Goal: Register for event/course

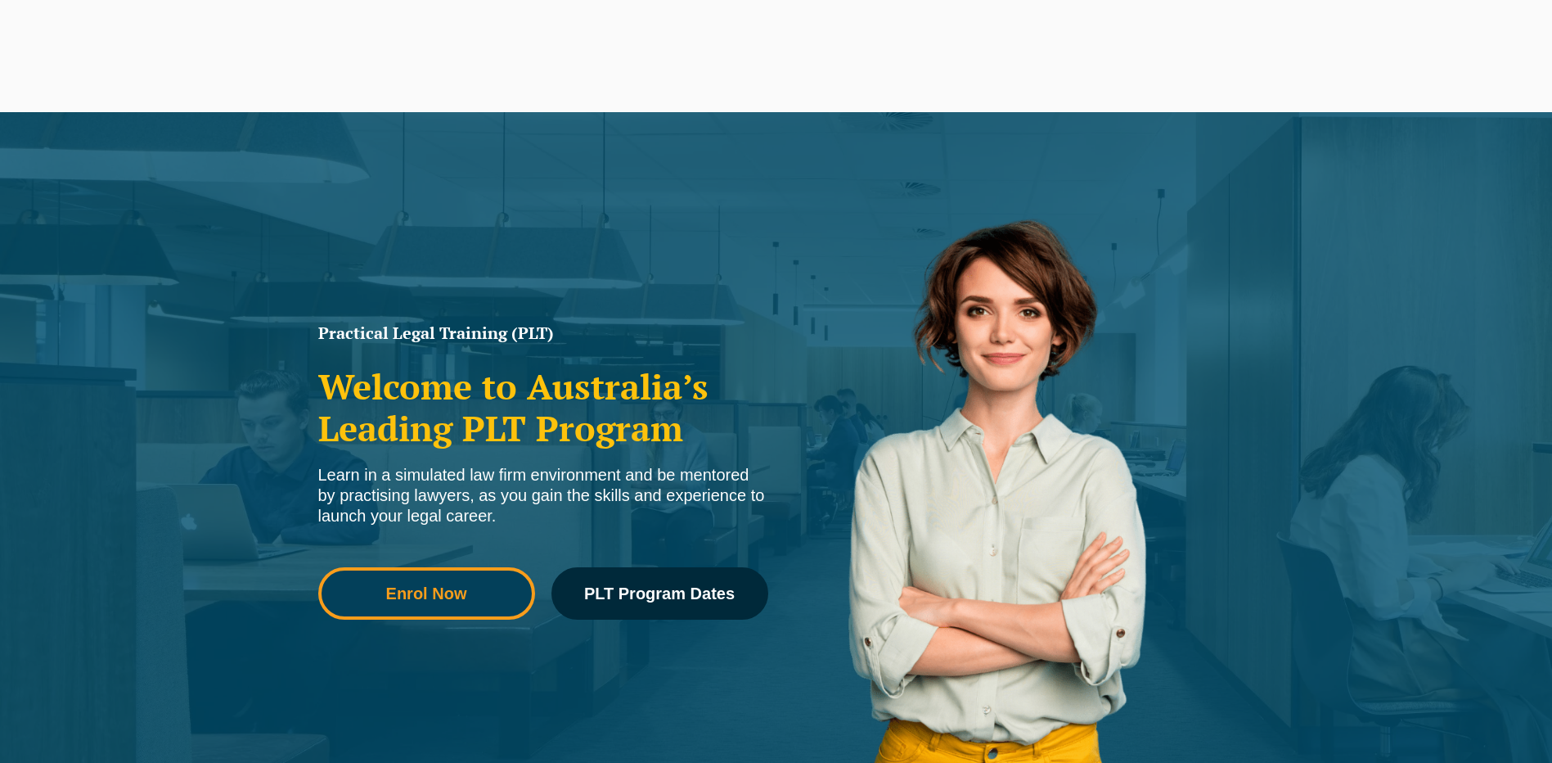
drag, startPoint x: 0, startPoint y: 0, endPoint x: 484, endPoint y: 588, distance: 761.6
click at [484, 588] on span "Enrol Now" at bounding box center [427, 593] width 194 height 16
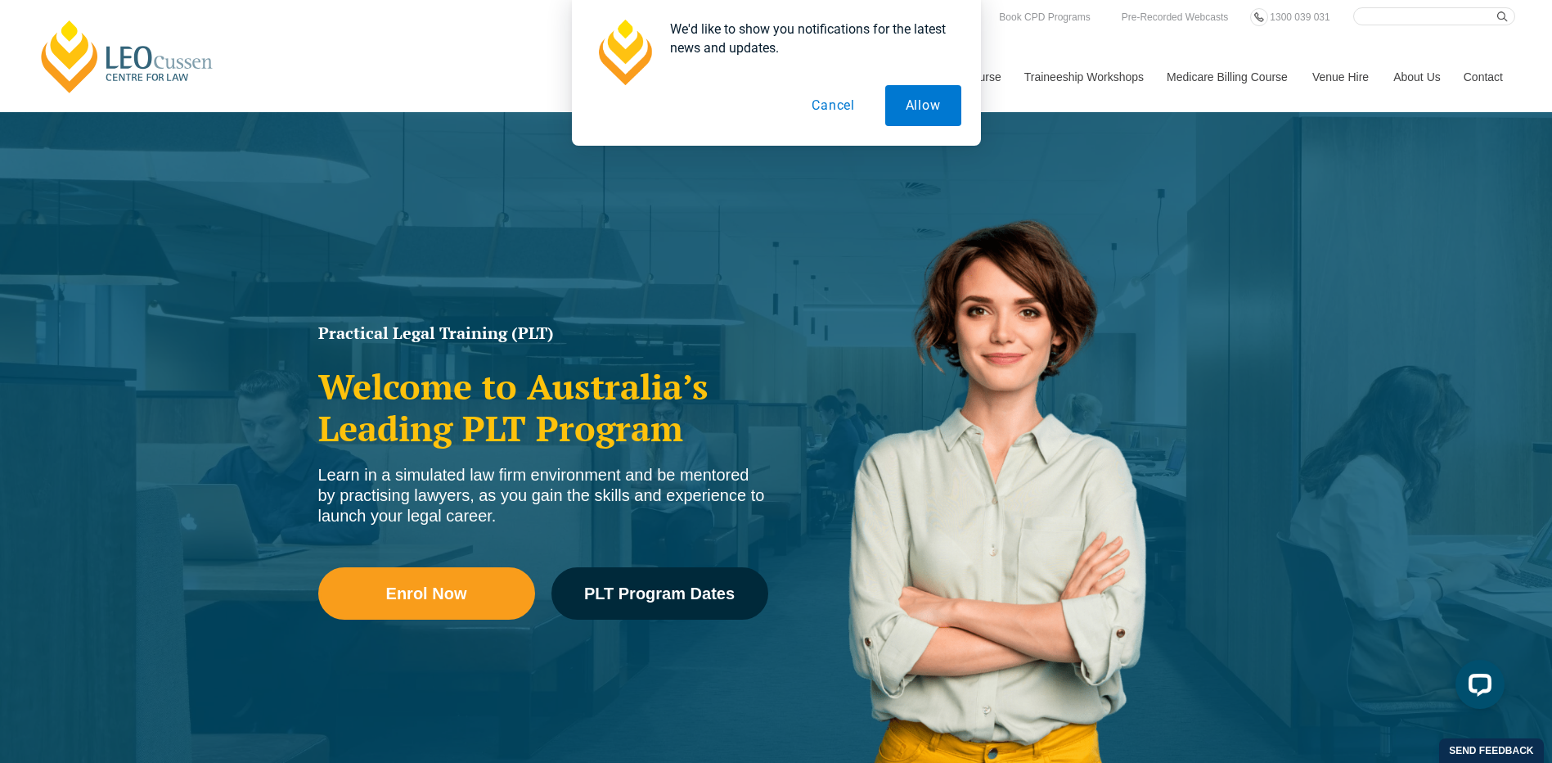
click at [842, 98] on button "Cancel" at bounding box center [833, 105] width 84 height 41
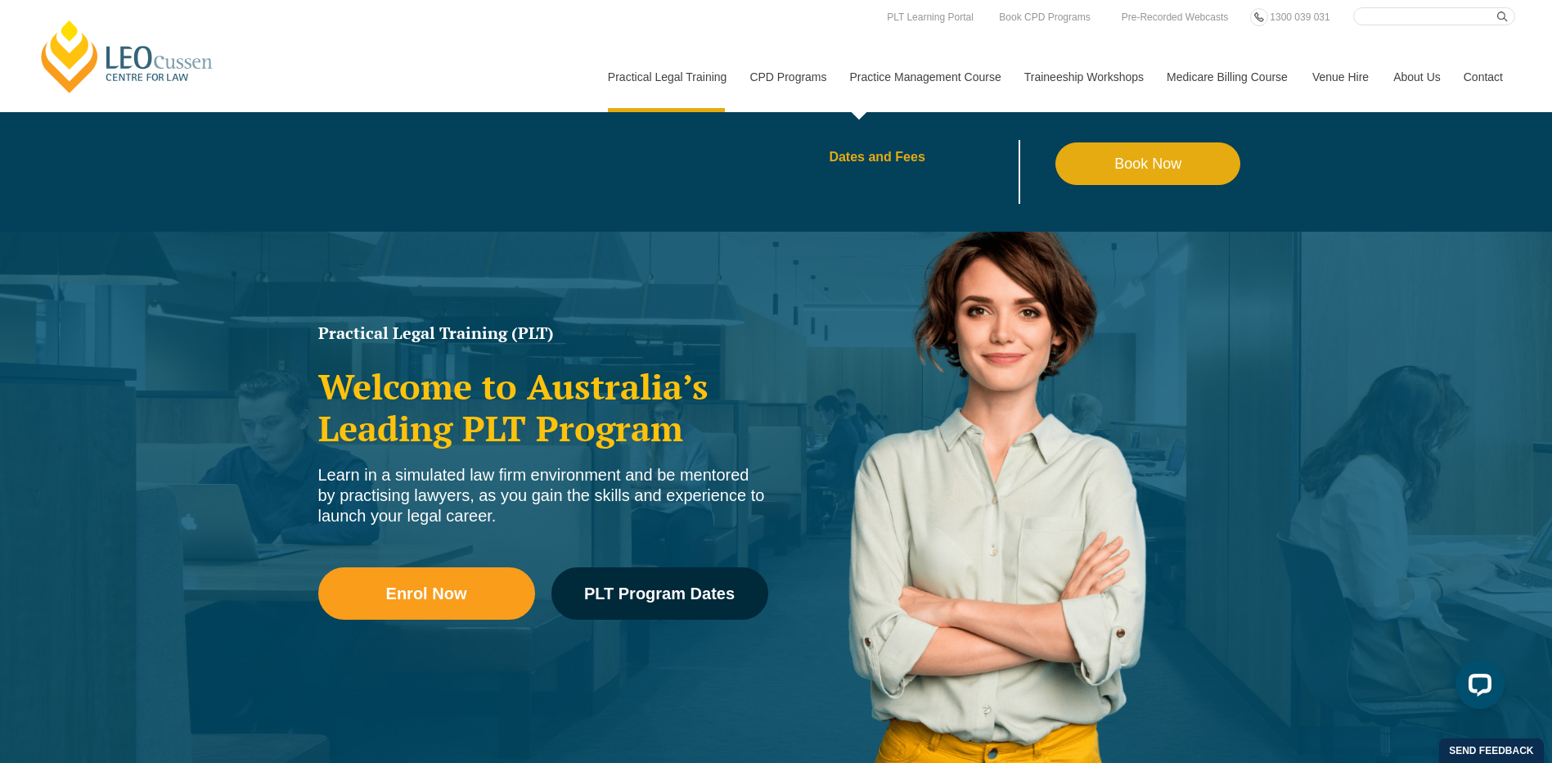
click at [887, 155] on link "Dates and Fees" at bounding box center [942, 157] width 227 height 13
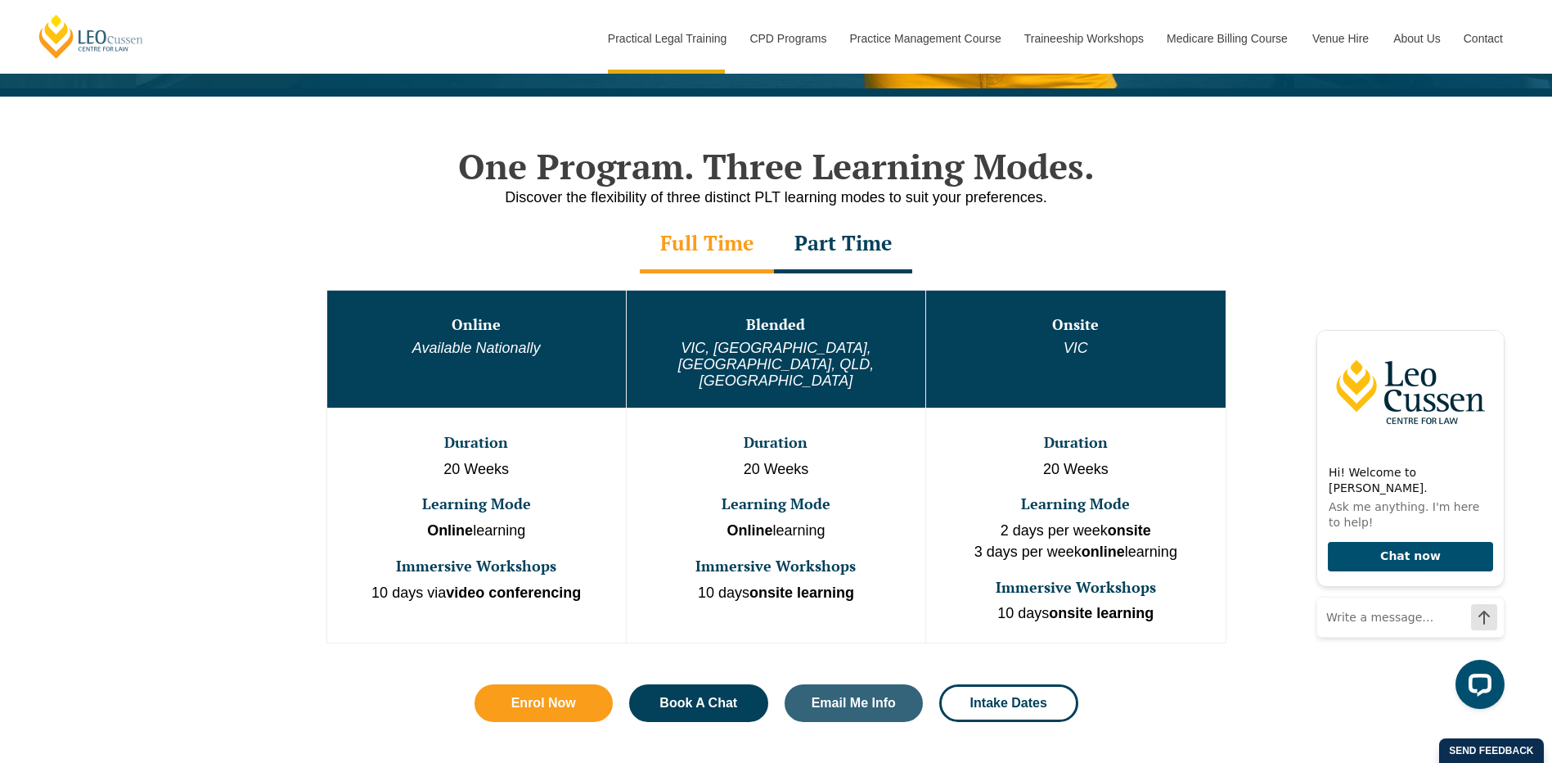
scroll to position [900, 0]
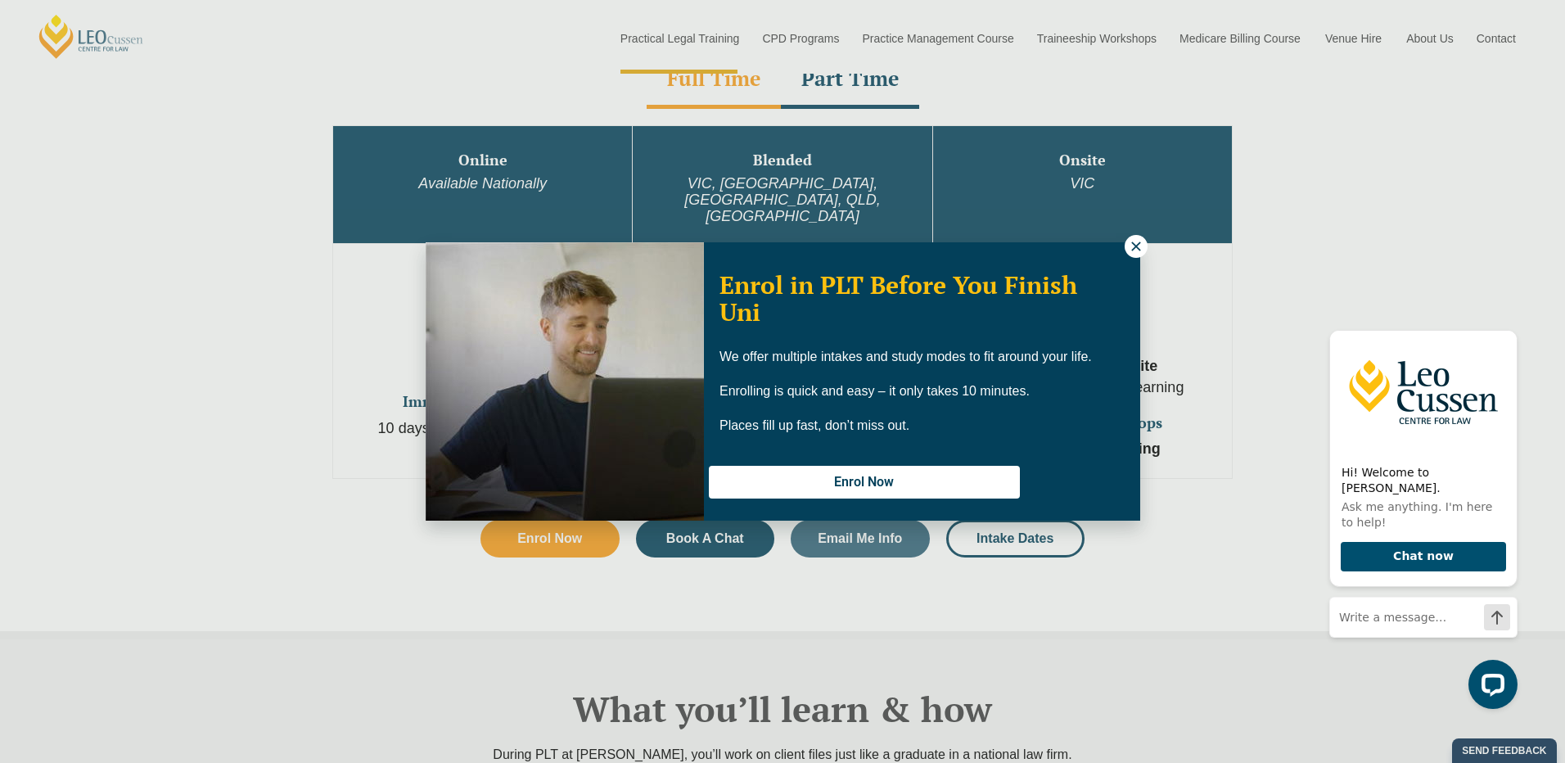
click at [1138, 241] on icon at bounding box center [1136, 246] width 15 height 15
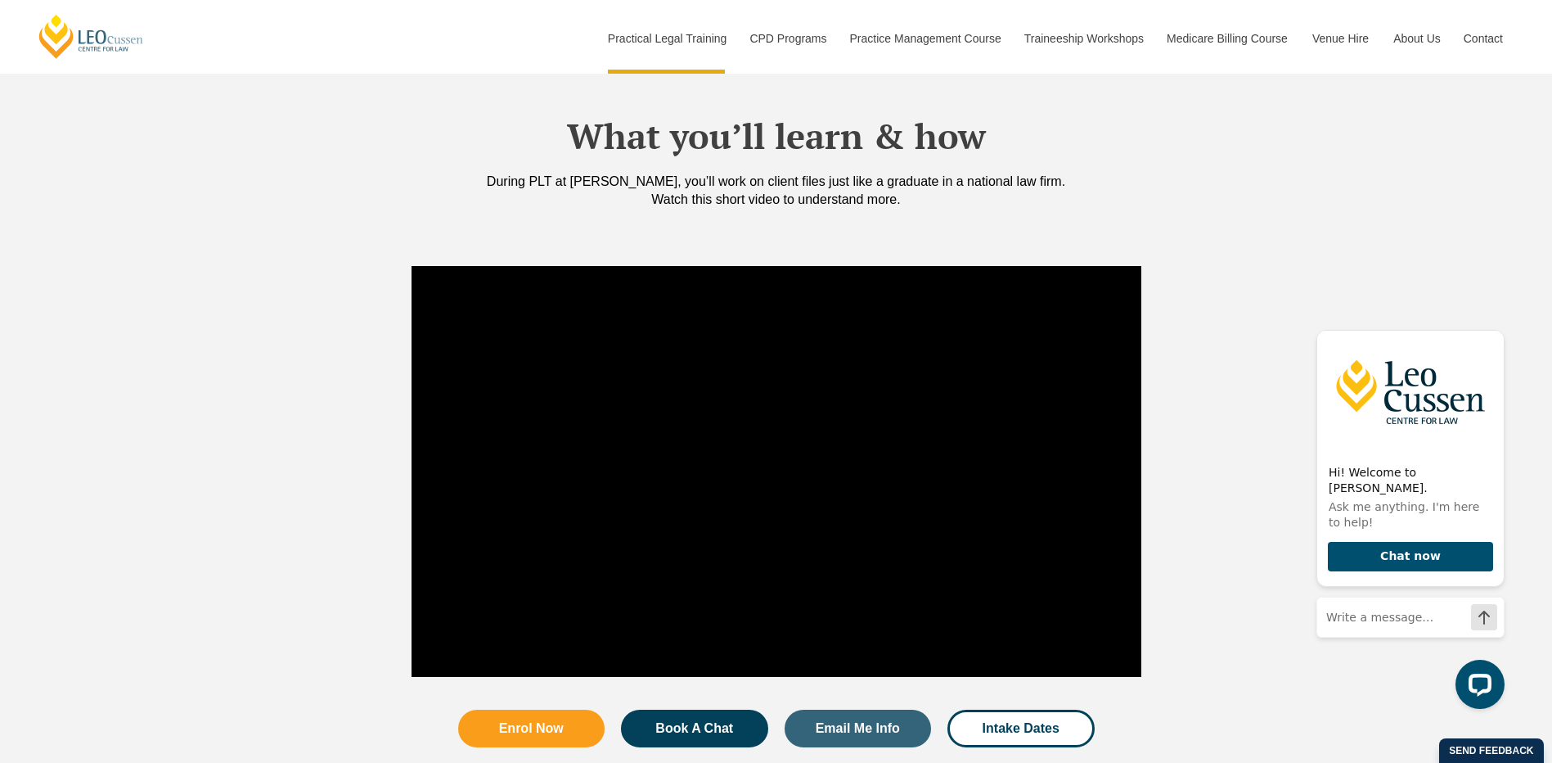
scroll to position [982, 0]
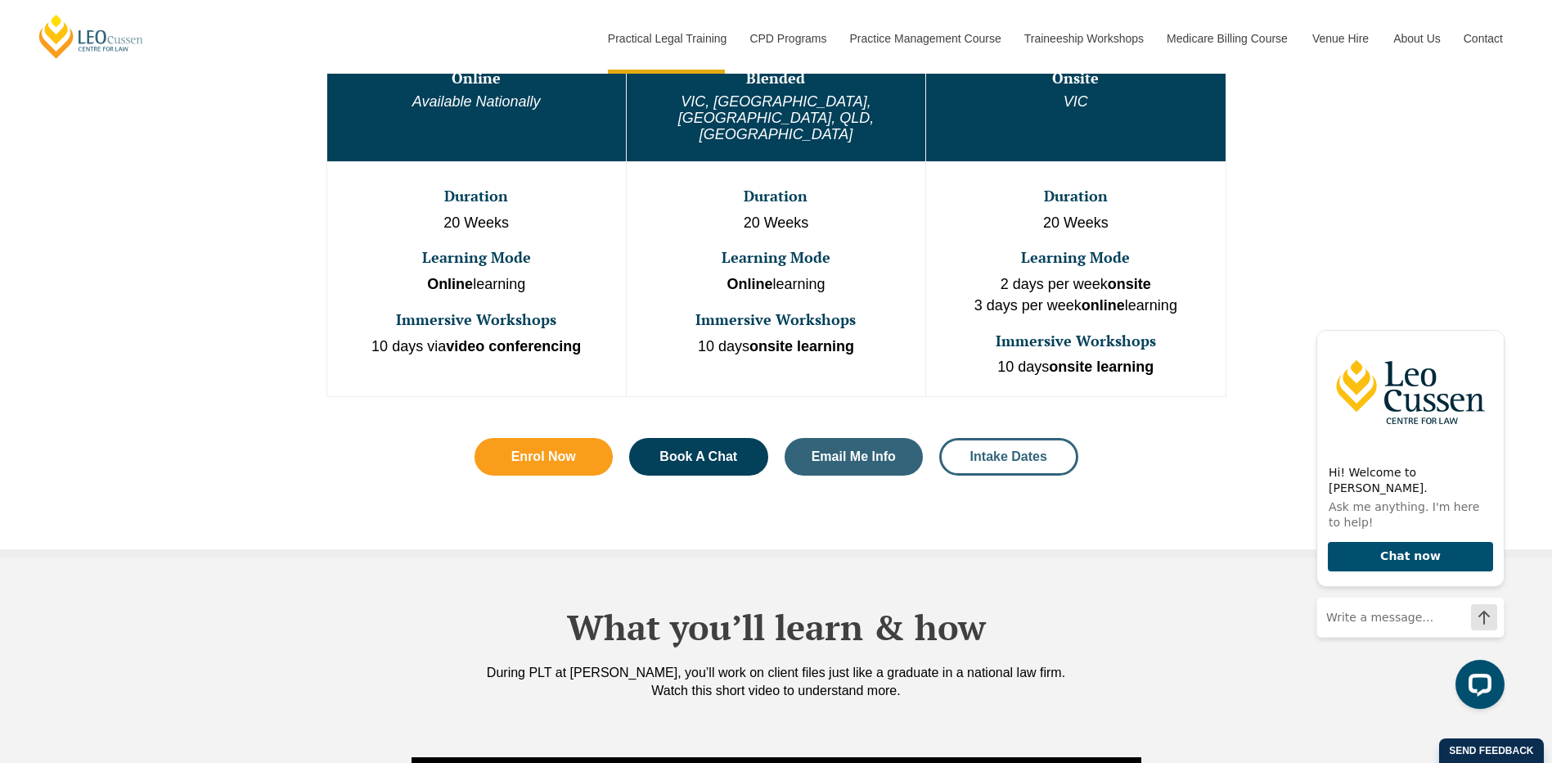
click at [1023, 450] on span "Intake Dates" at bounding box center [1009, 456] width 77 height 13
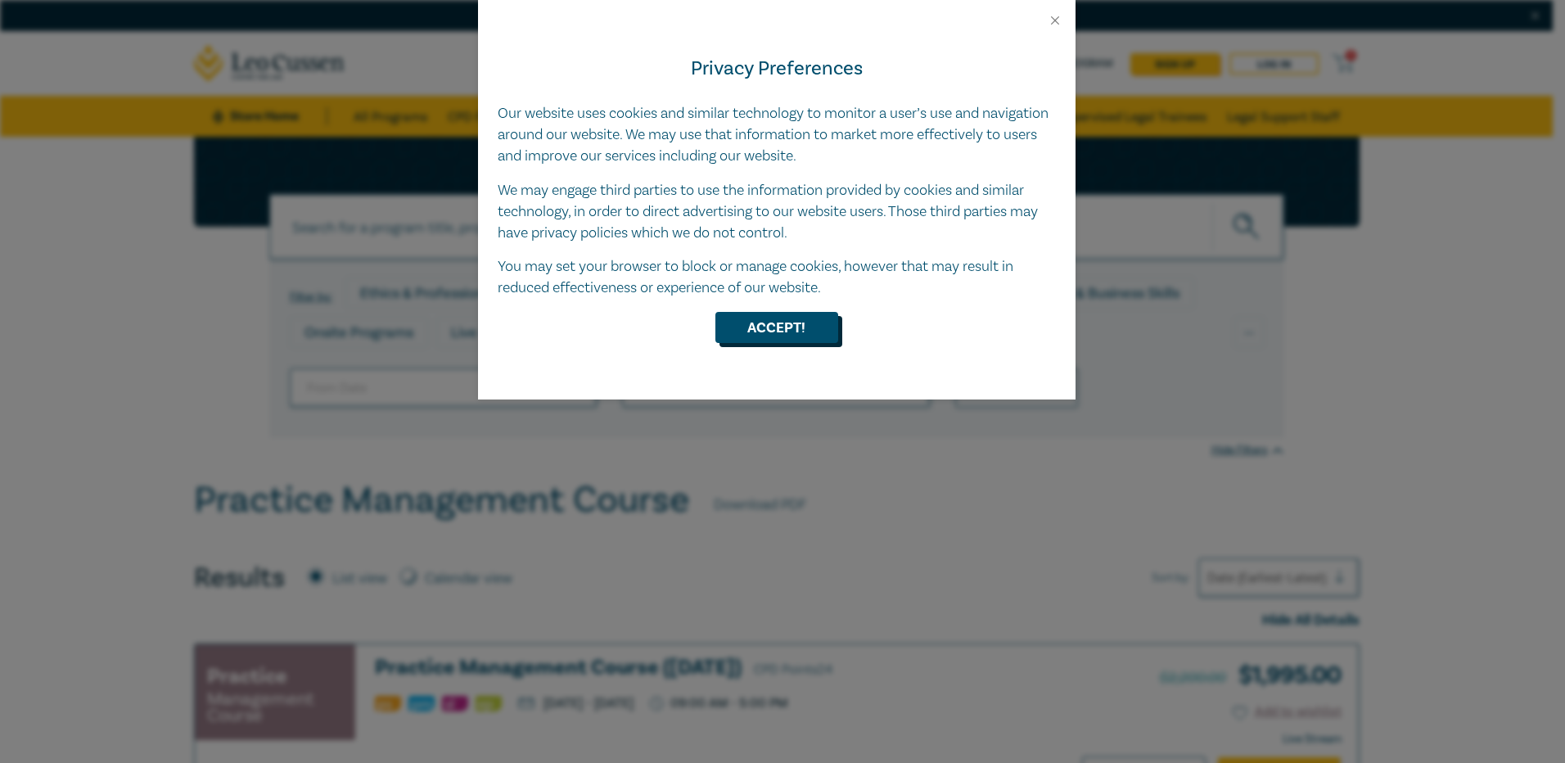
click at [793, 322] on button "Accept!" at bounding box center [776, 327] width 123 height 31
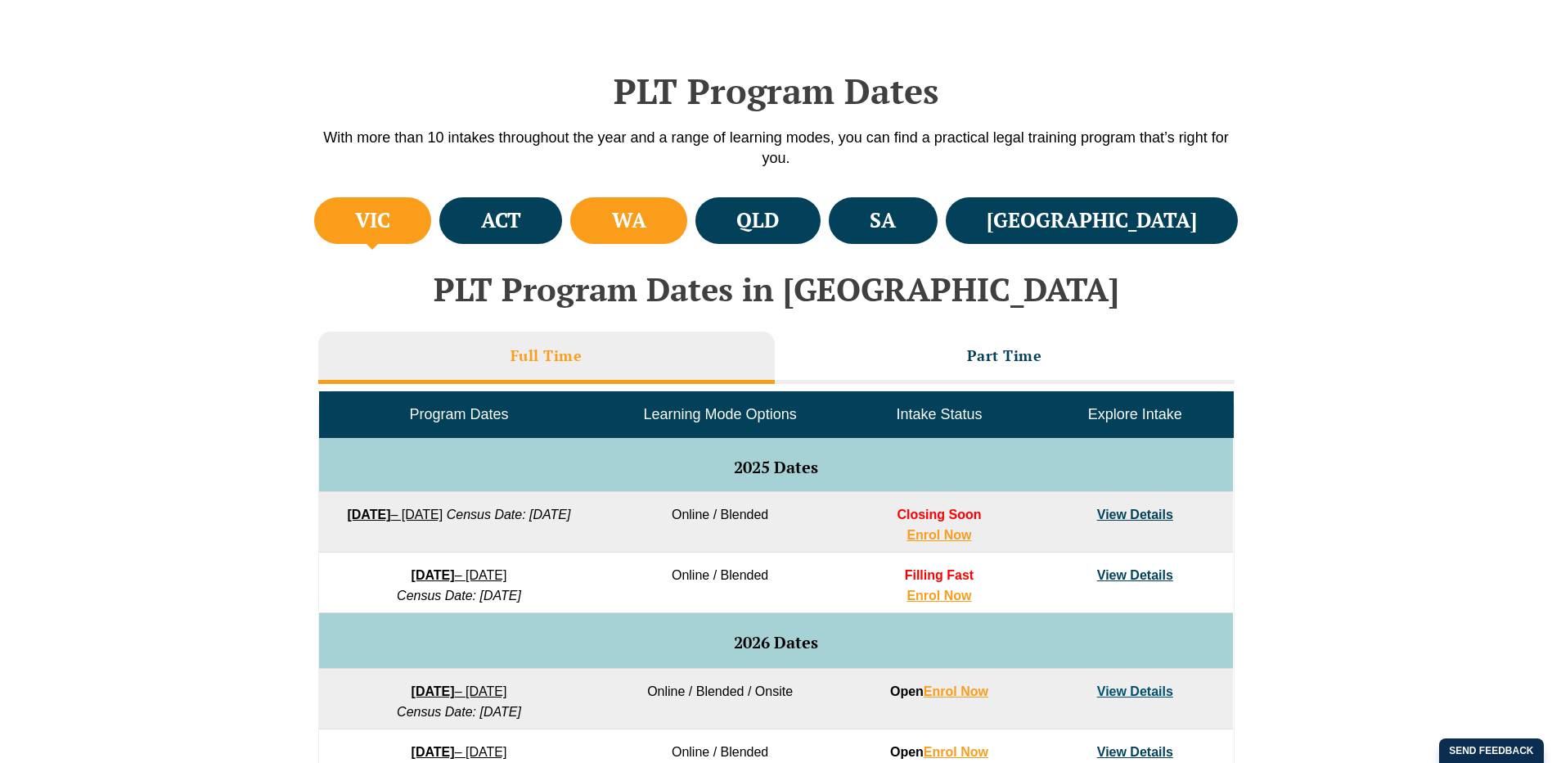
click at [647, 220] on h4 "WA" at bounding box center [629, 220] width 34 height 27
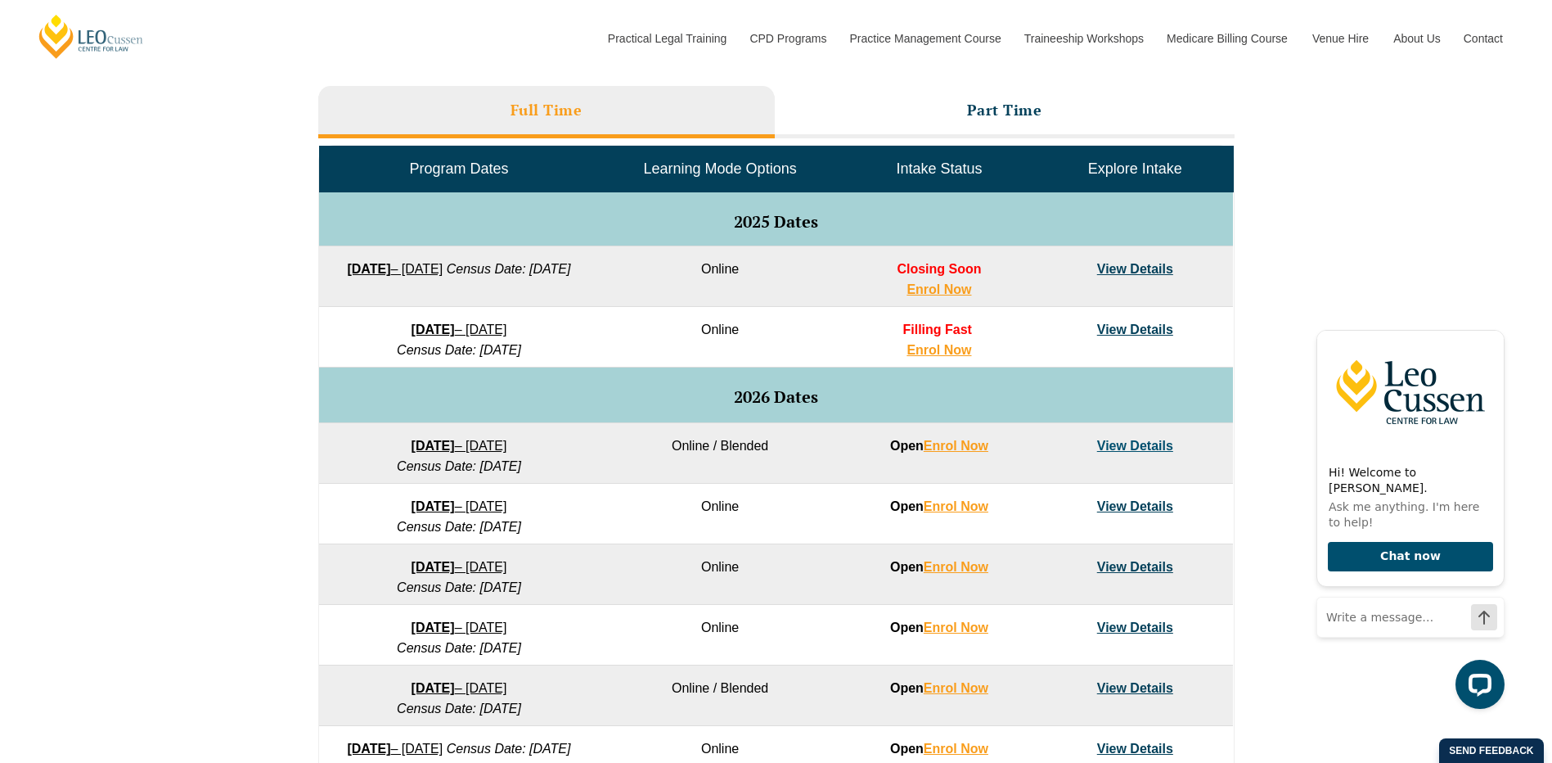
click at [1124, 328] on link "View Details" at bounding box center [1135, 329] width 76 height 14
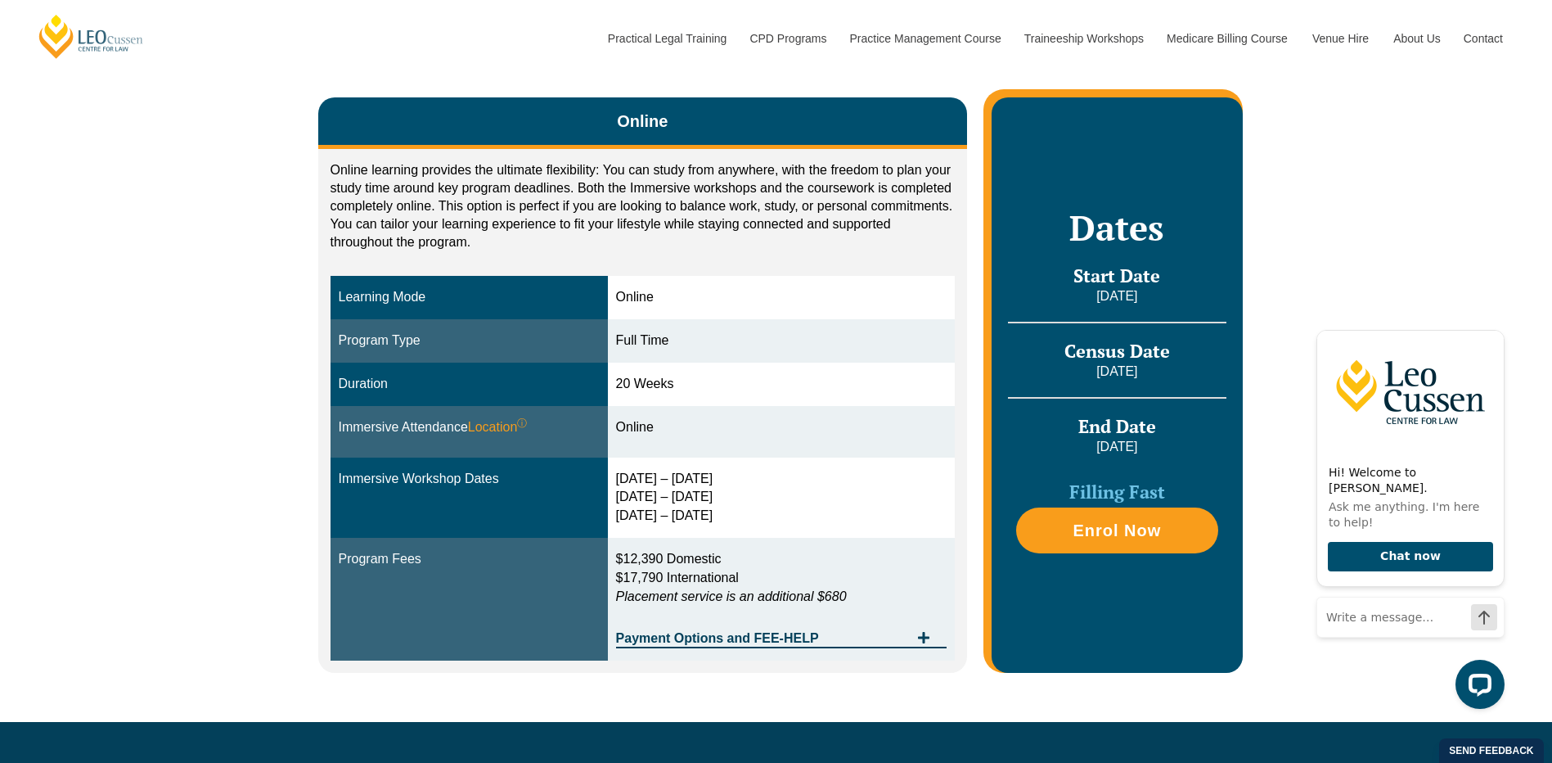
drag, startPoint x: 629, startPoint y: 480, endPoint x: 706, endPoint y: 480, distance: 77.8
click at [706, 480] on div "16 – 19 Dec 2025 11 – 13 March 2026 29 April – 1 May 2026" at bounding box center [781, 498] width 331 height 56
click at [700, 462] on td "16 – 19 Dec 2025 11 – 13 March 2026 29 April – 1 May 2026" at bounding box center [782, 497] width 348 height 81
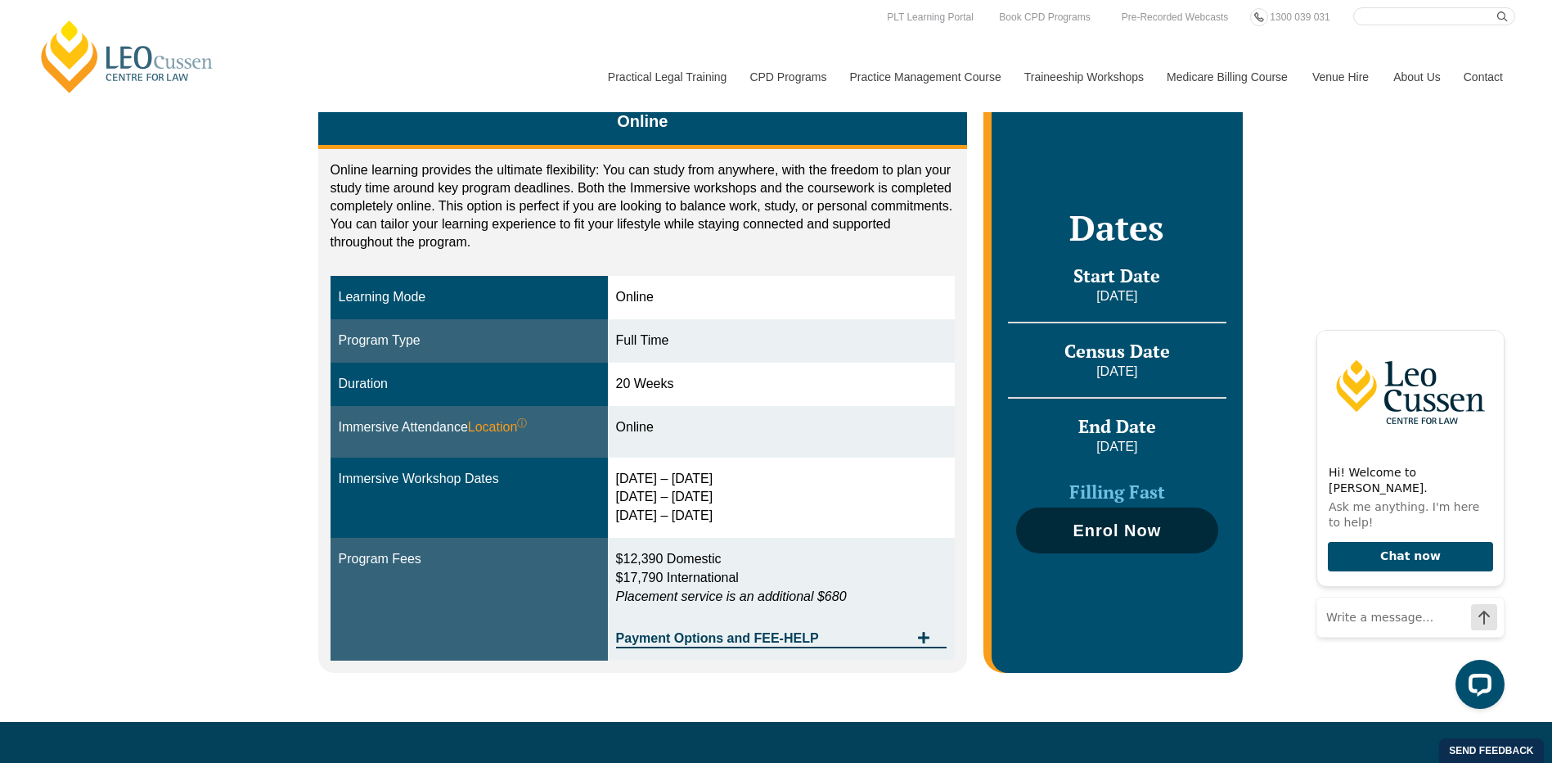
click at [1079, 526] on span "Enrol Now" at bounding box center [1117, 530] width 88 height 16
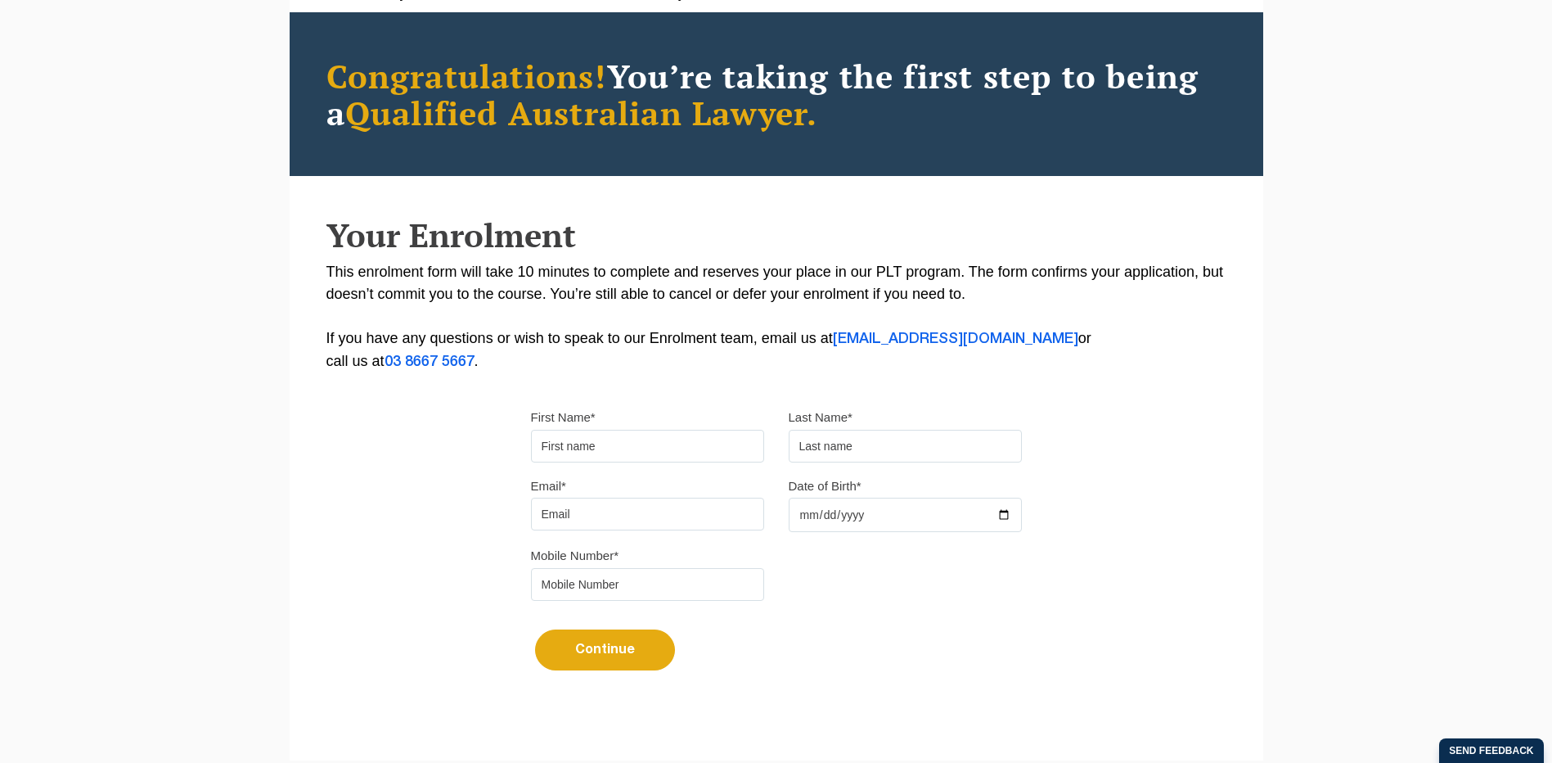
scroll to position [340, 0]
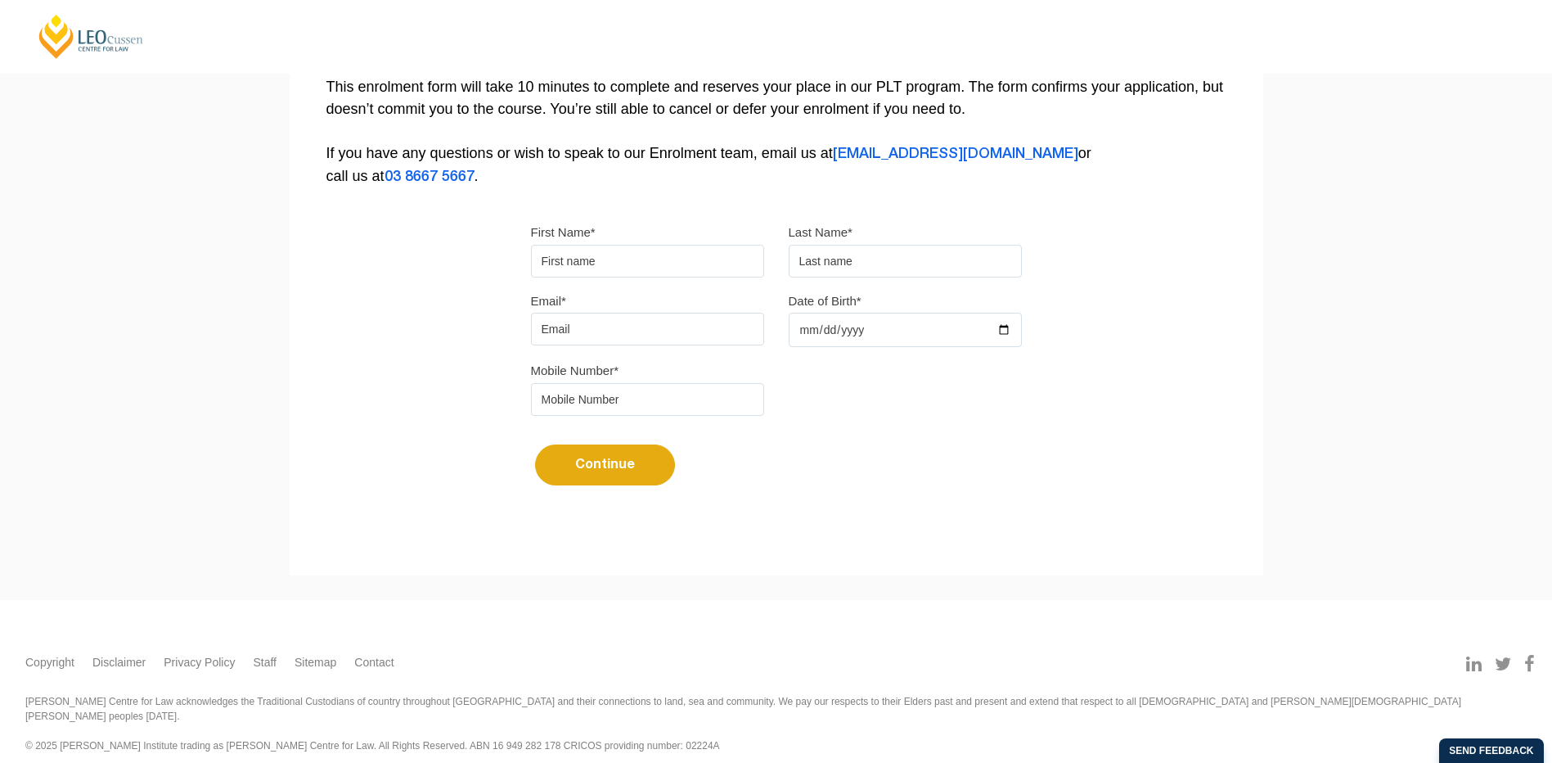
click at [619, 269] on input "First Name*" at bounding box center [647, 261] width 233 height 33
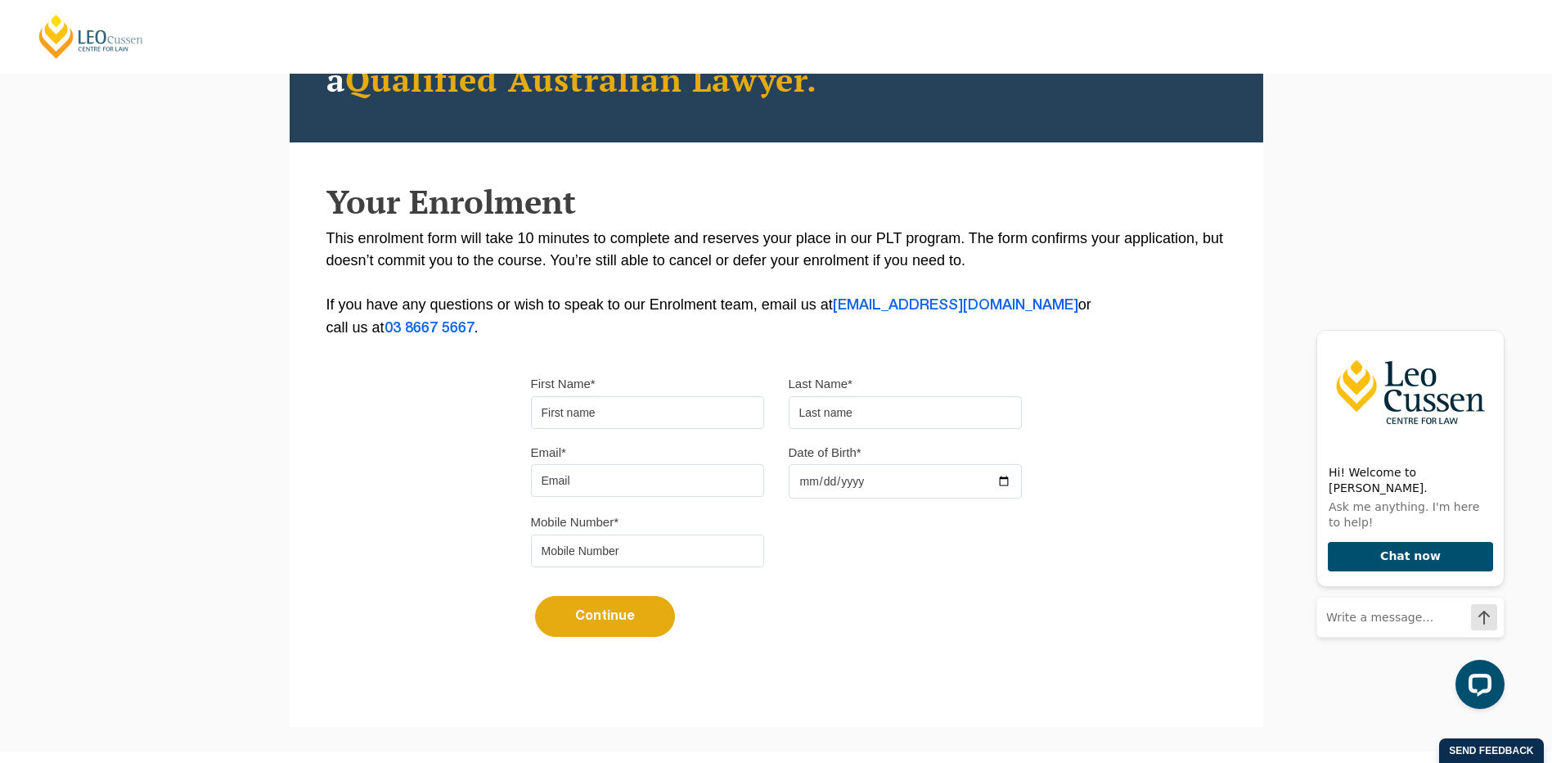
scroll to position [176, 0]
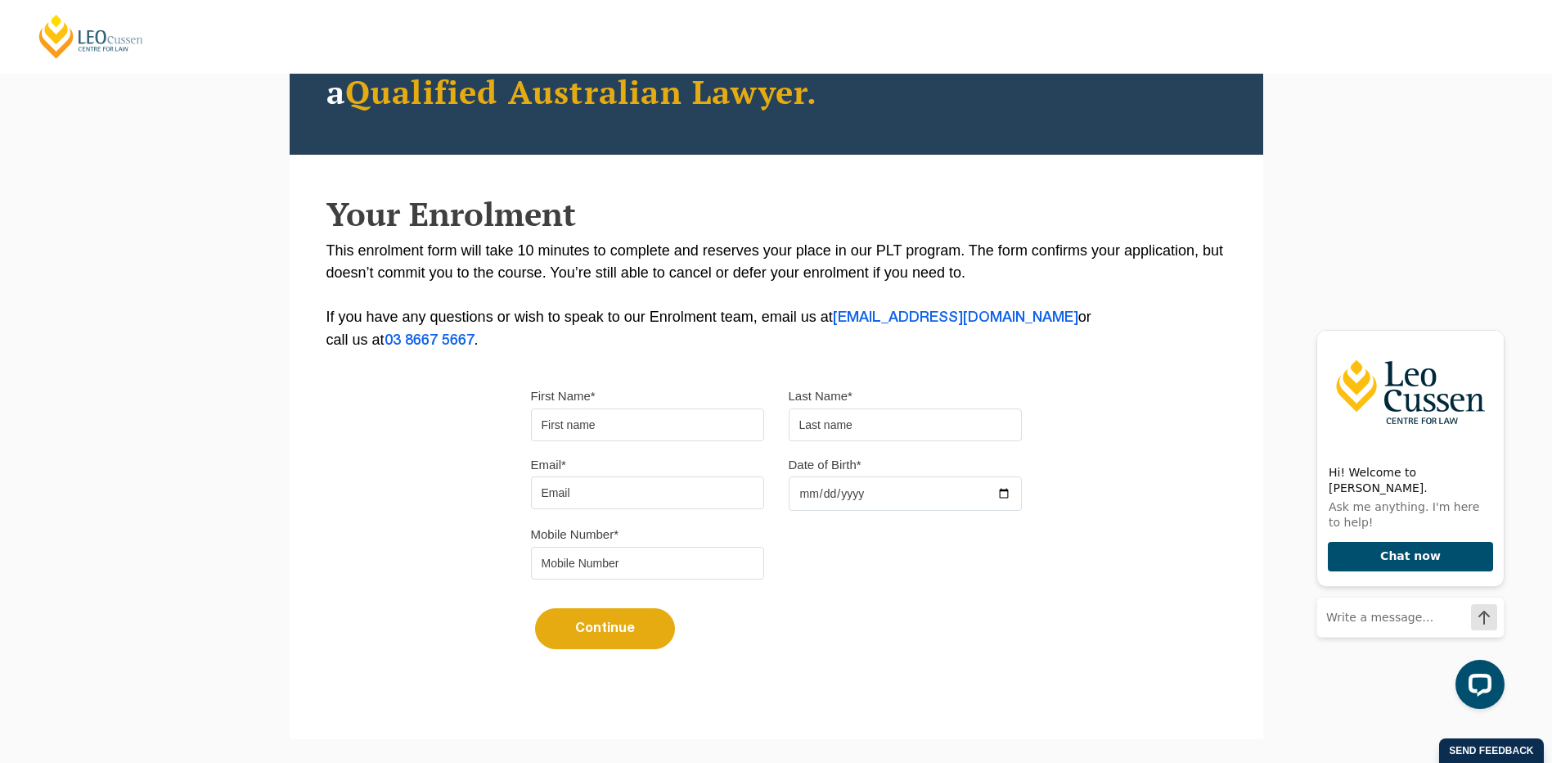
click at [631, 417] on input "First Name*" at bounding box center [647, 424] width 233 height 33
type input "Tiffany"
type input "Allen"
type input "tiffanysjallen@gmail.com"
click at [640, 575] on input "tel" at bounding box center [647, 563] width 233 height 33
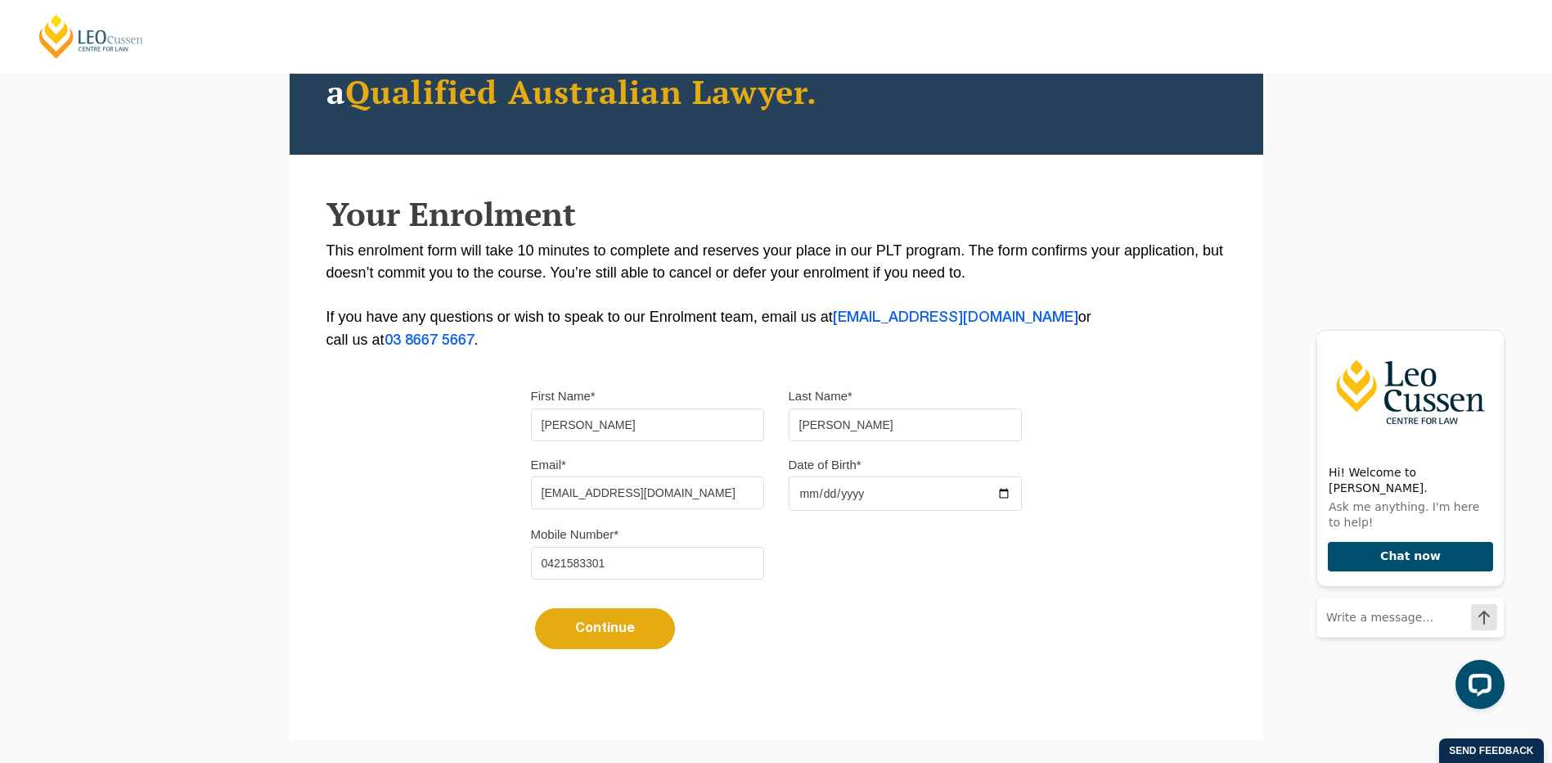
type input "0421583301"
click at [768, 564] on div "Mobile Number* 0421583301" at bounding box center [648, 551] width 258 height 56
click at [854, 493] on input "Date of Birth*" at bounding box center [905, 493] width 233 height 34
click at [1000, 489] on input "Date of Birth*" at bounding box center [905, 493] width 233 height 34
click at [863, 487] on input "2025-08-12" at bounding box center [905, 493] width 233 height 34
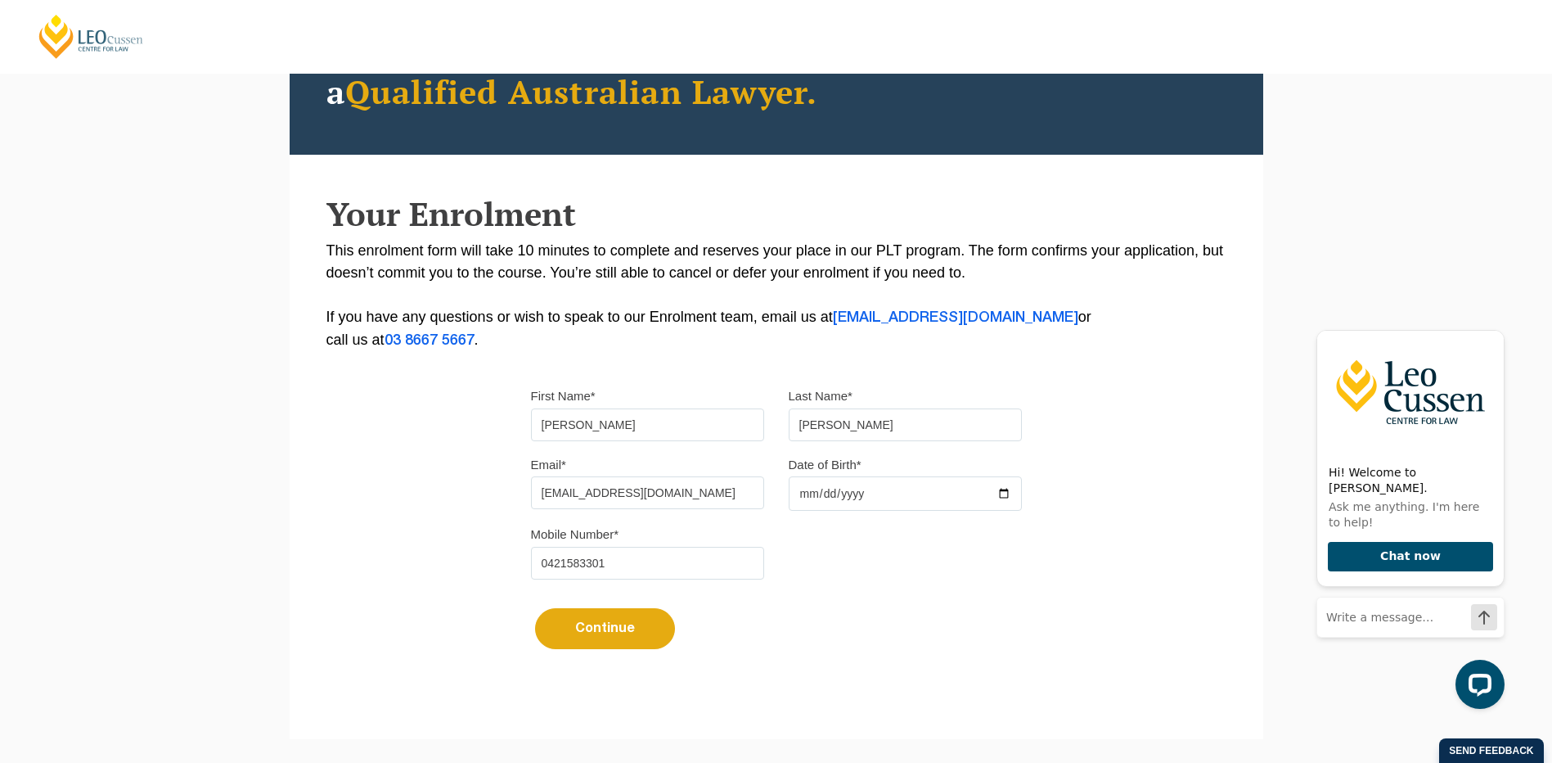
drag, startPoint x: 903, startPoint y: 493, endPoint x: 773, endPoint y: 493, distance: 130.1
click at [773, 493] on div "Email* tiffanysjallen@gmail.com Date of Birth* 2025-08-12" at bounding box center [777, 488] width 516 height 70
click at [866, 493] on input "2025-08-12" at bounding box center [905, 493] width 233 height 34
click at [870, 493] on input "2025-08-12" at bounding box center [905, 493] width 233 height 34
type input "2025-08-14"
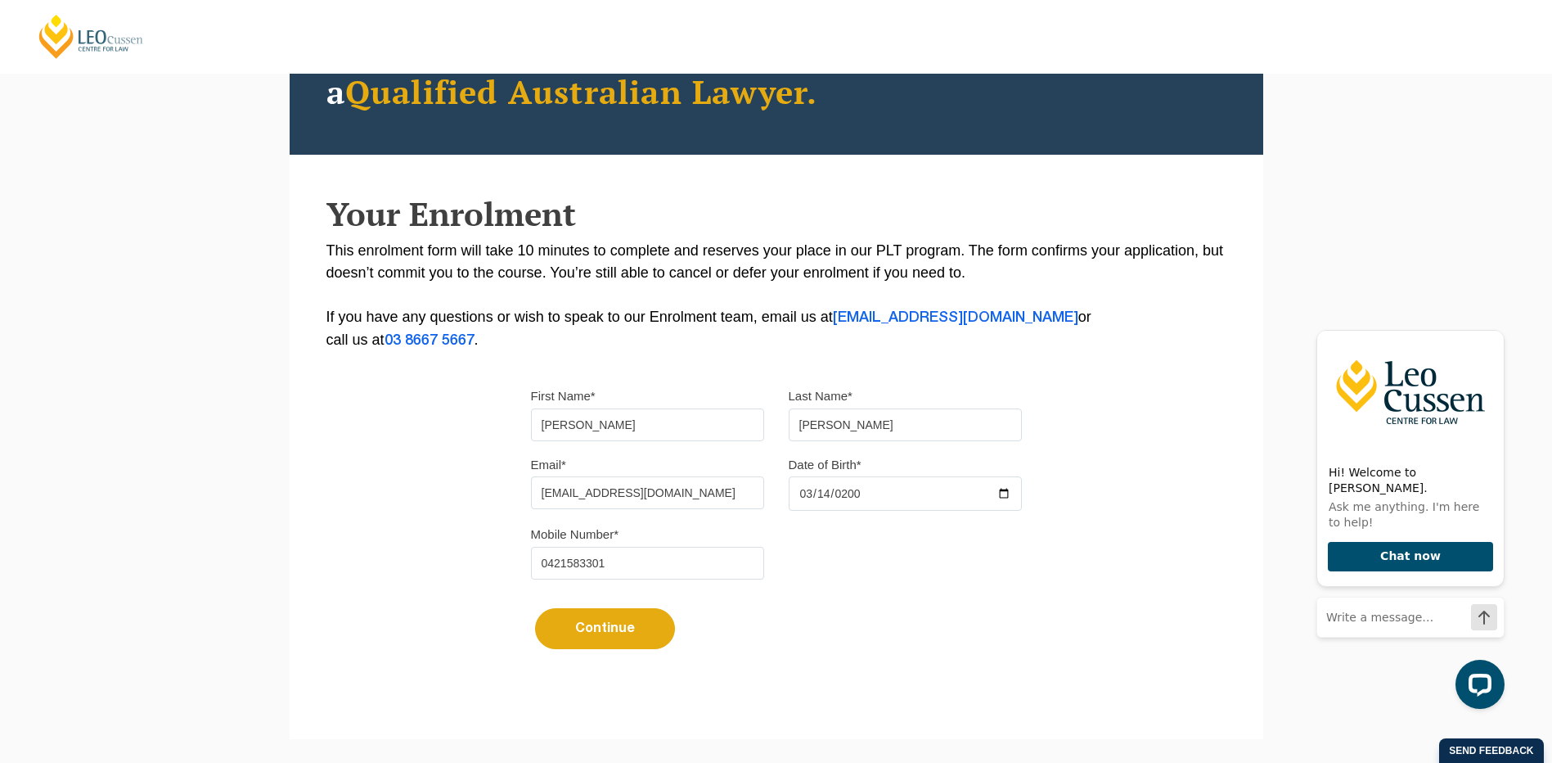
type input "2003-03-14"
click at [899, 580] on div "Mobile Number* 0421583301" at bounding box center [777, 557] width 516 height 69
click at [603, 629] on button "Continue" at bounding box center [605, 628] width 140 height 41
select select
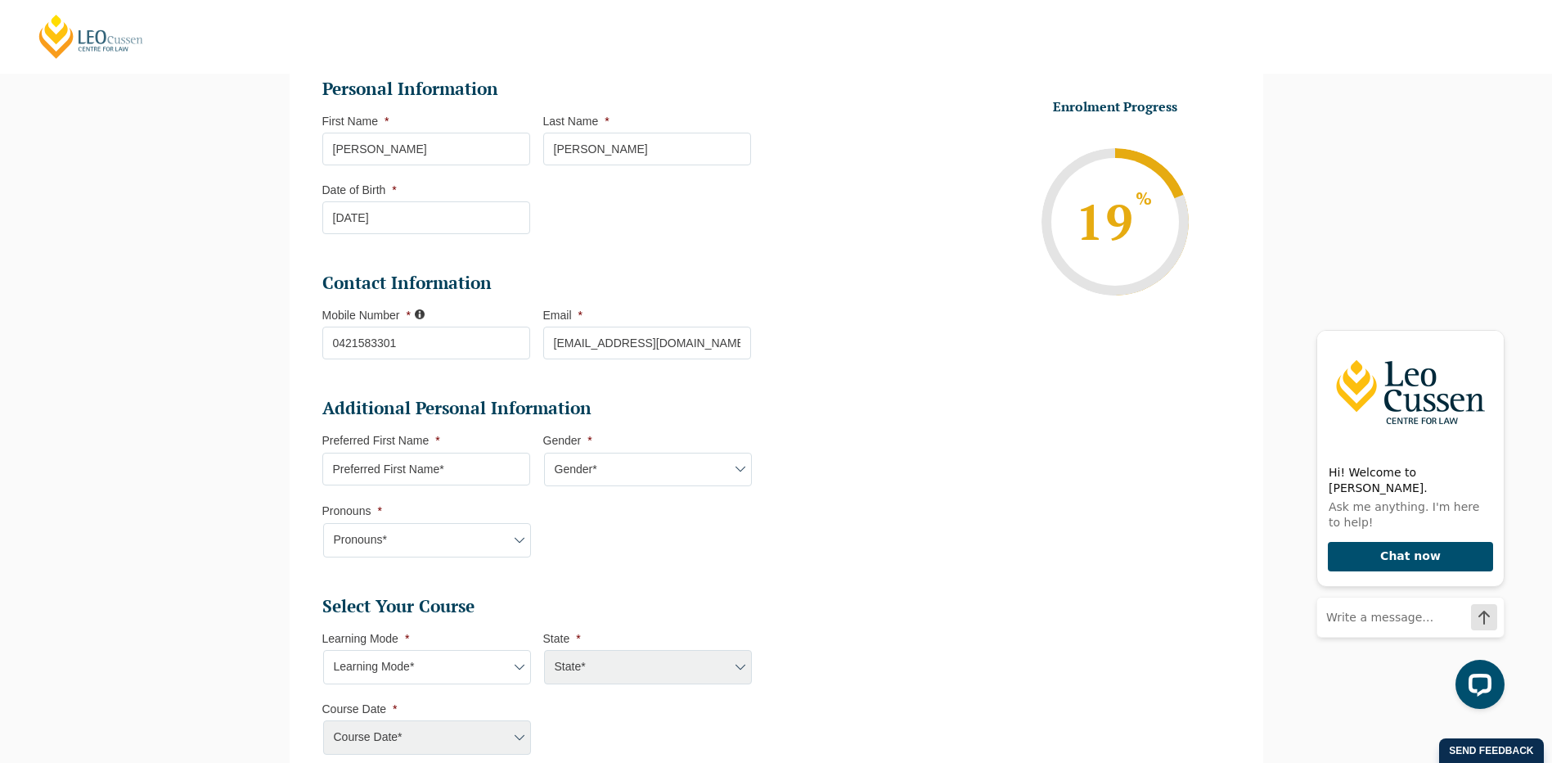
scroll to position [305, 0]
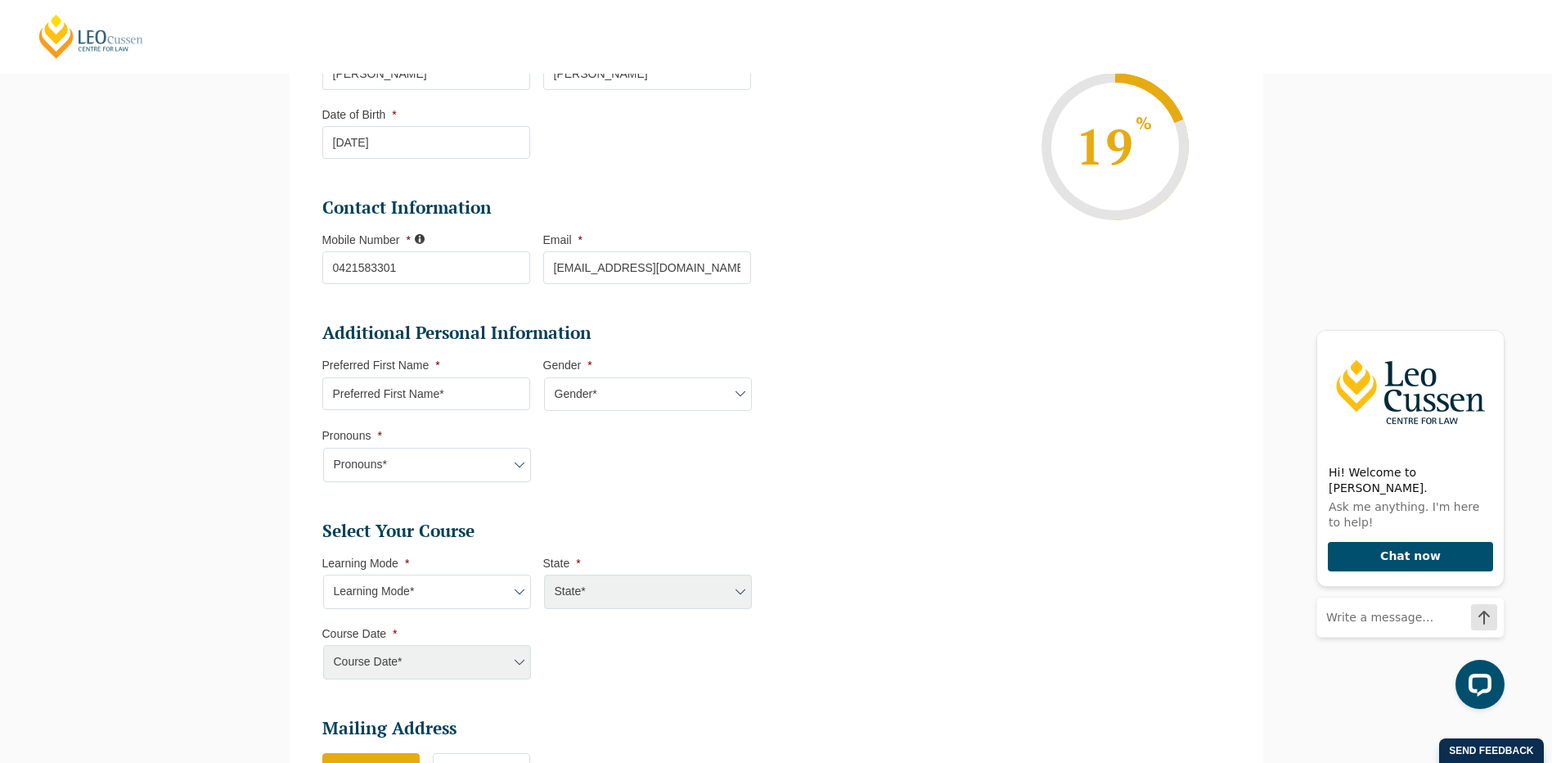
click at [466, 388] on input "Preferred First Name *" at bounding box center [426, 393] width 208 height 33
type input "T"
click at [663, 391] on select "Gender* Male Female Nonbinary Intersex Prefer not to disclose Other" at bounding box center [648, 394] width 208 height 34
select select "Female"
click at [544, 377] on select "Gender* Male Female Nonbinary Intersex Prefer not to disclose Other" at bounding box center [648, 394] width 208 height 34
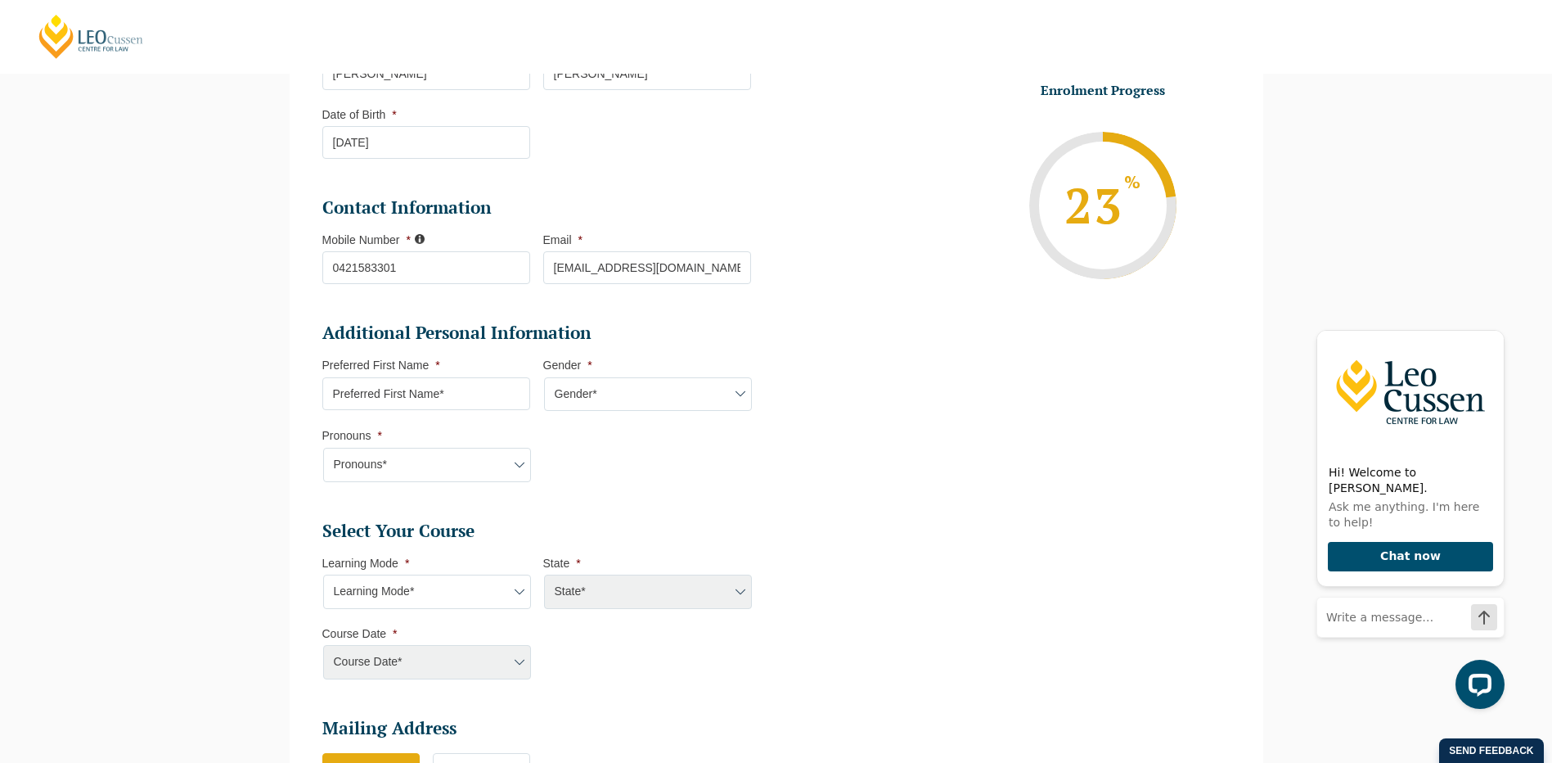
click at [399, 399] on input "Preferred First Name *" at bounding box center [426, 393] width 208 height 33
type input "TIffany"
click at [505, 470] on select "Pronouns* She/Her/Hers He/Him/His They/Them/Theirs Other Prefer not to disclose" at bounding box center [427, 465] width 208 height 34
select select "She/Her/Hers"
click at [323, 448] on select "Pronouns* She/Her/Hers He/Him/His They/Them/Theirs Other Prefer not to disclose" at bounding box center [427, 465] width 208 height 34
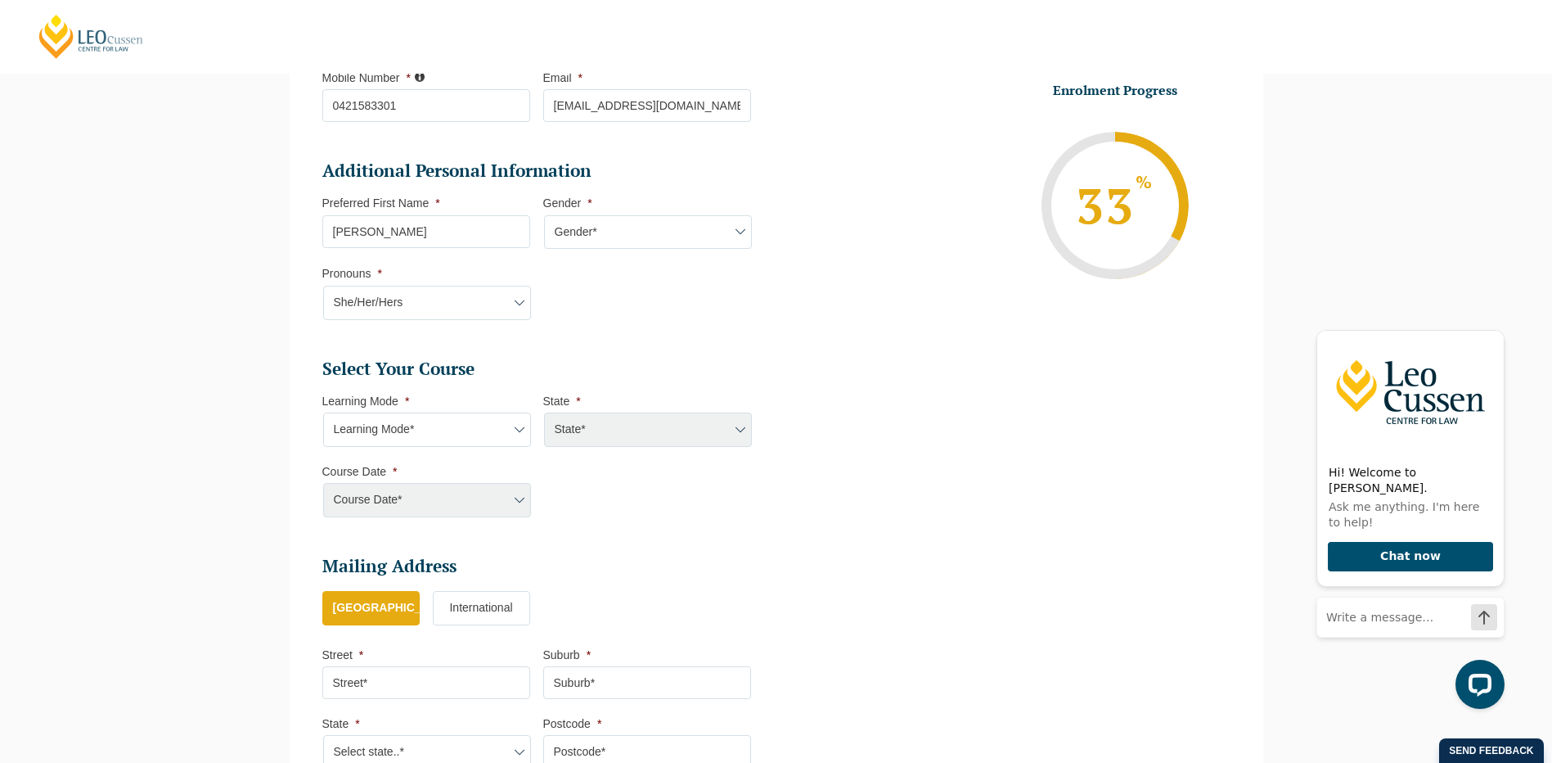
scroll to position [469, 0]
click at [388, 421] on select "Learning Mode* Online Full Time Learning Online Part Time Learning Blended Full…" at bounding box center [427, 428] width 208 height 34
select select "Blended Full Time Learning"
click at [323, 411] on select "Learning Mode* Online Full Time Learning Online Part Time Learning Blended Full…" at bounding box center [427, 428] width 208 height 34
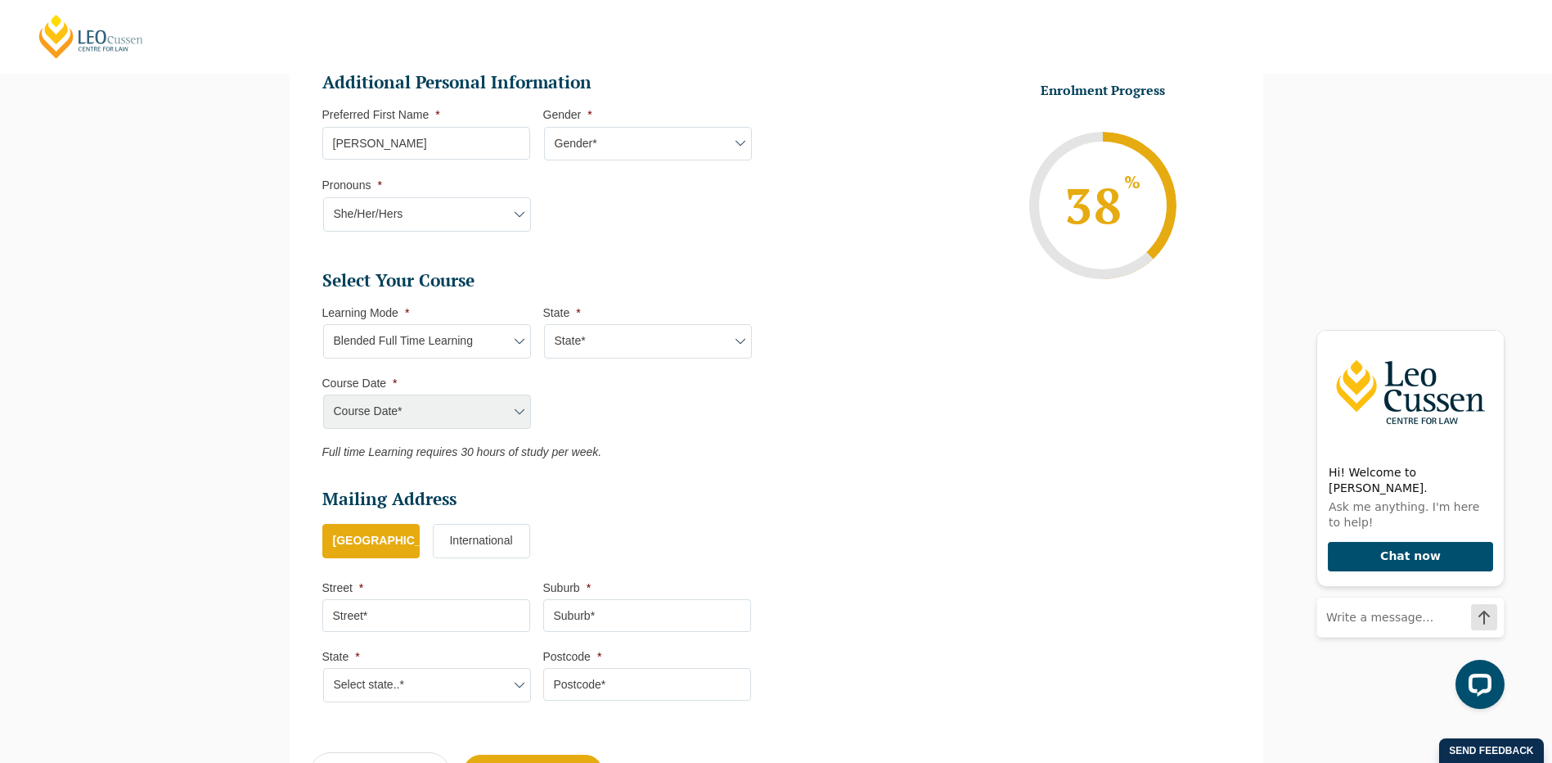
scroll to position [633, 0]
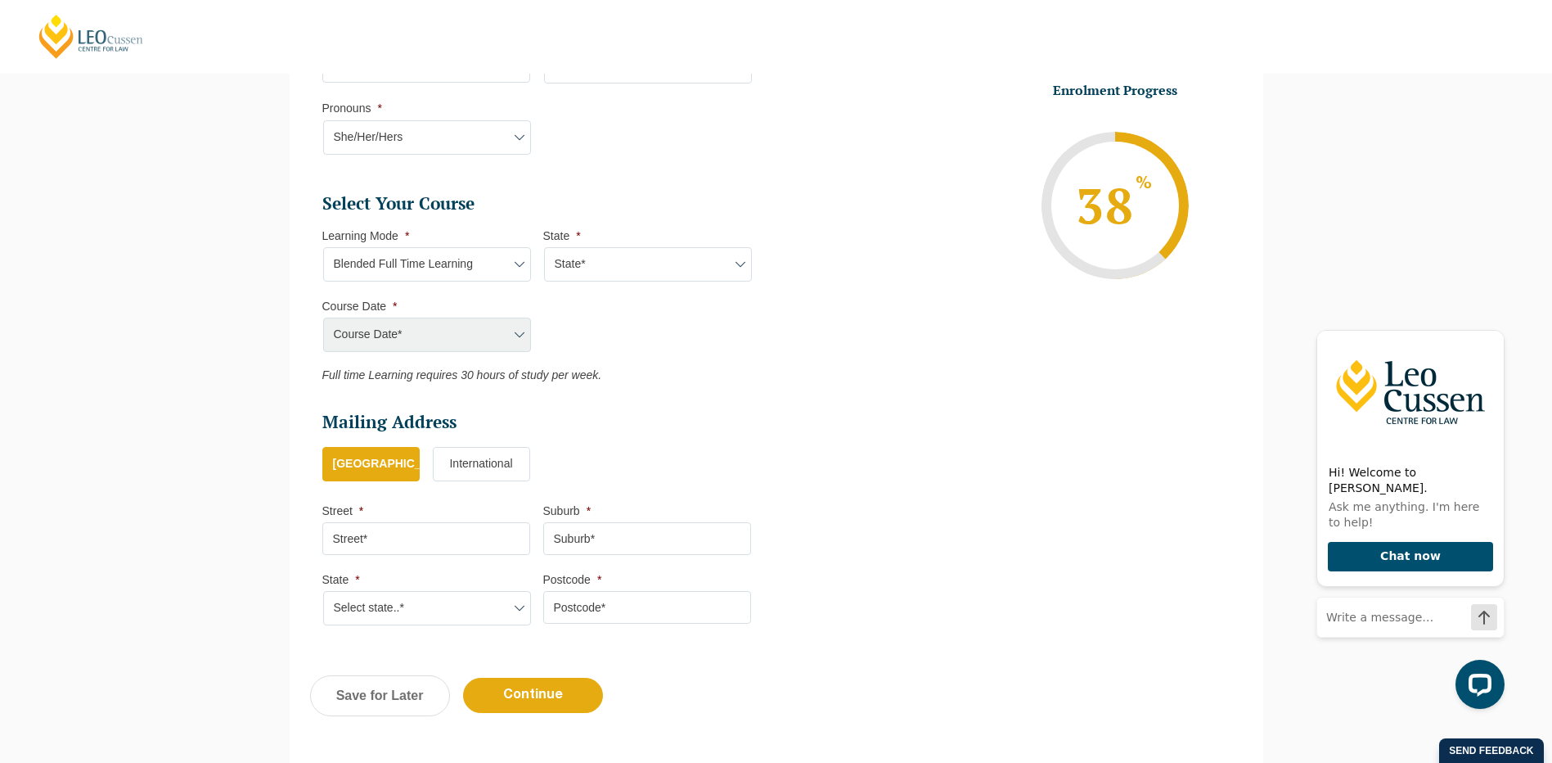
click at [635, 274] on select "State* ACT/NSW QLD SA VIC WA" at bounding box center [648, 264] width 208 height 34
select select "WA"
click at [544, 247] on select "State* ACT/NSW QLD SA VIC WA" at bounding box center [648, 264] width 208 height 34
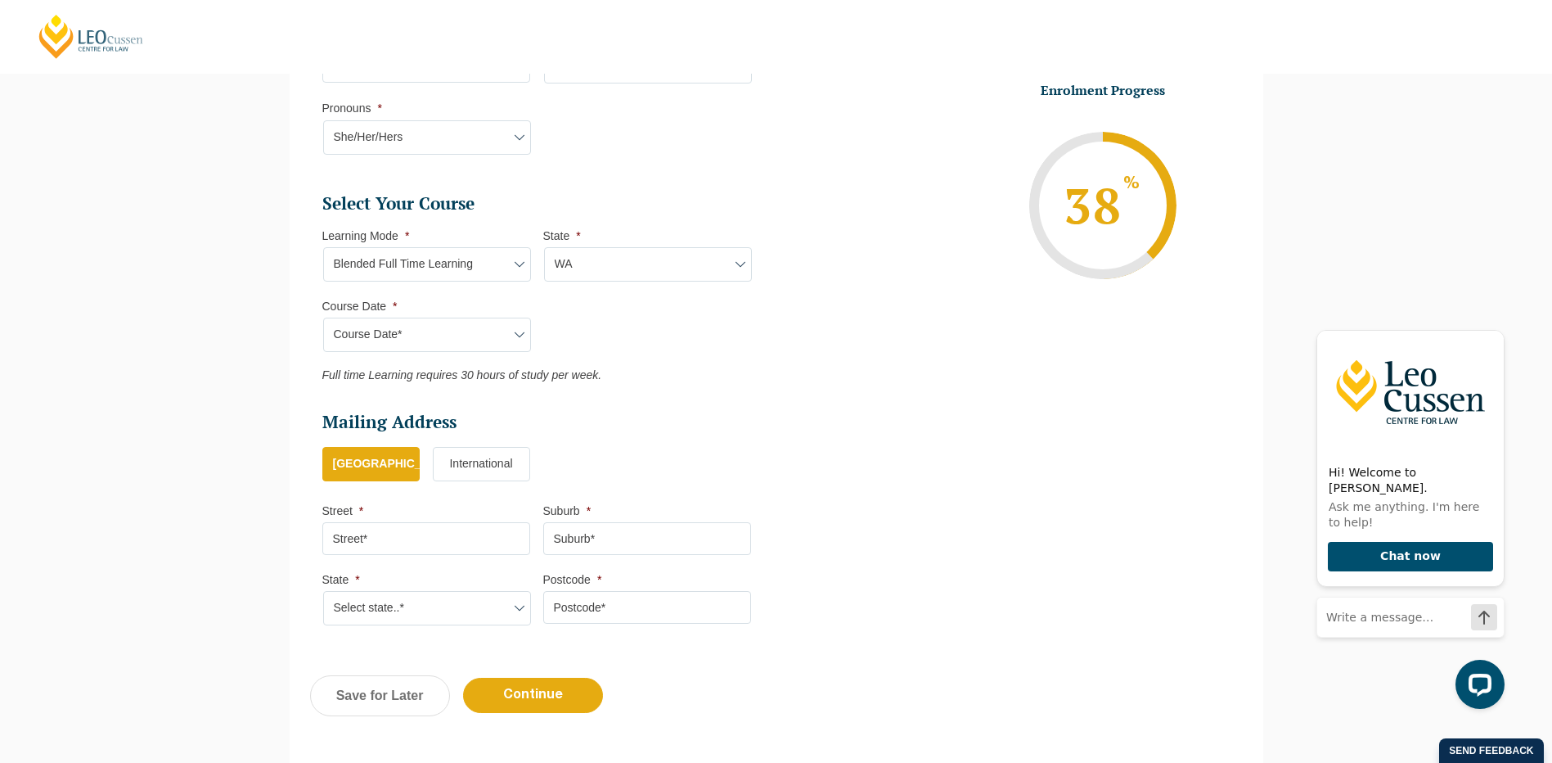
click at [364, 336] on select "Course Date* January 2026 (27-Jan-2026 to 12-Jun-2026) August 2026 (03-Aug-2026…" at bounding box center [427, 335] width 208 height 34
click at [850, 367] on ul "Personal Information First Name * Tiffany Last Name * Allen Date of Birth * 14-…" at bounding box center [776, 138] width 933 height 1008
click at [436, 344] on select "Course Date* January 2026 (27-Jan-2026 to 12-Jun-2026) August 2026 (03-Aug-2026…" at bounding box center [427, 335] width 208 height 34
click at [800, 381] on ul "Personal Information First Name * Tiffany Last Name * Allen Date of Birth * 14-…" at bounding box center [776, 138] width 933 height 1008
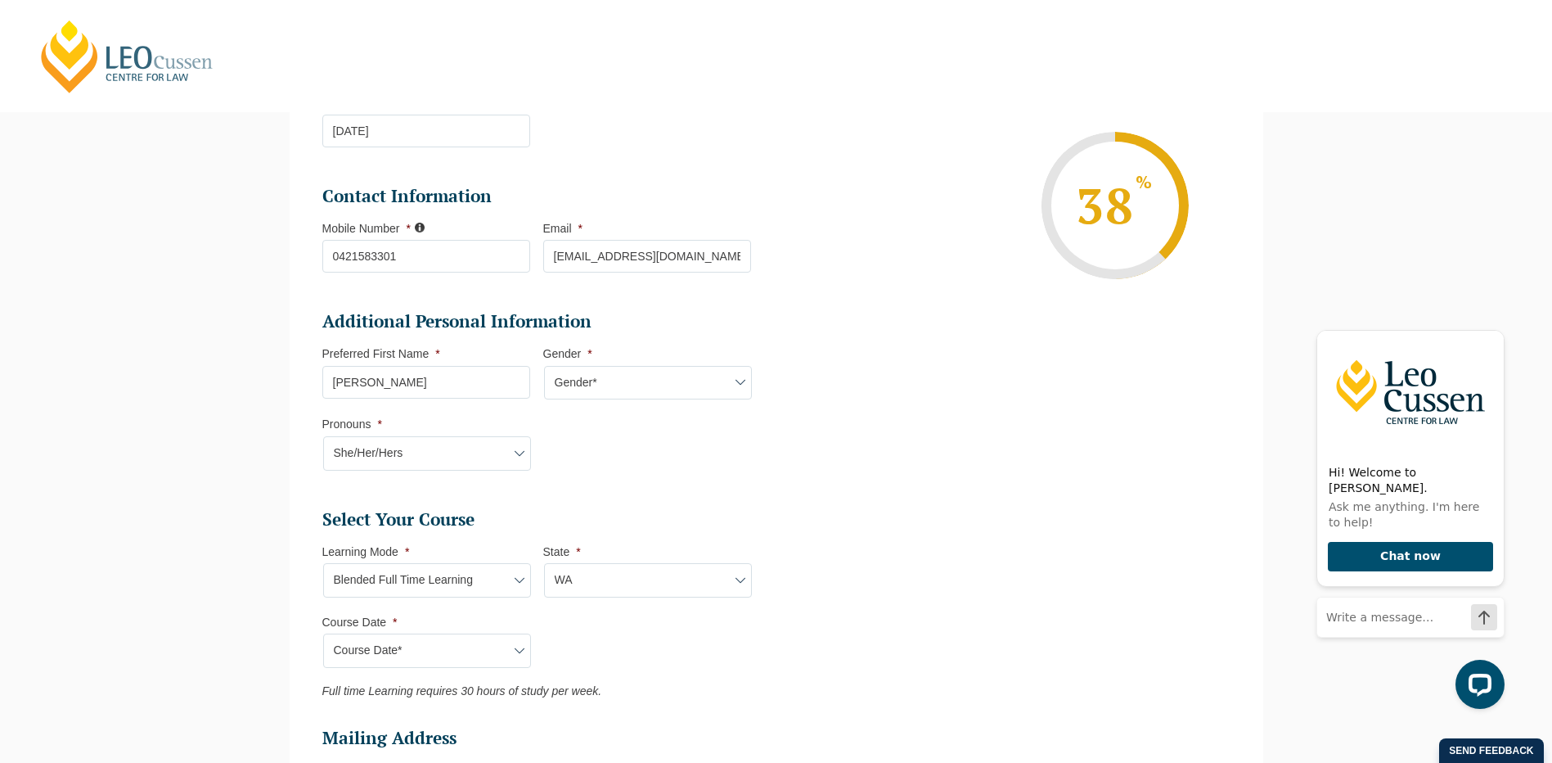
scroll to position [469, 0]
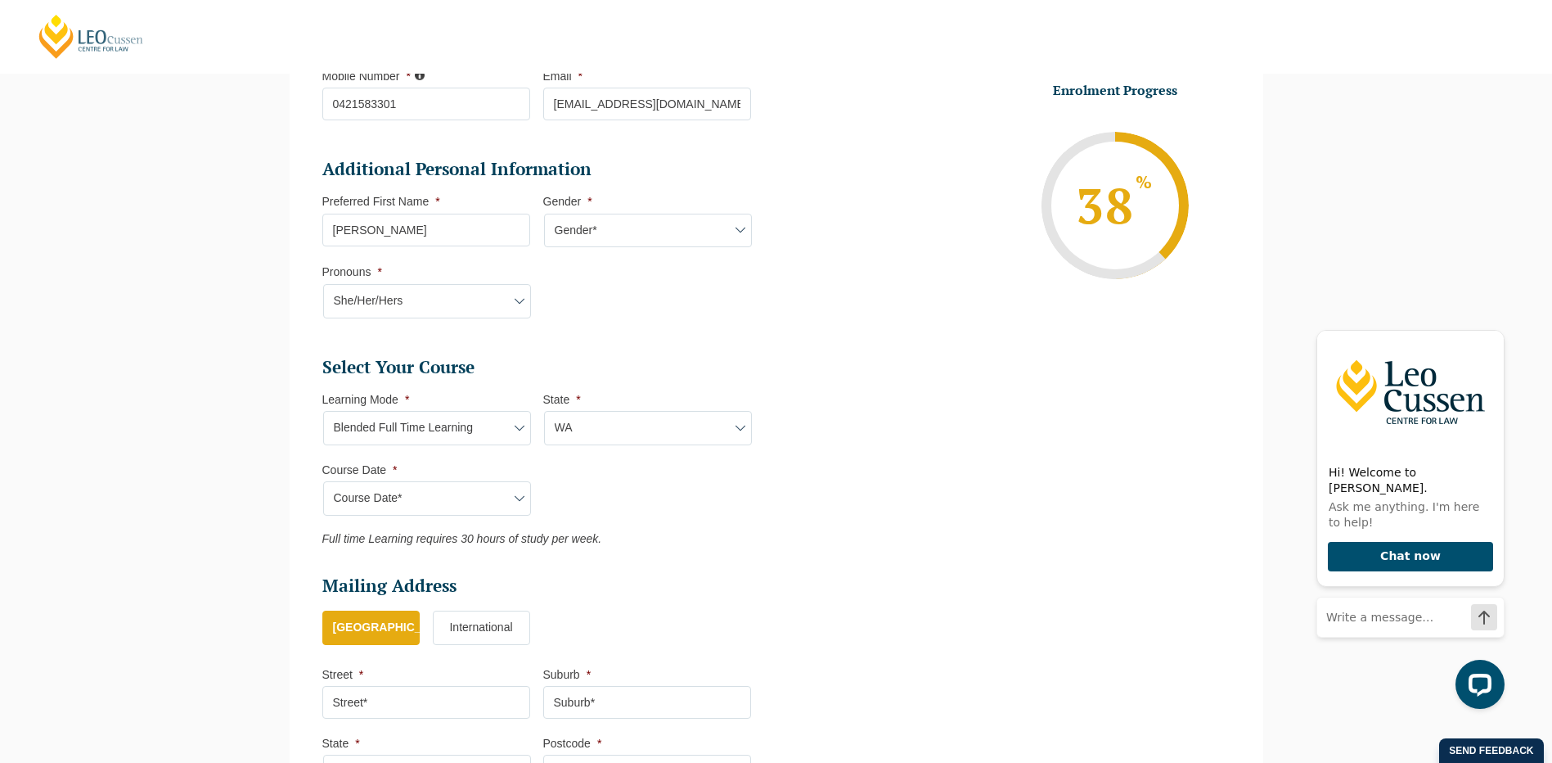
click at [406, 441] on select "Learning Mode* Online Full Time Learning Online Part Time Learning Blended Full…" at bounding box center [427, 428] width 208 height 34
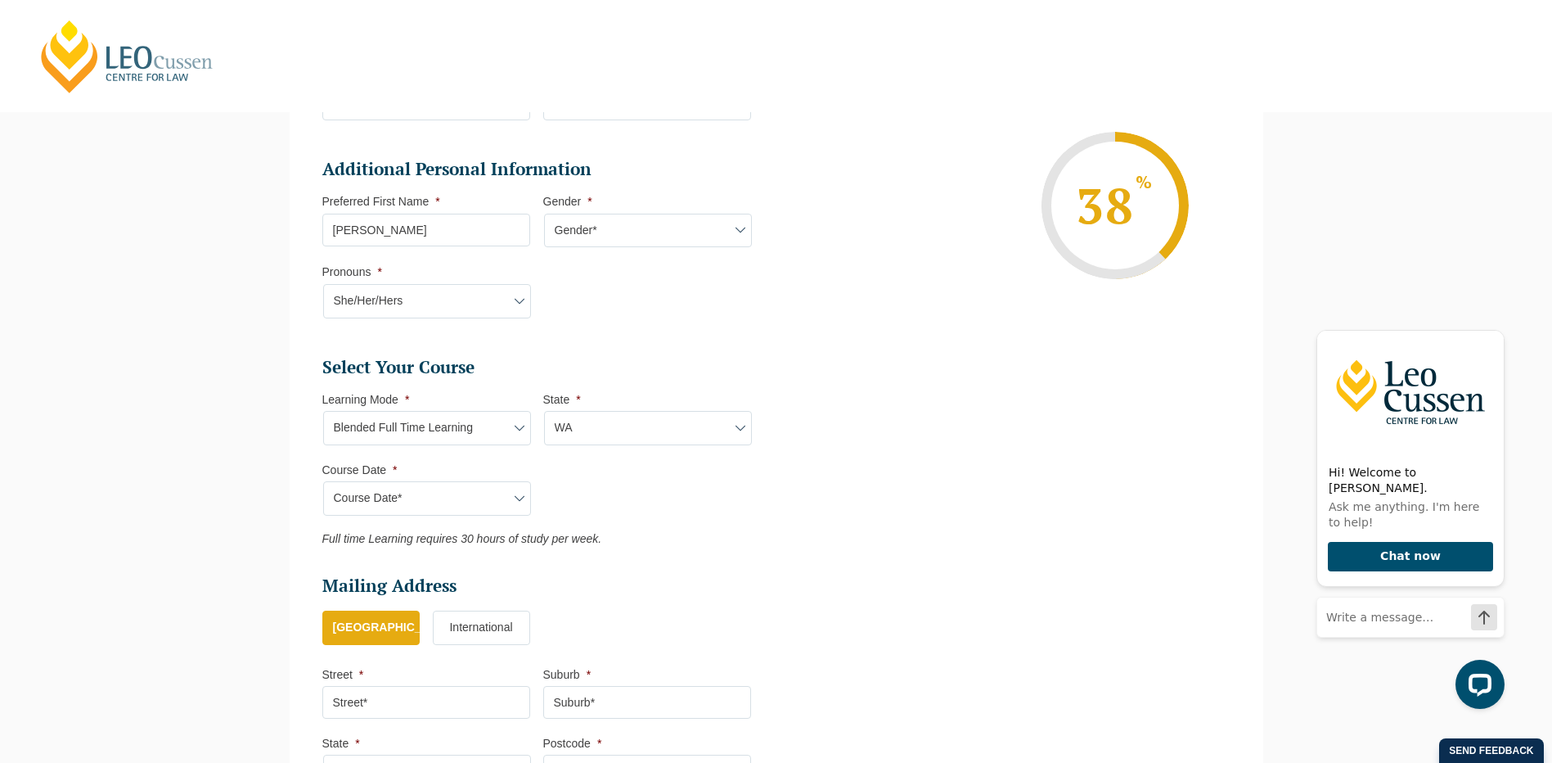
click at [878, 366] on ul "Personal Information First Name * Tiffany Last Name * Allen Date of Birth * 14-…" at bounding box center [776, 302] width 933 height 1008
click at [423, 427] on select "Learning Mode* Online Full Time Learning Online Part Time Learning Blended Full…" at bounding box center [427, 428] width 208 height 34
drag, startPoint x: 968, startPoint y: 167, endPoint x: 938, endPoint y: 99, distance: 74.4
click at [968, 167] on li "Enrolment Progress 38 % Form Progress Download Course Guide enrolment@leocussen…" at bounding box center [1010, 205] width 442 height 246
click at [448, 441] on select "Learning Mode* Online Full Time Learning Online Part Time Learning Blended Full…" at bounding box center [427, 428] width 208 height 34
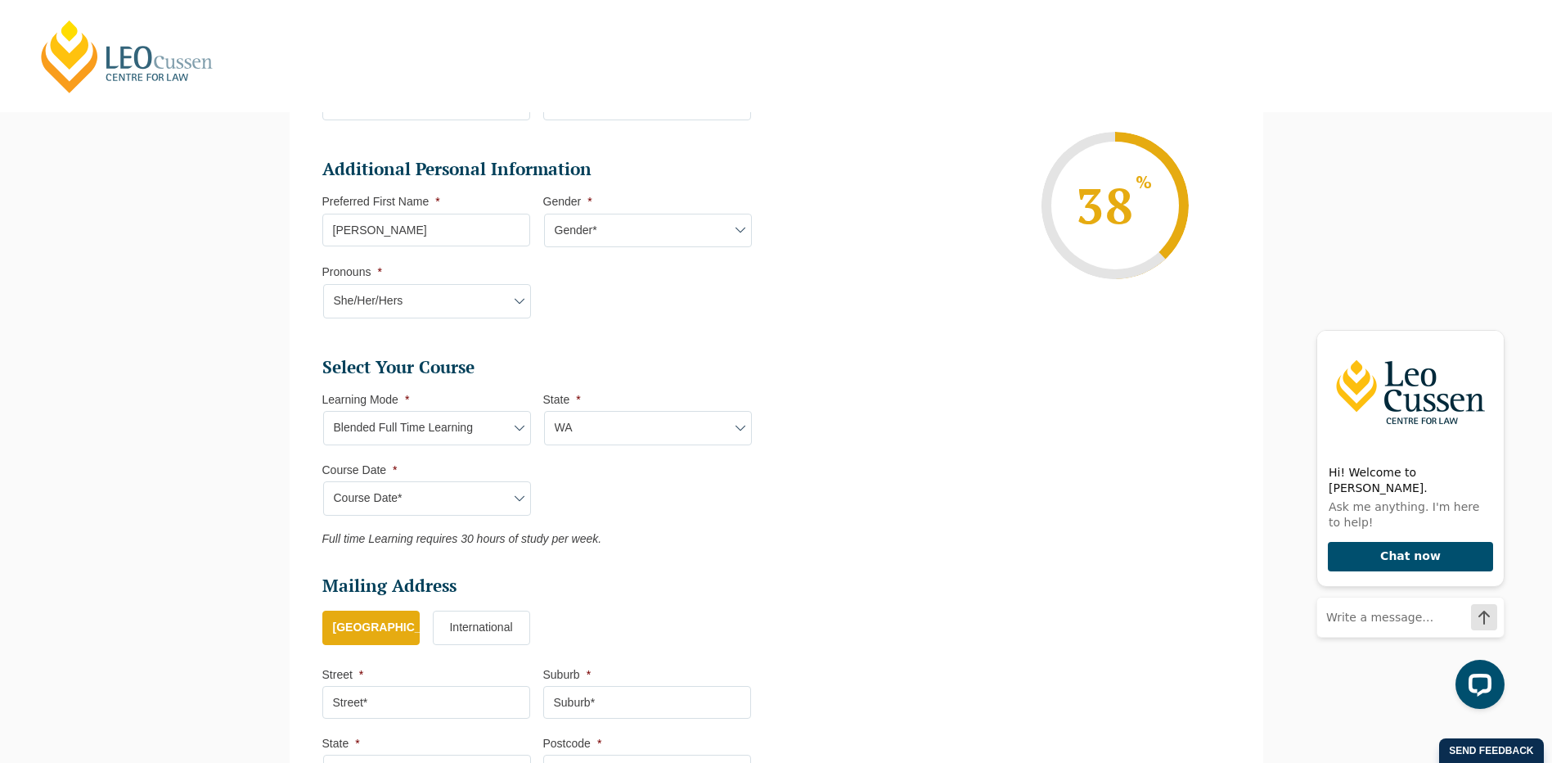
select select "Online Full Time Learning"
click at [323, 411] on select "Learning Mode* Online Full Time Learning Online Part Time Learning Blended Full…" at bounding box center [427, 428] width 208 height 34
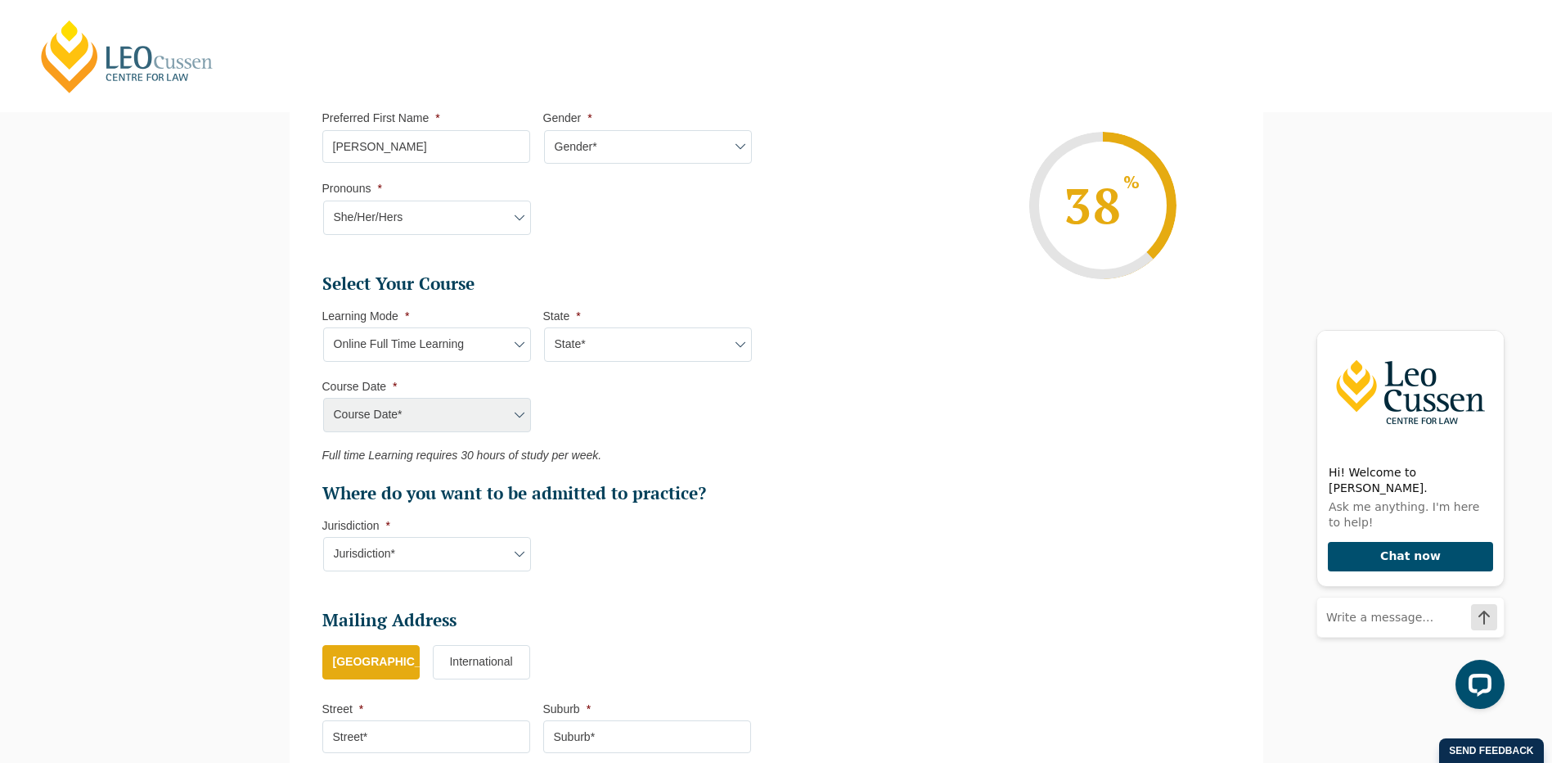
scroll to position [633, 0]
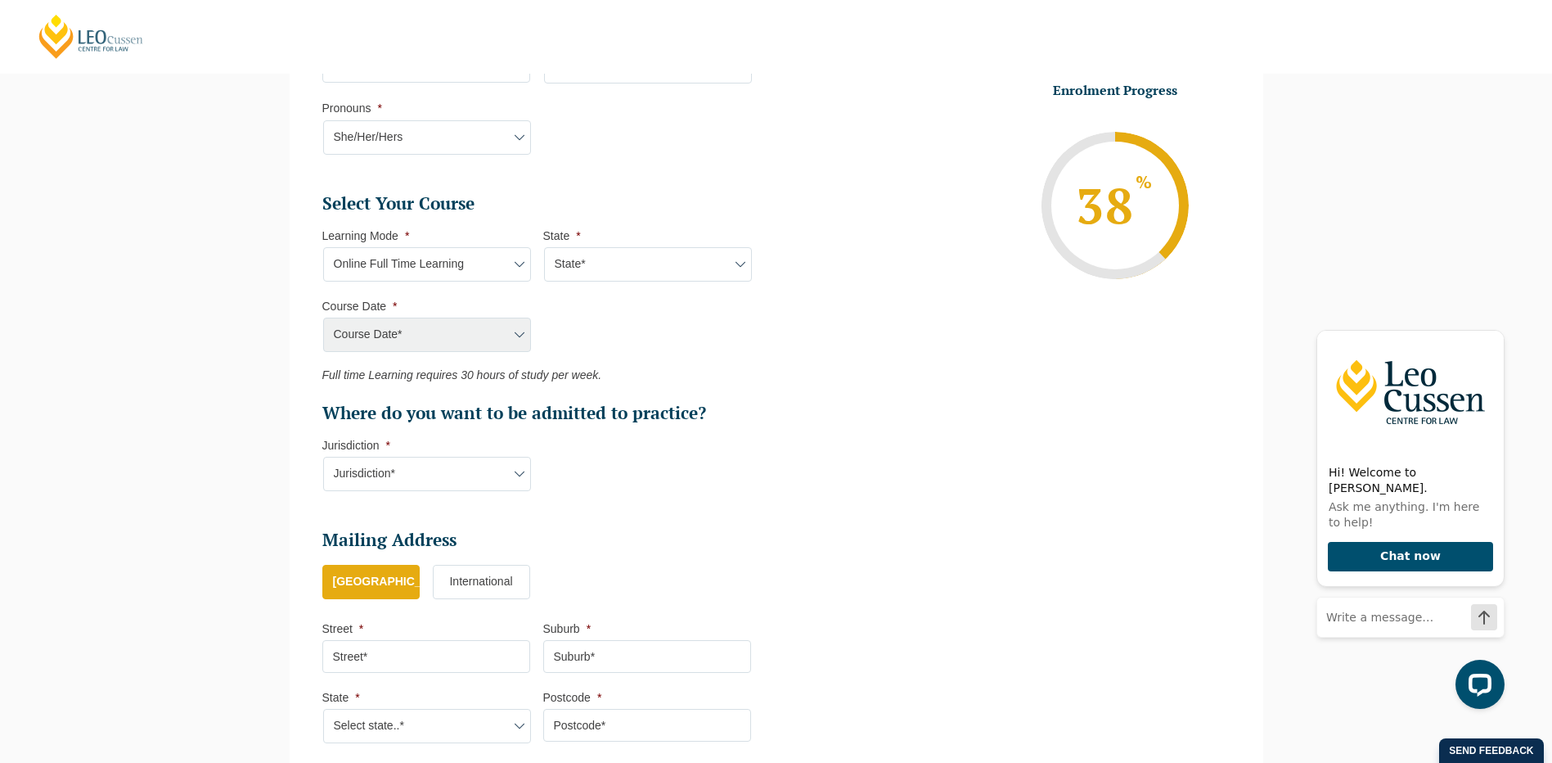
click at [456, 331] on div "Course Date* January 2026 (27-Jan-2026 to 12-Jun-2026) August 2026 (03-Aug-2026…" at bounding box center [426, 335] width 208 height 34
click at [528, 331] on div "Course Date* January 2026 (27-Jan-2026 to 12-Jun-2026) August 2026 (03-Aug-2026…" at bounding box center [426, 335] width 208 height 34
click at [629, 246] on li "State * State* National (ACT/NSW, VIC, QLD, SA, WA)" at bounding box center [653, 254] width 221 height 53
click at [629, 259] on select "State* National (ACT/NSW, VIC, QLD, SA, WA)" at bounding box center [648, 264] width 208 height 34
select select "National (ACT/NSW, VIC, QLD, SA, WA)"
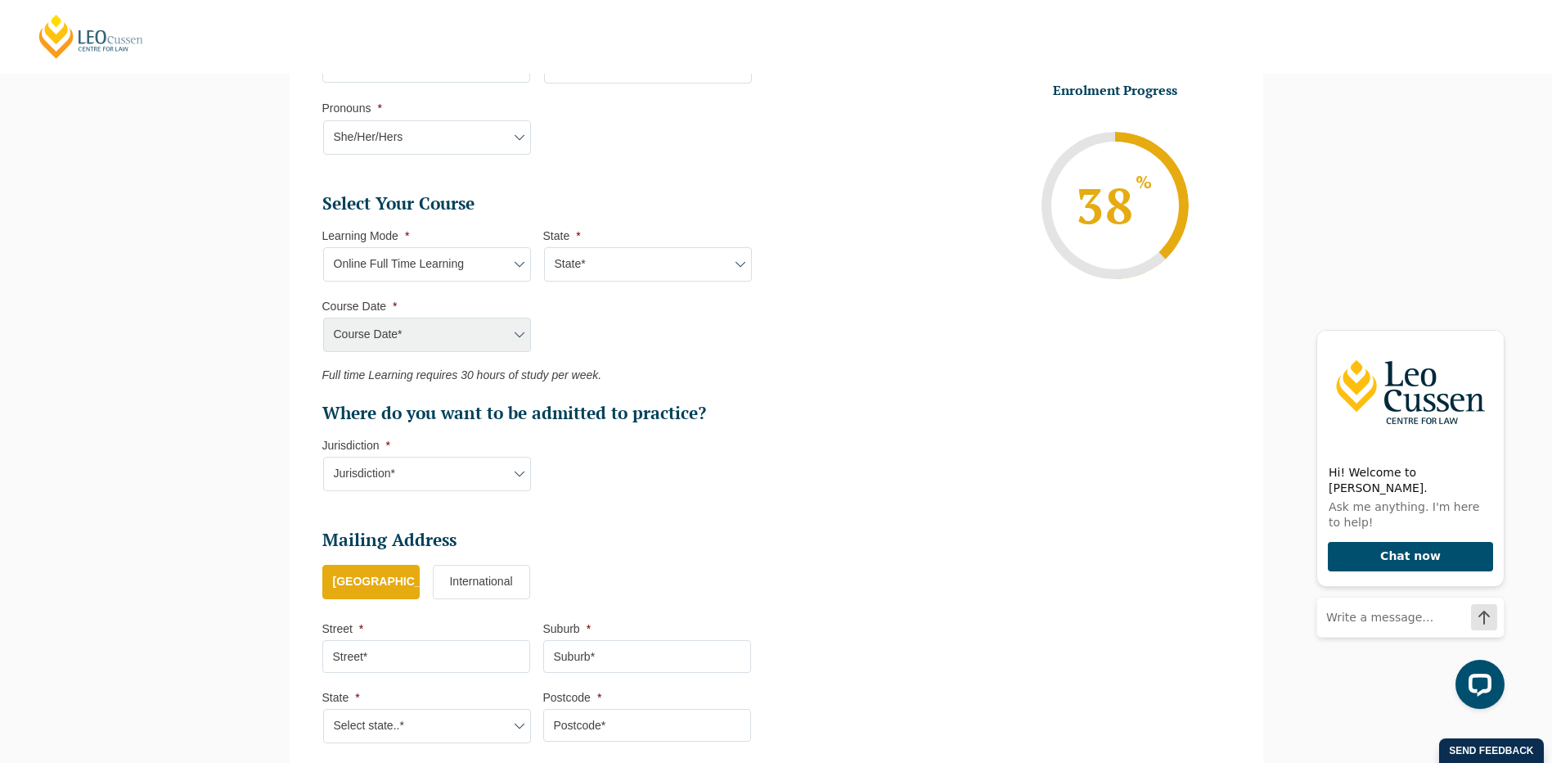
click at [544, 247] on select "State* National (ACT/NSW, VIC, QLD, SA, WA)" at bounding box center [648, 264] width 208 height 34
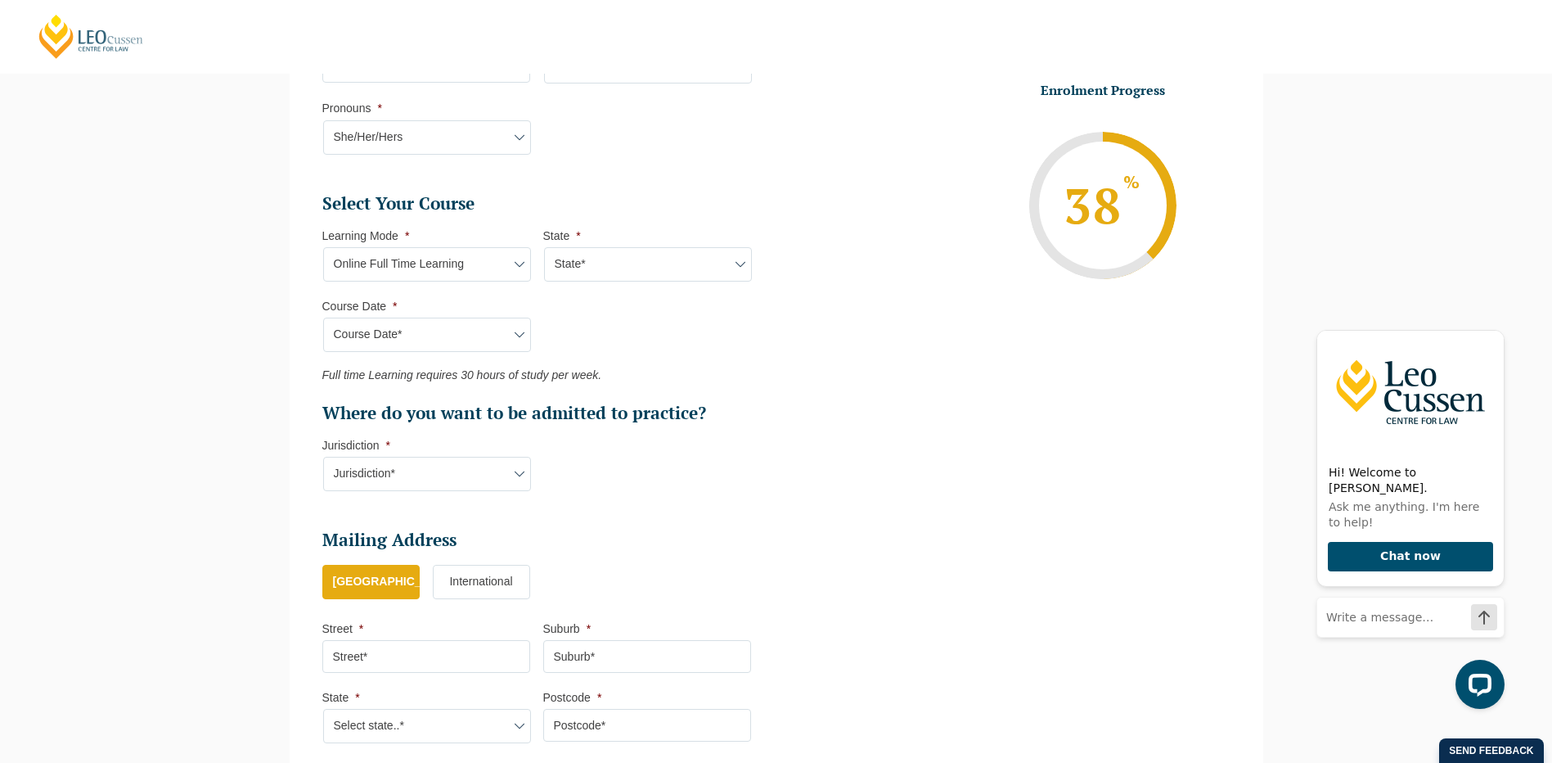
click at [775, 327] on li "Personal Information First Name * Tiffany Last Name * Allen Date of Birth * 14-…" at bounding box center [543, 208] width 466 height 1106
click at [434, 337] on select "Course Date* September 2025 (22-Sep-2025 to 20-Feb-2026) December 2025 (08-Dec-…" at bounding box center [427, 335] width 208 height 34
select select "December 2025 (08-Dec-2025 to 16-May-2026)"
click at [323, 318] on select "Course Date* September 2025 (22-Sep-2025 to 20-Feb-2026) December 2025 (08-Dec-…" at bounding box center [427, 335] width 208 height 34
type input "Intake 11 December 2025 FT"
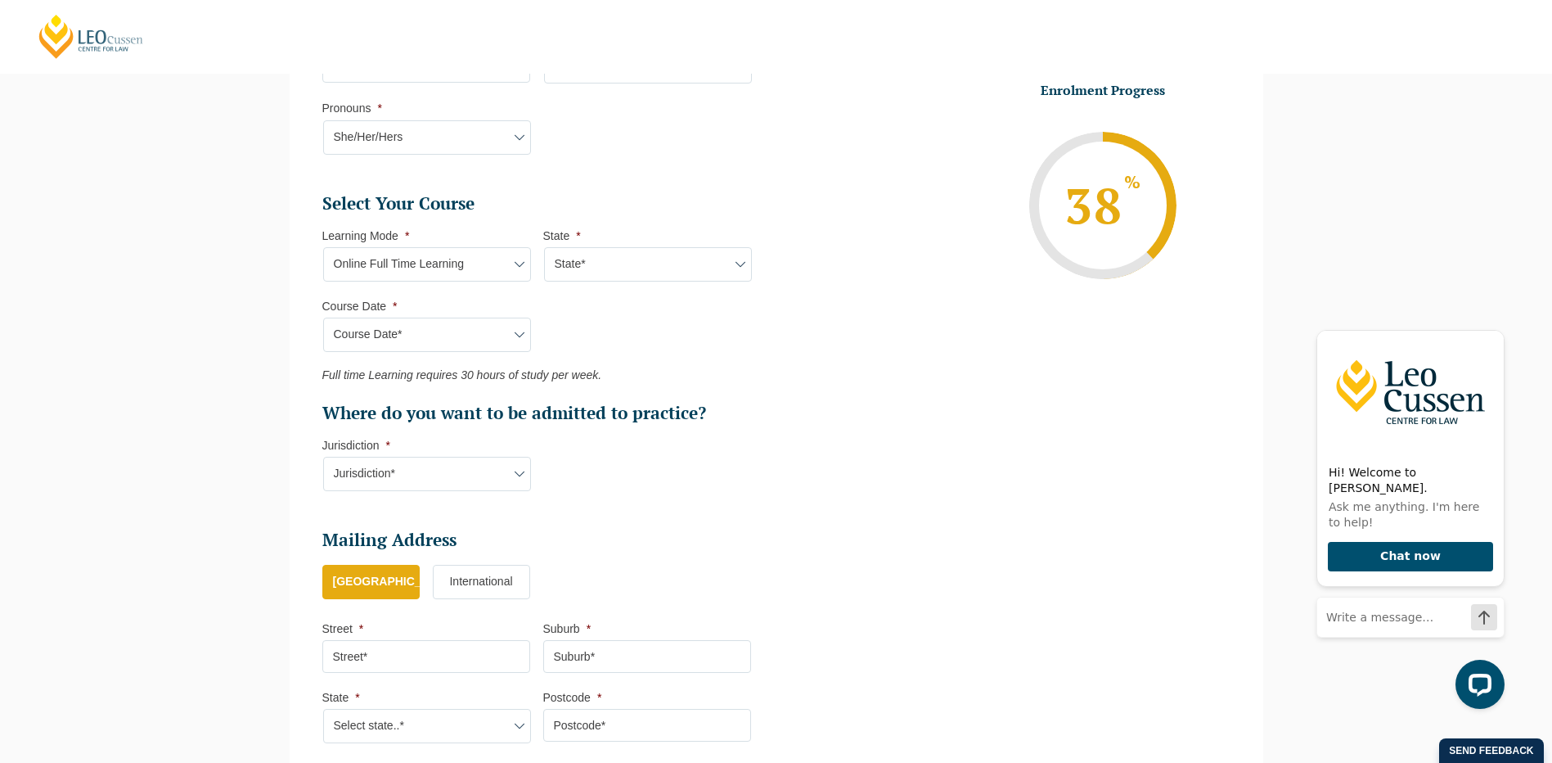
type input "Practical Legal Training (NAT)"
select select "NAT PLT (DEC) 2025 Full Time Online"
click at [834, 363] on ul "Personal Information First Name * Tiffany Last Name * Allen Date of Birth * 14-…" at bounding box center [776, 197] width 933 height 1126
click at [440, 482] on select "Jurisdiction* VIC ACT/NSW SA WA QLD" at bounding box center [427, 474] width 208 height 34
select select "WA"
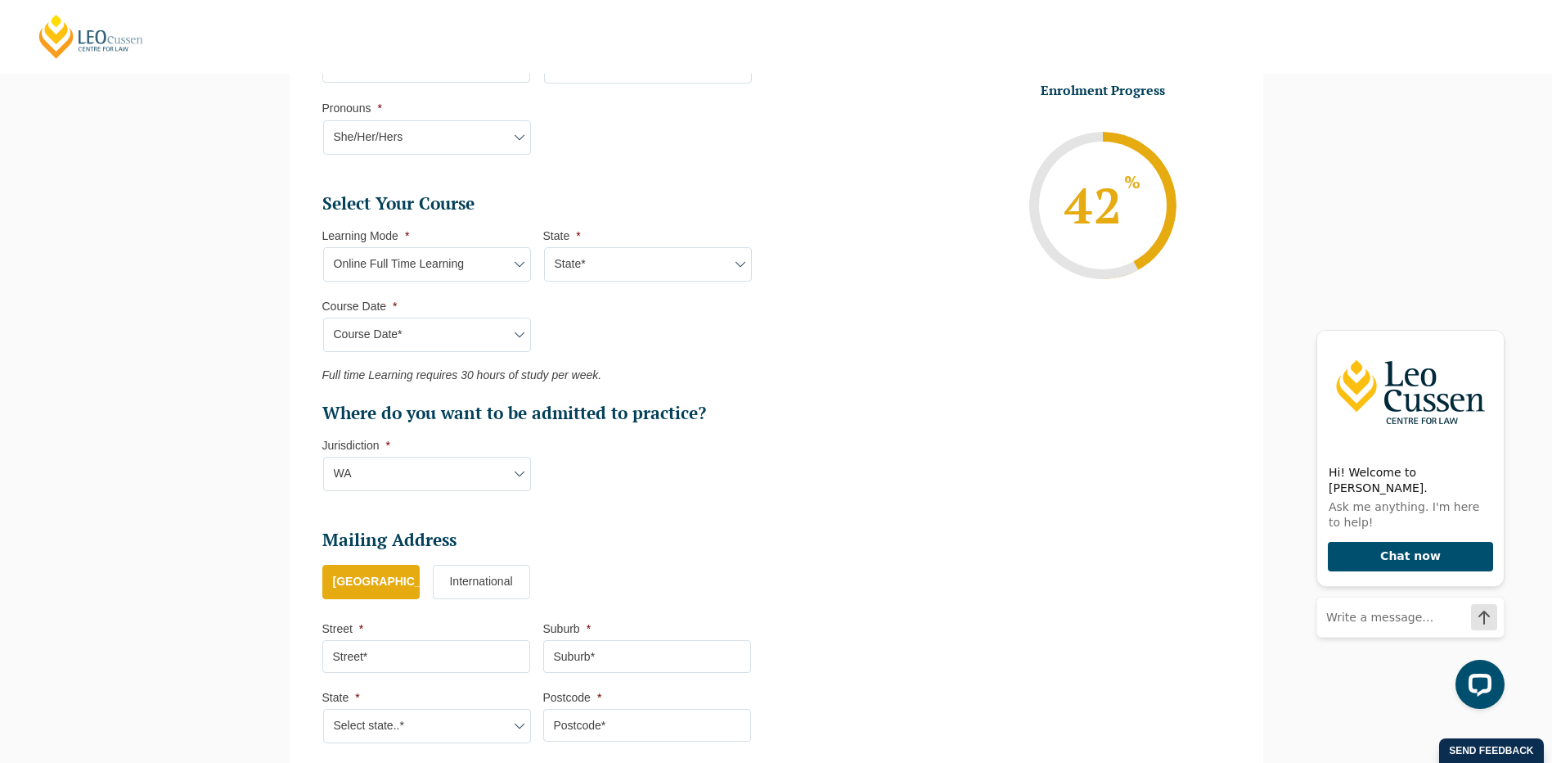
click at [323, 457] on select "Jurisdiction* VIC ACT/NSW SA WA QLD" at bounding box center [427, 474] width 208 height 34
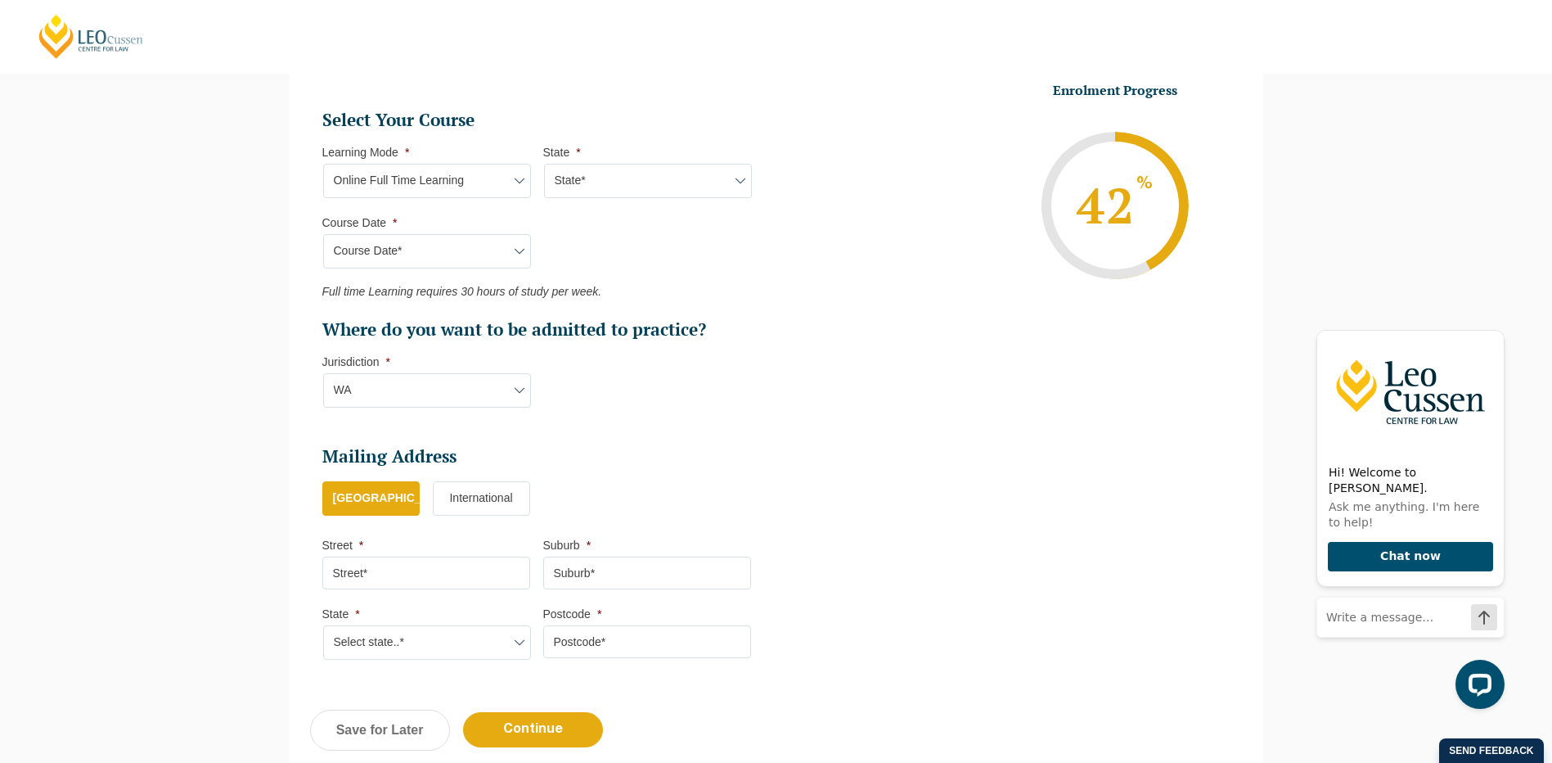
scroll to position [796, 0]
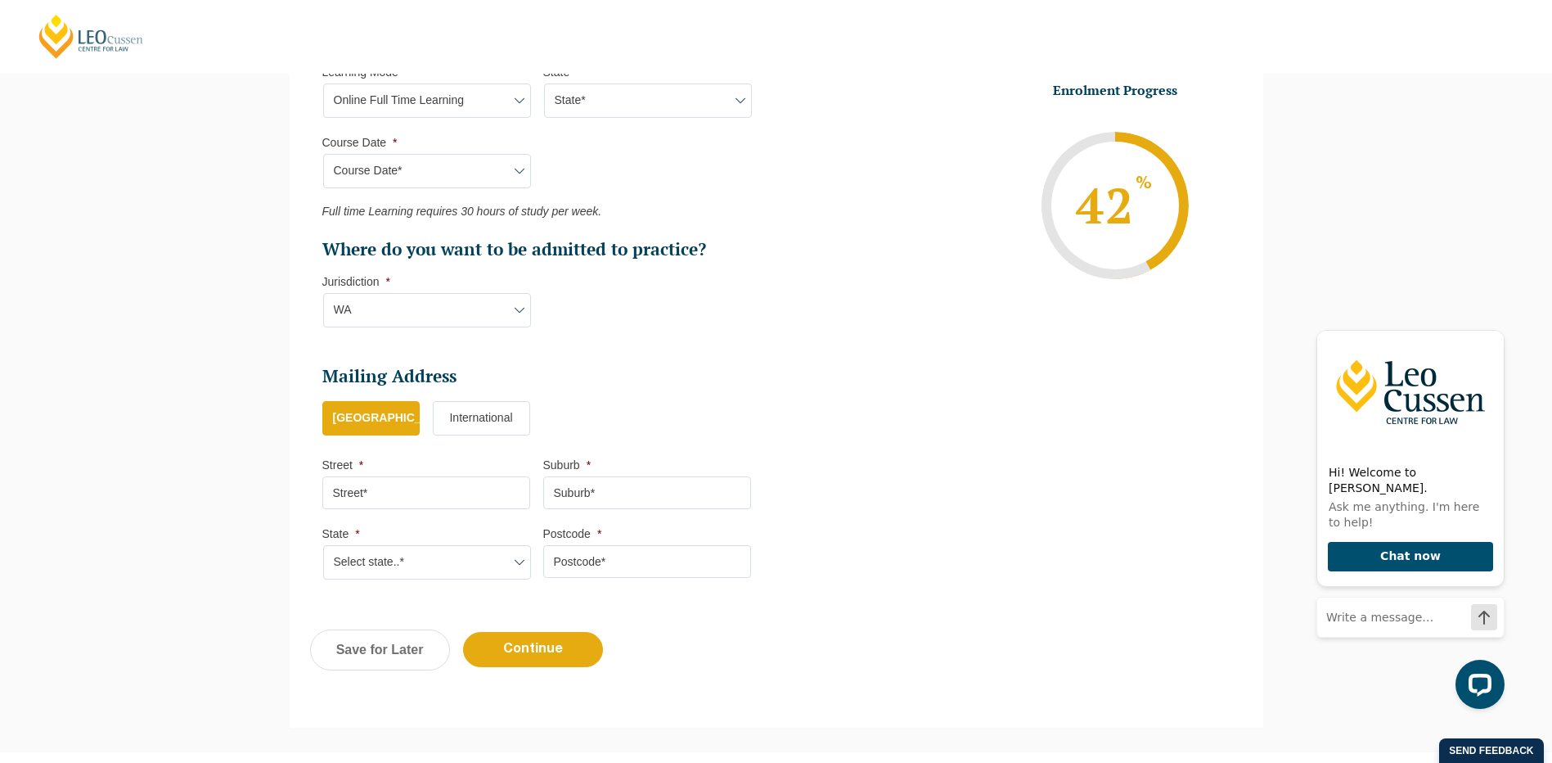
click at [400, 490] on input "Street *" at bounding box center [426, 492] width 208 height 33
type input "26 Helsall Court"
type input "Willetton"
click at [414, 564] on select "Select state..* VIC WA QLD SA NSW NT ACT TAS" at bounding box center [427, 562] width 208 height 34
select select "WA"
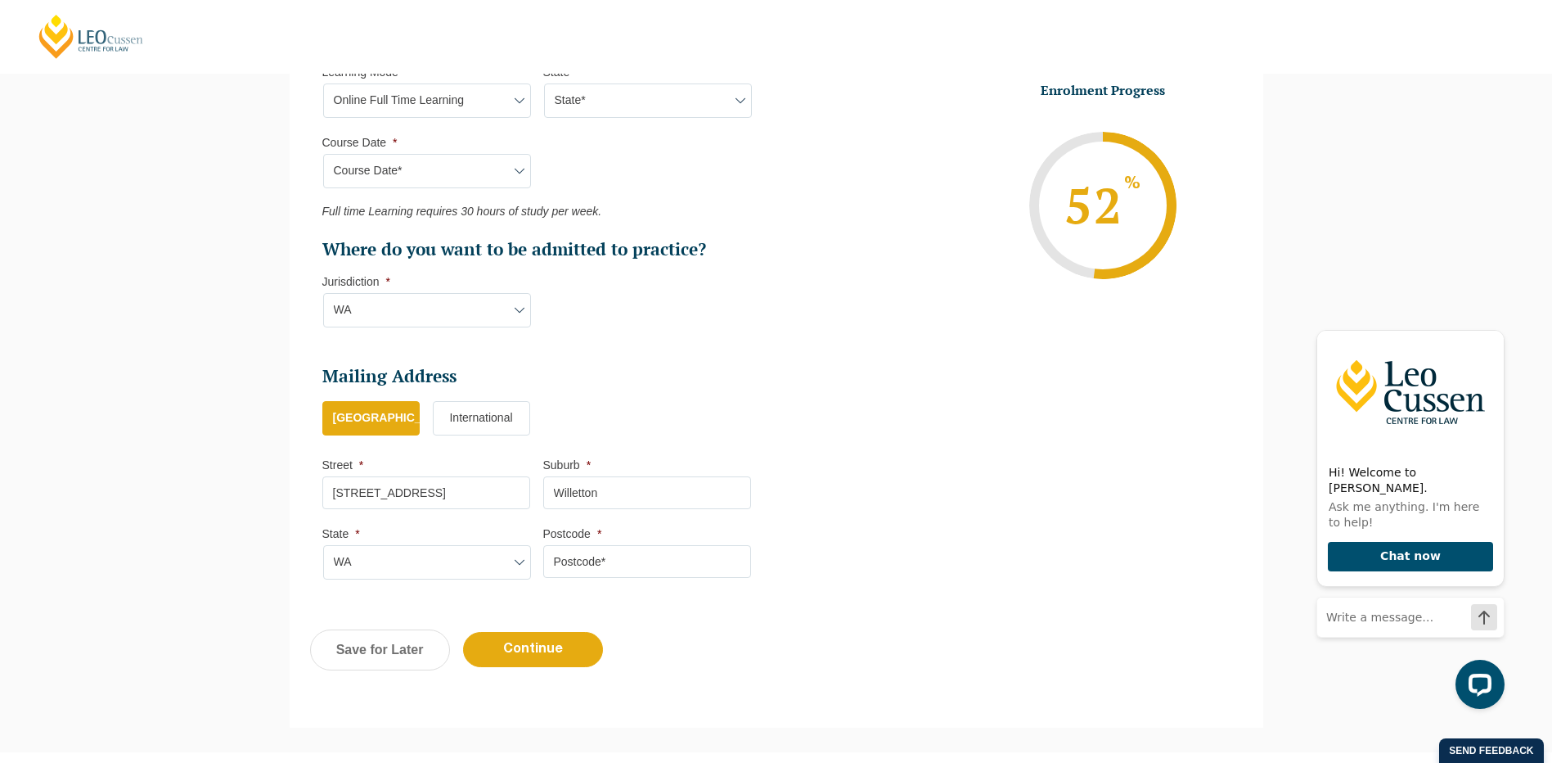
click at [323, 545] on select "Select state..* VIC WA QLD SA NSW NT ACT TAS" at bounding box center [427, 562] width 208 height 34
click at [607, 569] on input "Postcode *" at bounding box center [647, 561] width 208 height 33
type input "6155"
click at [637, 613] on div "Previous Continue Save for Later" at bounding box center [777, 658] width 974 height 90
click at [532, 642] on input "Continue" at bounding box center [533, 649] width 140 height 35
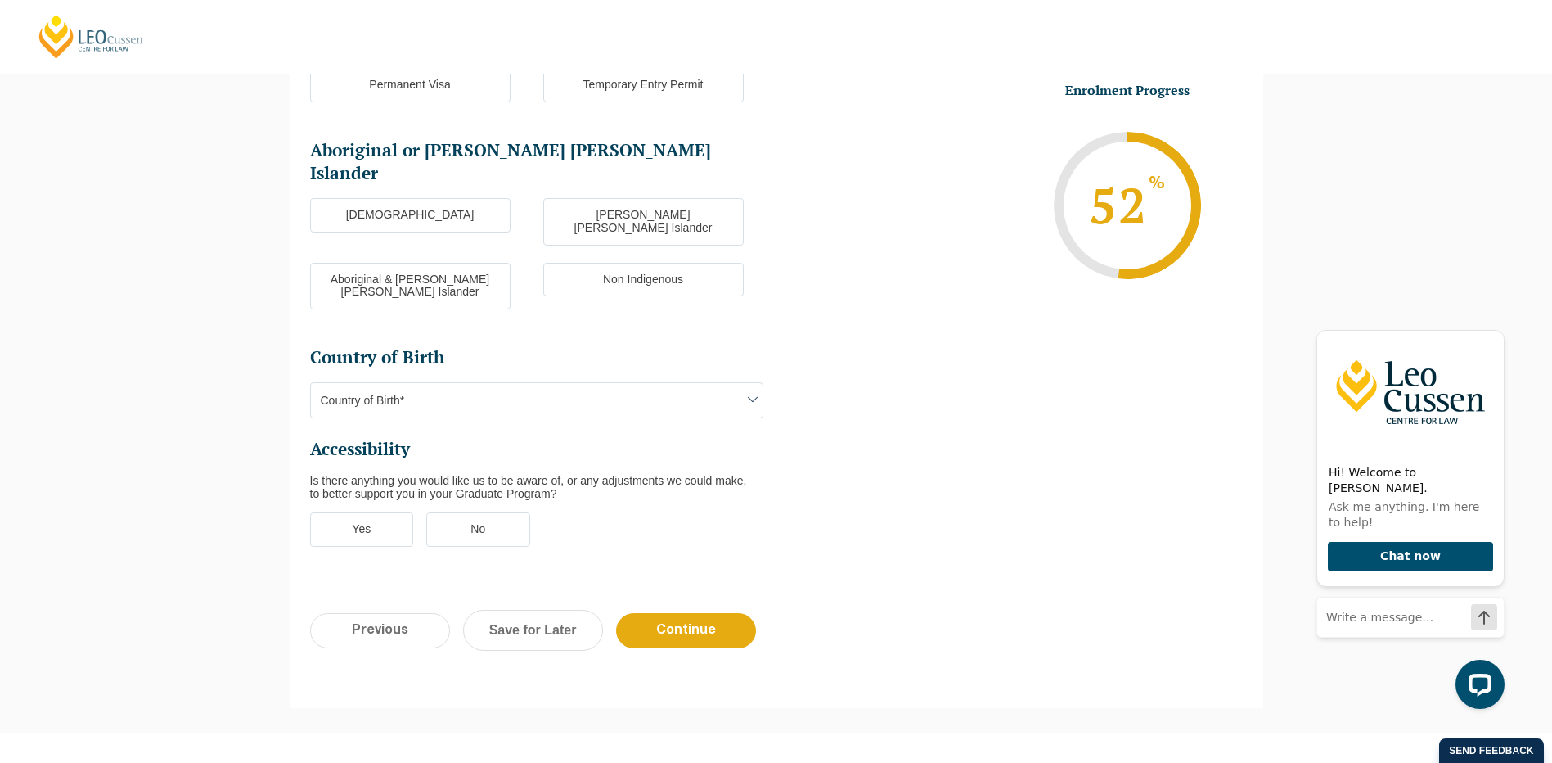
scroll to position [142, 0]
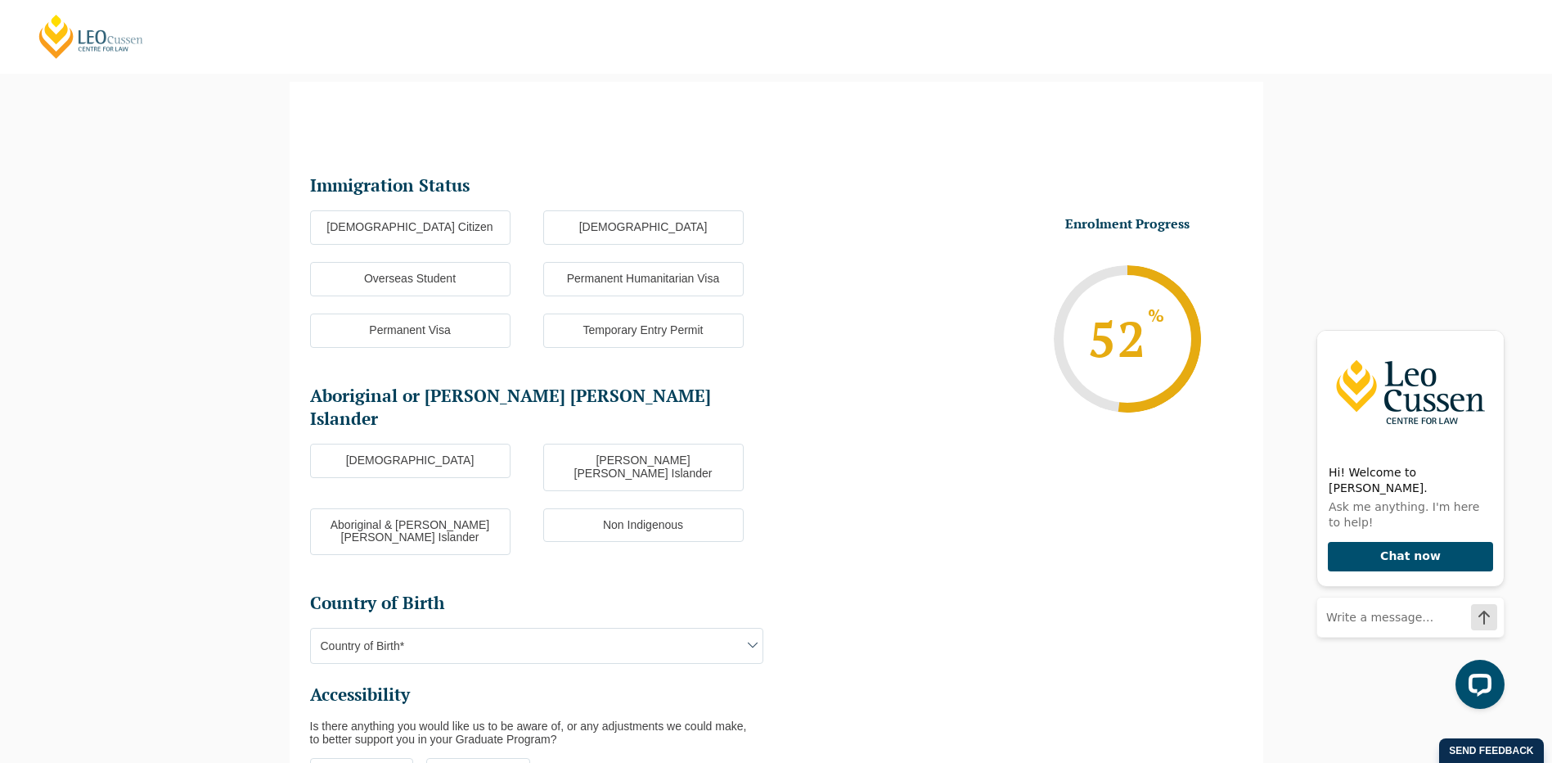
click at [398, 230] on label "Australian Citizen" at bounding box center [410, 227] width 201 height 34
click at [0, 0] on input "Australian Citizen" at bounding box center [0, 0] width 0 height 0
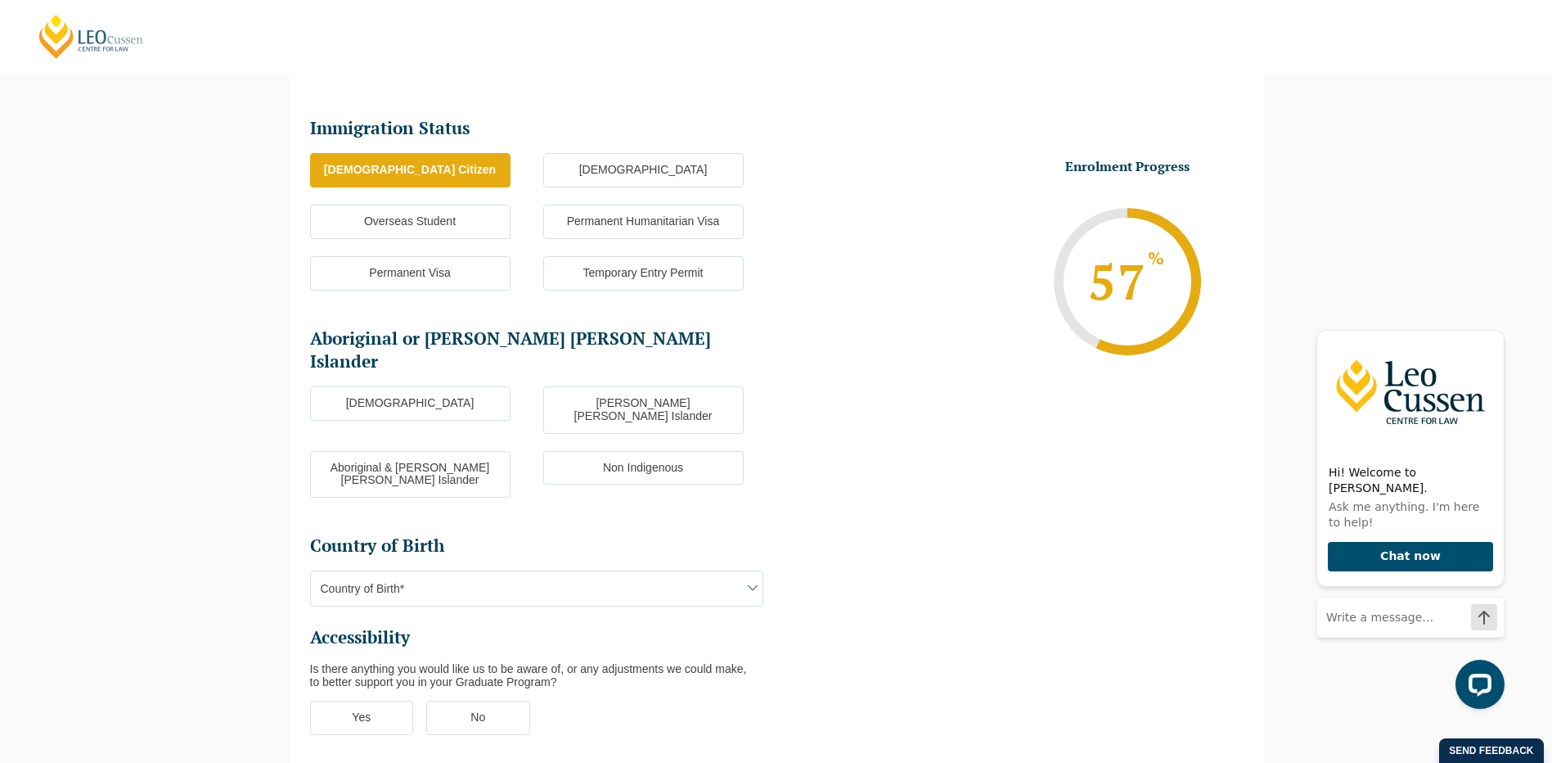
scroll to position [223, 0]
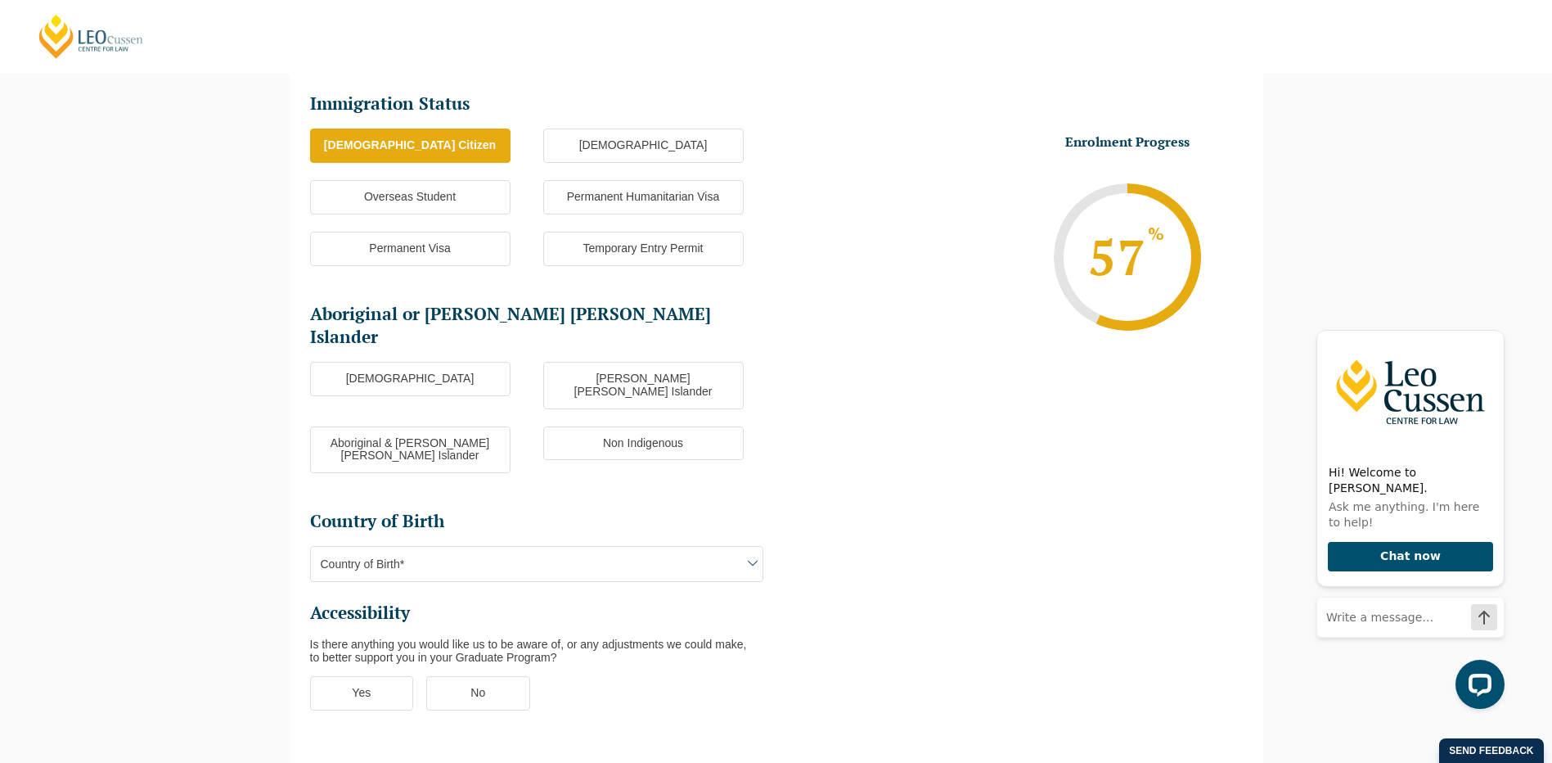
click at [615, 426] on label "Non Indigenous" at bounding box center [643, 443] width 201 height 34
click at [0, 0] on input "Non Indigenous" at bounding box center [0, 0] width 0 height 0
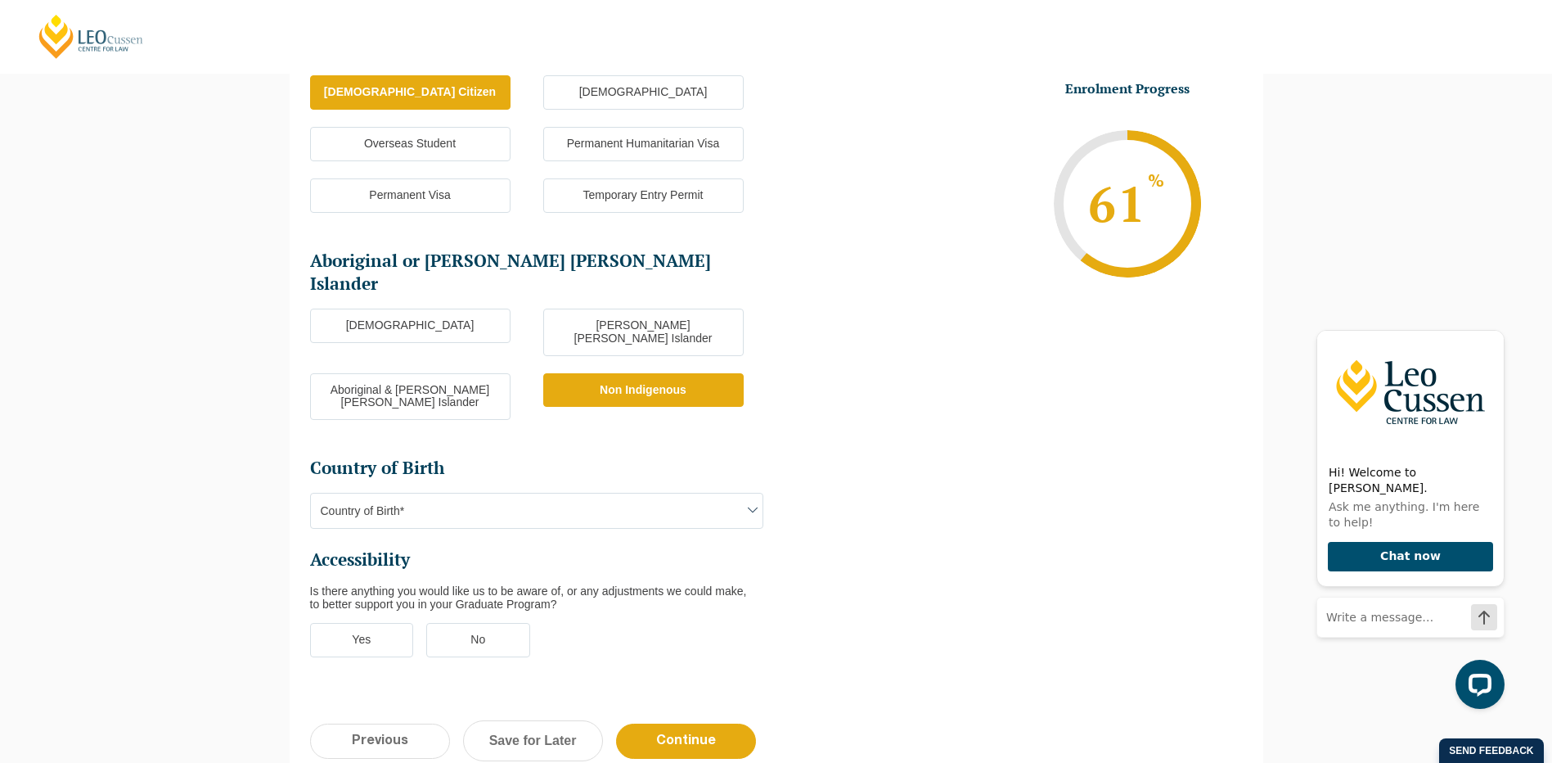
scroll to position [305, 0]
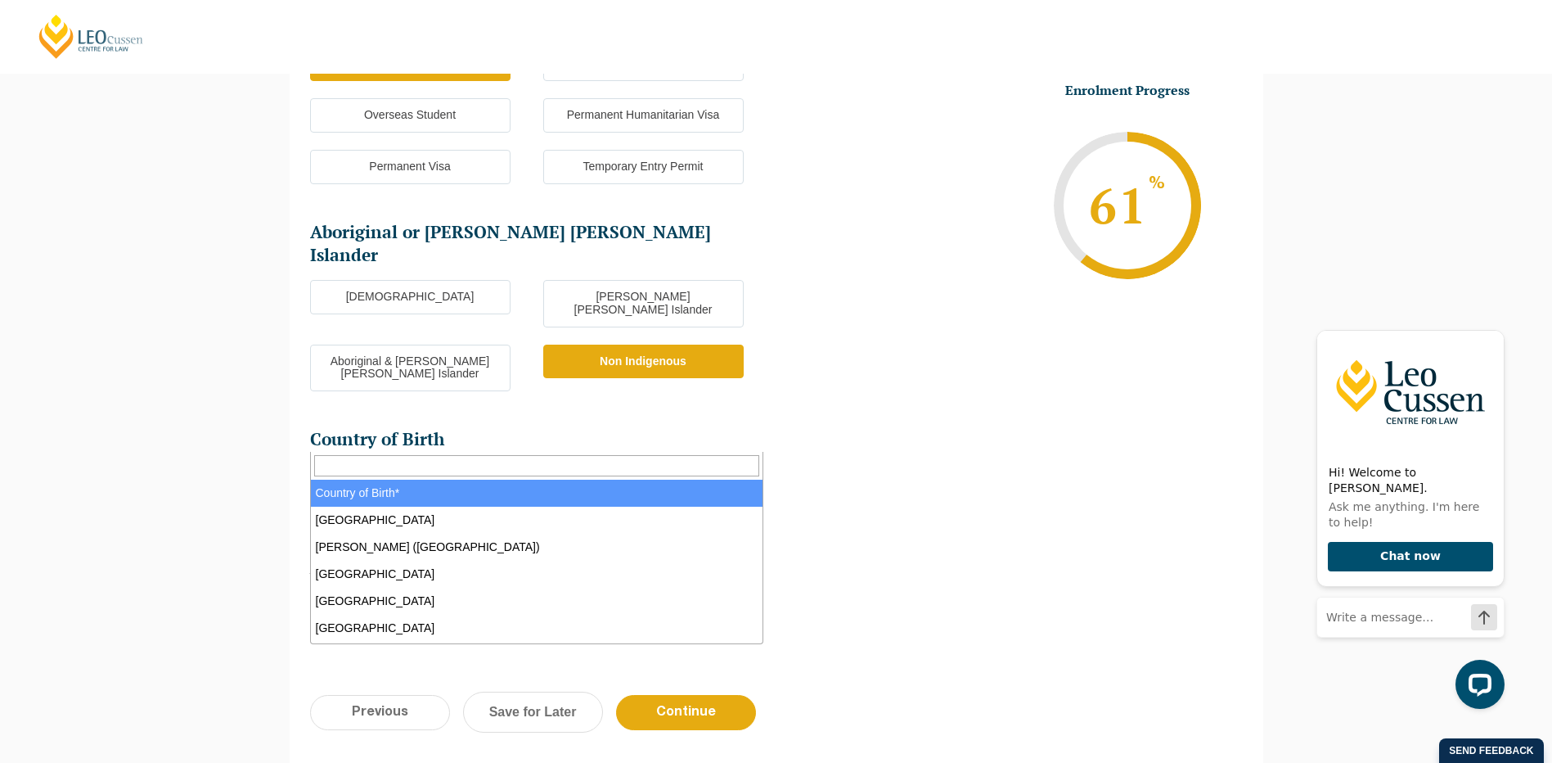
click at [481, 465] on span "Country of Birth*" at bounding box center [537, 482] width 452 height 34
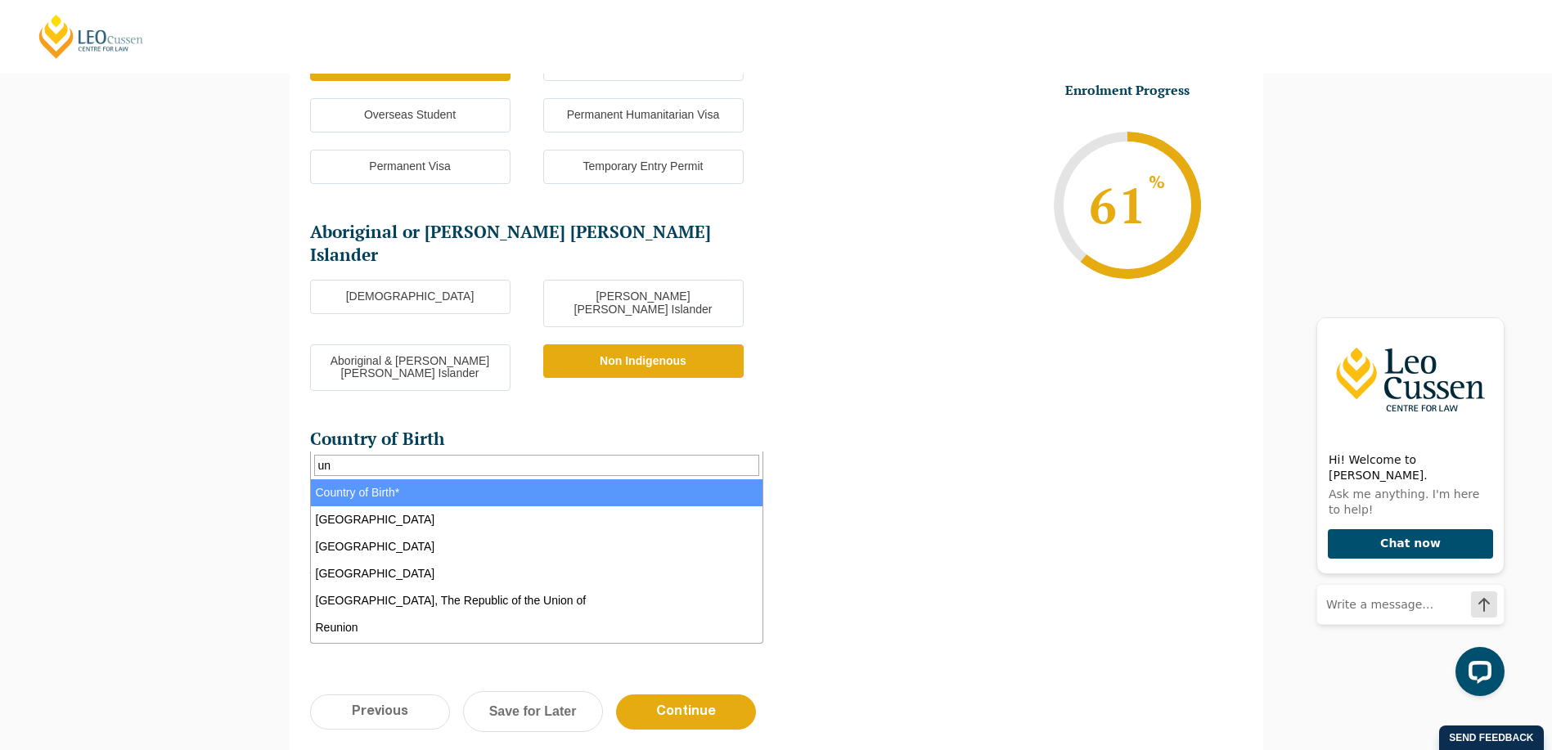
type input "u"
type input "eng"
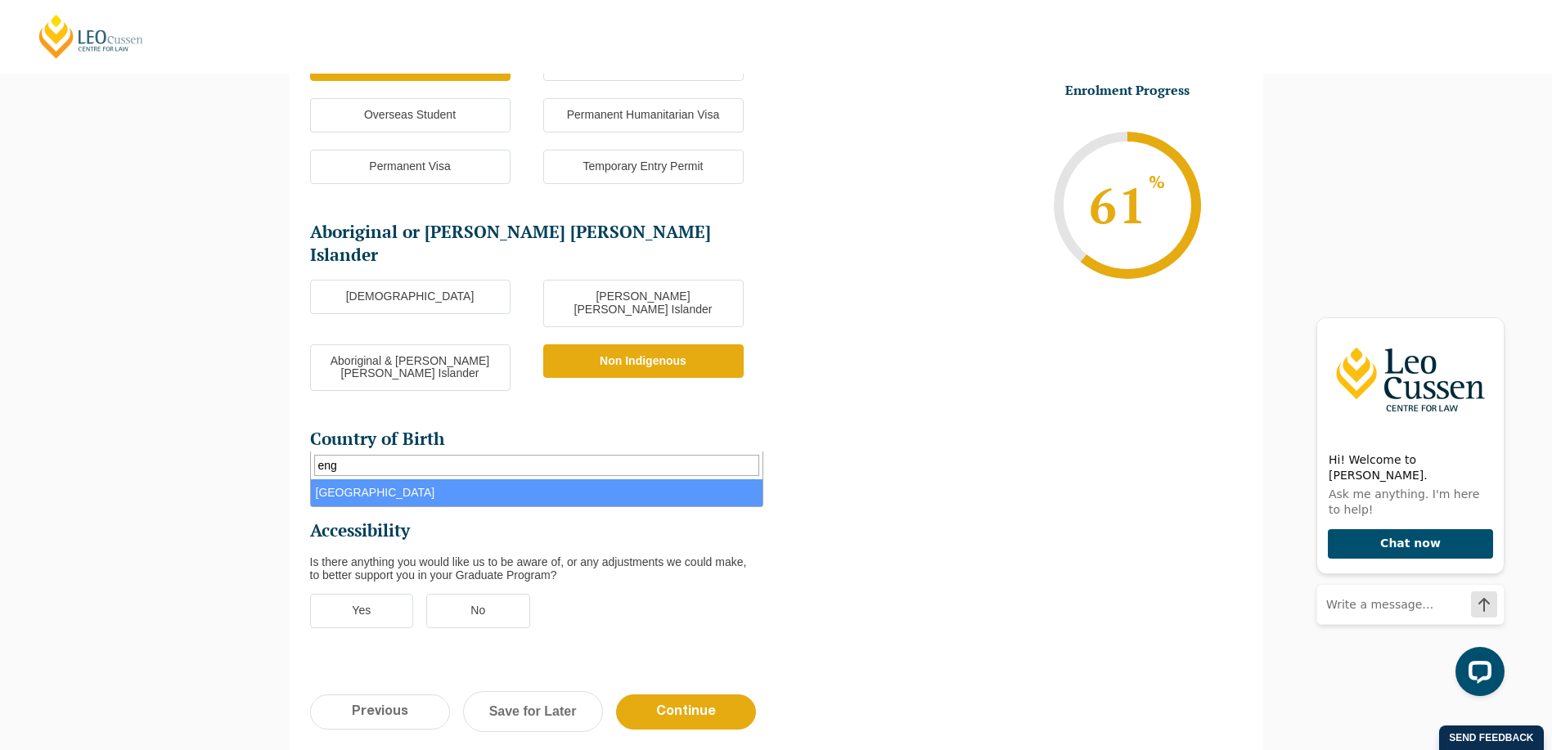
select select "England 2102"
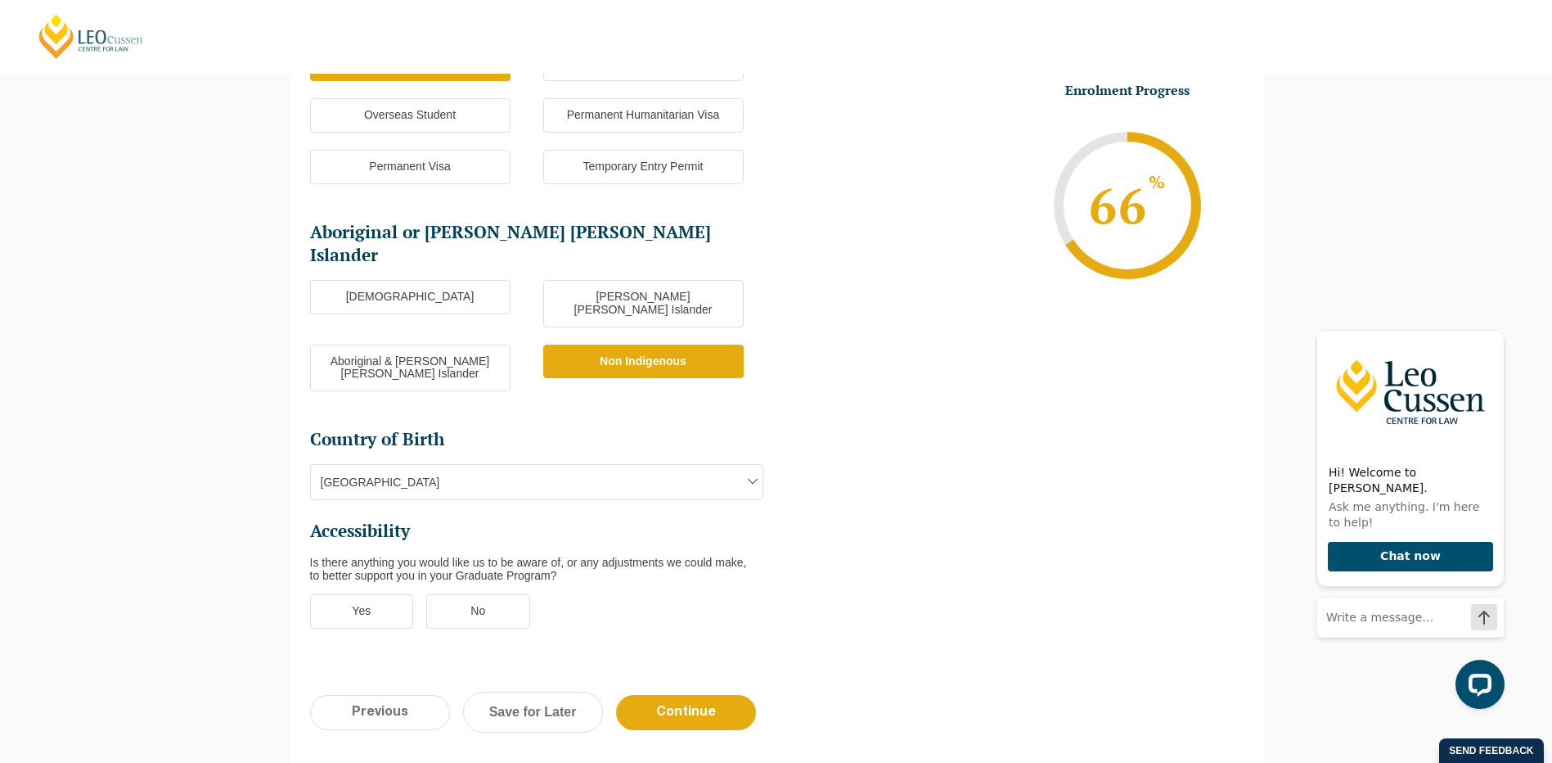
click at [499, 594] on label "No" at bounding box center [478, 611] width 104 height 34
click at [0, 0] on input "No" at bounding box center [0, 0] width 0 height 0
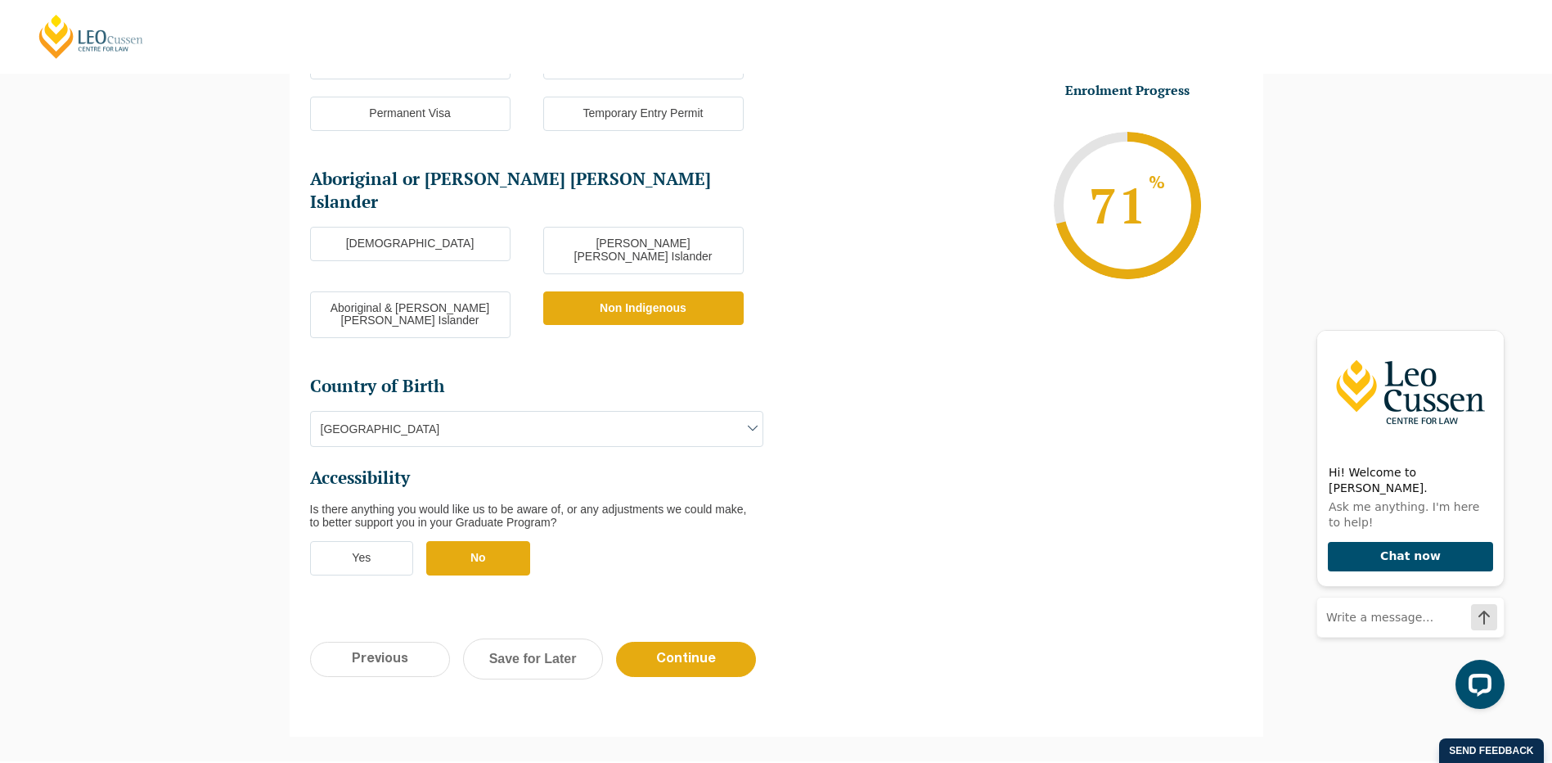
scroll to position [387, 0]
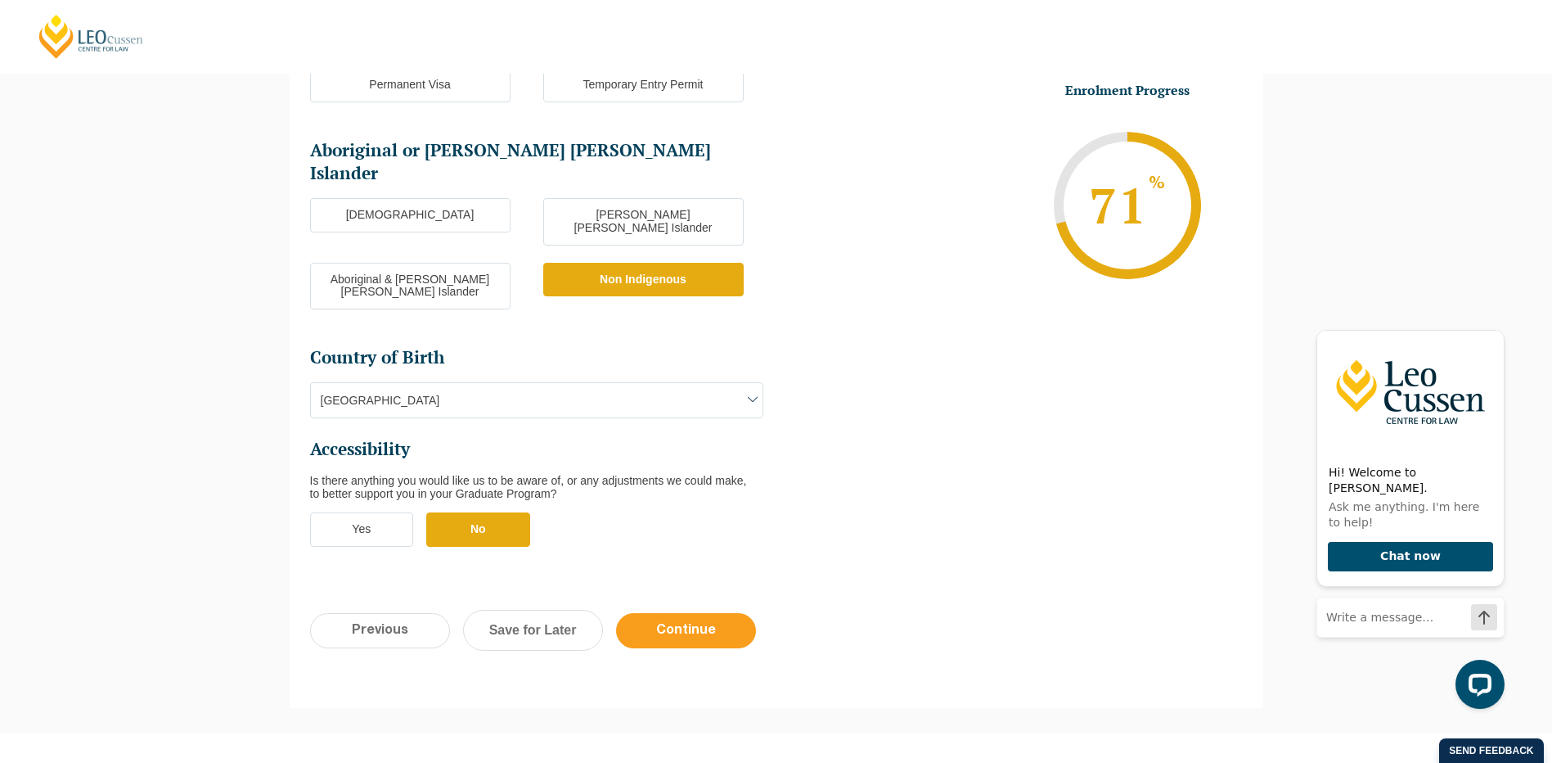
click at [681, 613] on input "Continue" at bounding box center [686, 630] width 140 height 35
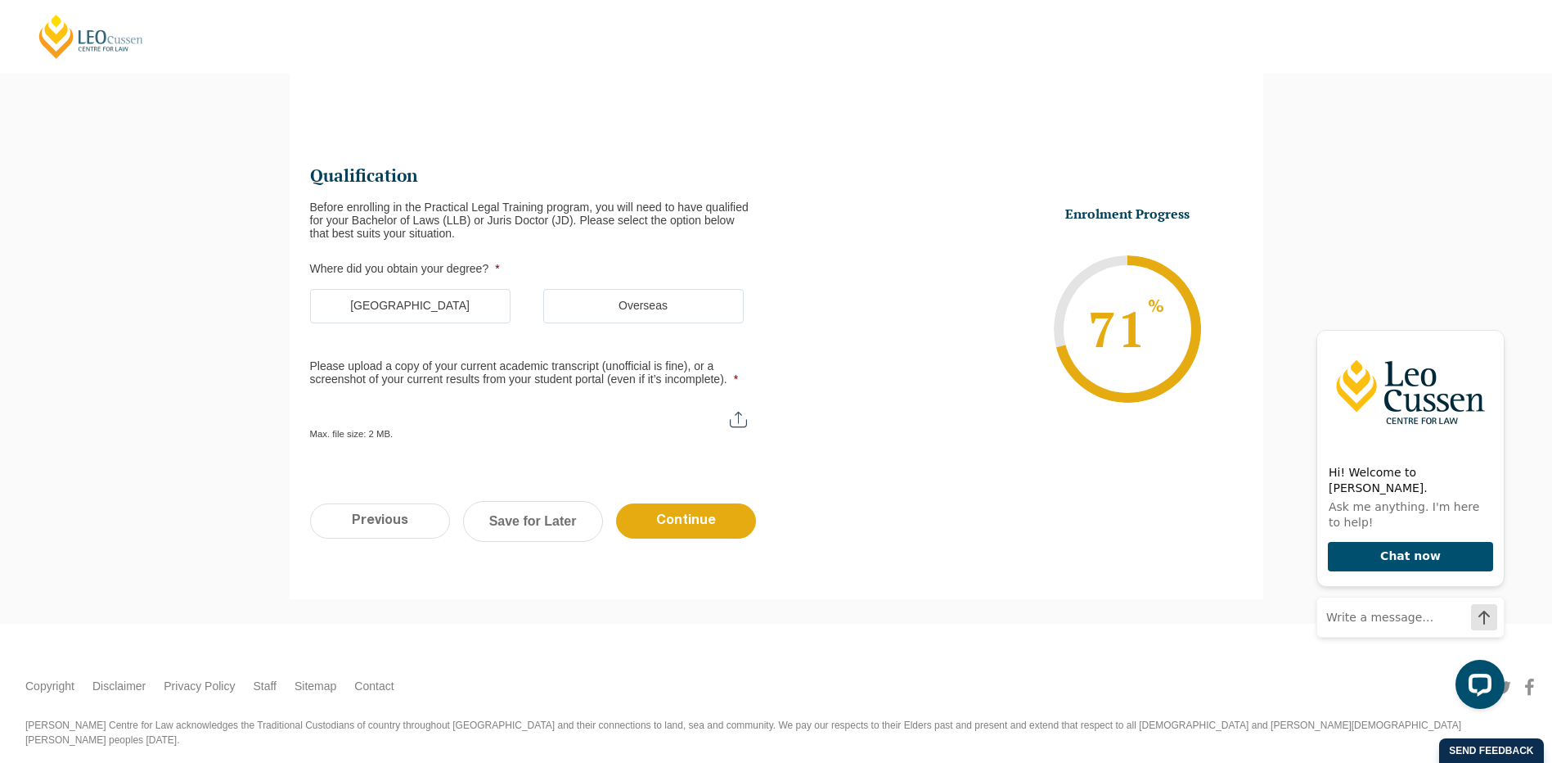
scroll to position [142, 0]
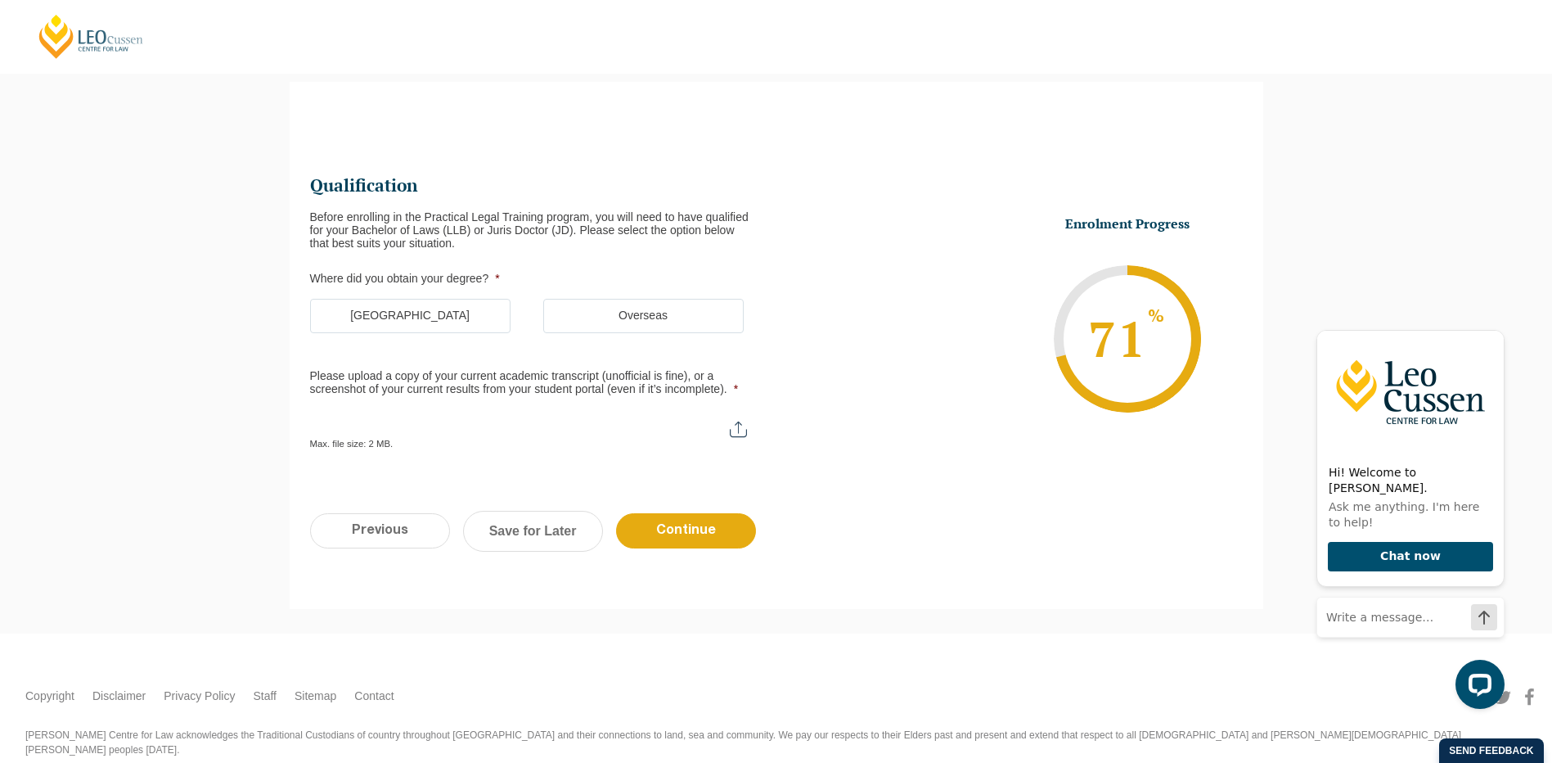
click at [388, 321] on label "Australia" at bounding box center [410, 316] width 201 height 34
click at [0, 0] on input "Australia" at bounding box center [0, 0] width 0 height 0
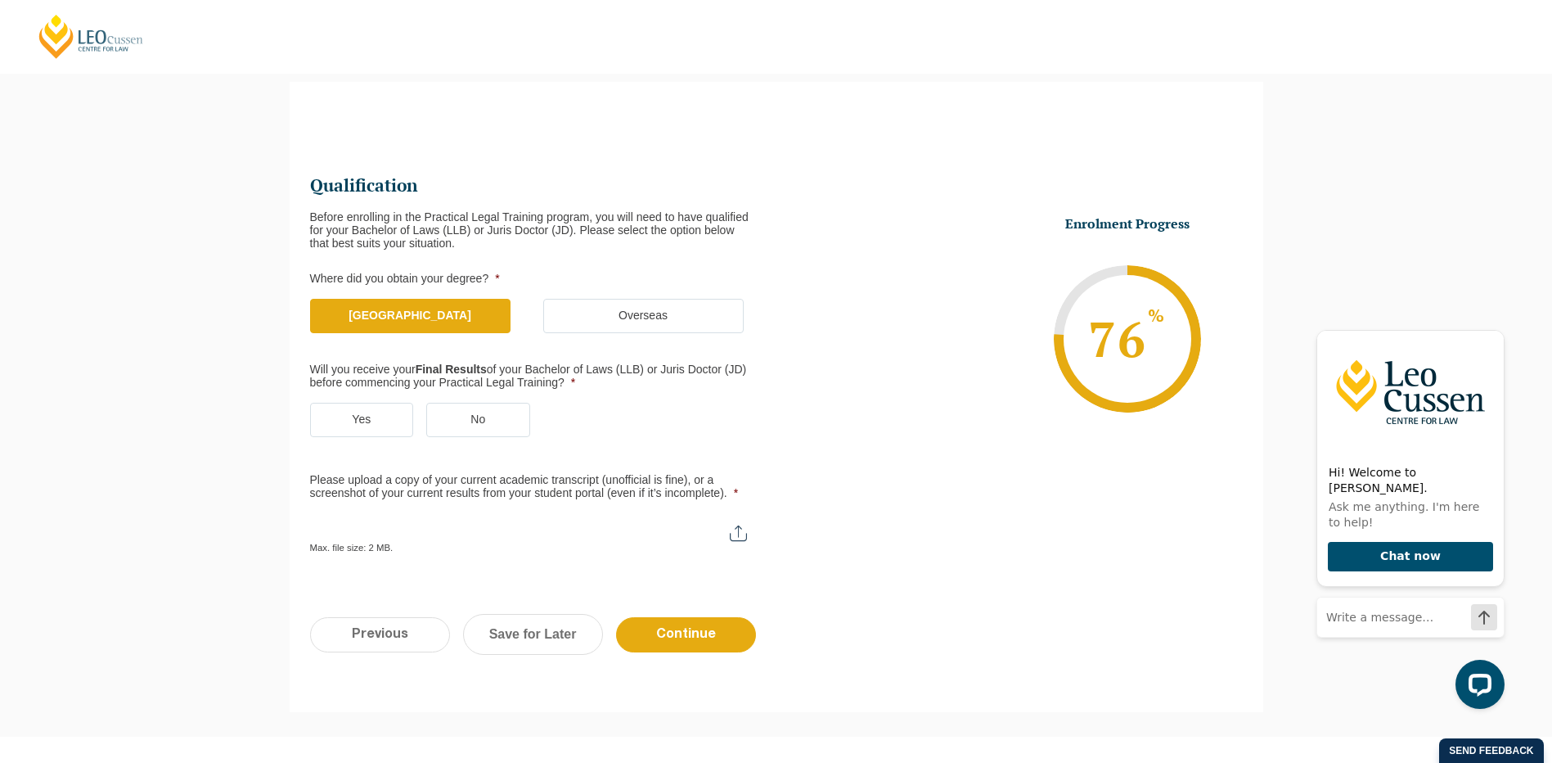
click at [394, 417] on label "Yes" at bounding box center [362, 420] width 104 height 34
click at [0, 0] on input "Yes" at bounding box center [0, 0] width 0 height 0
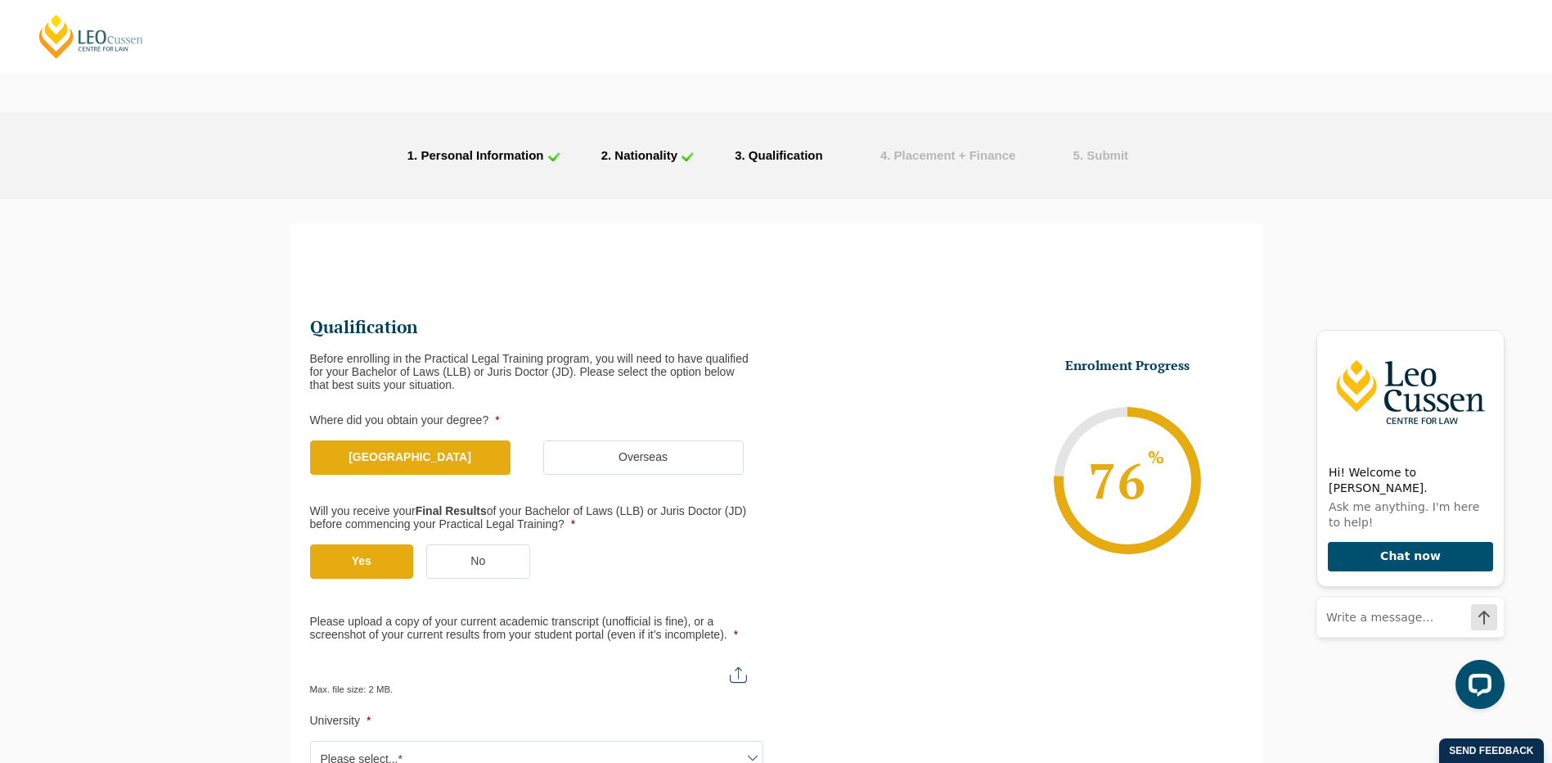
scroll to position [327, 0]
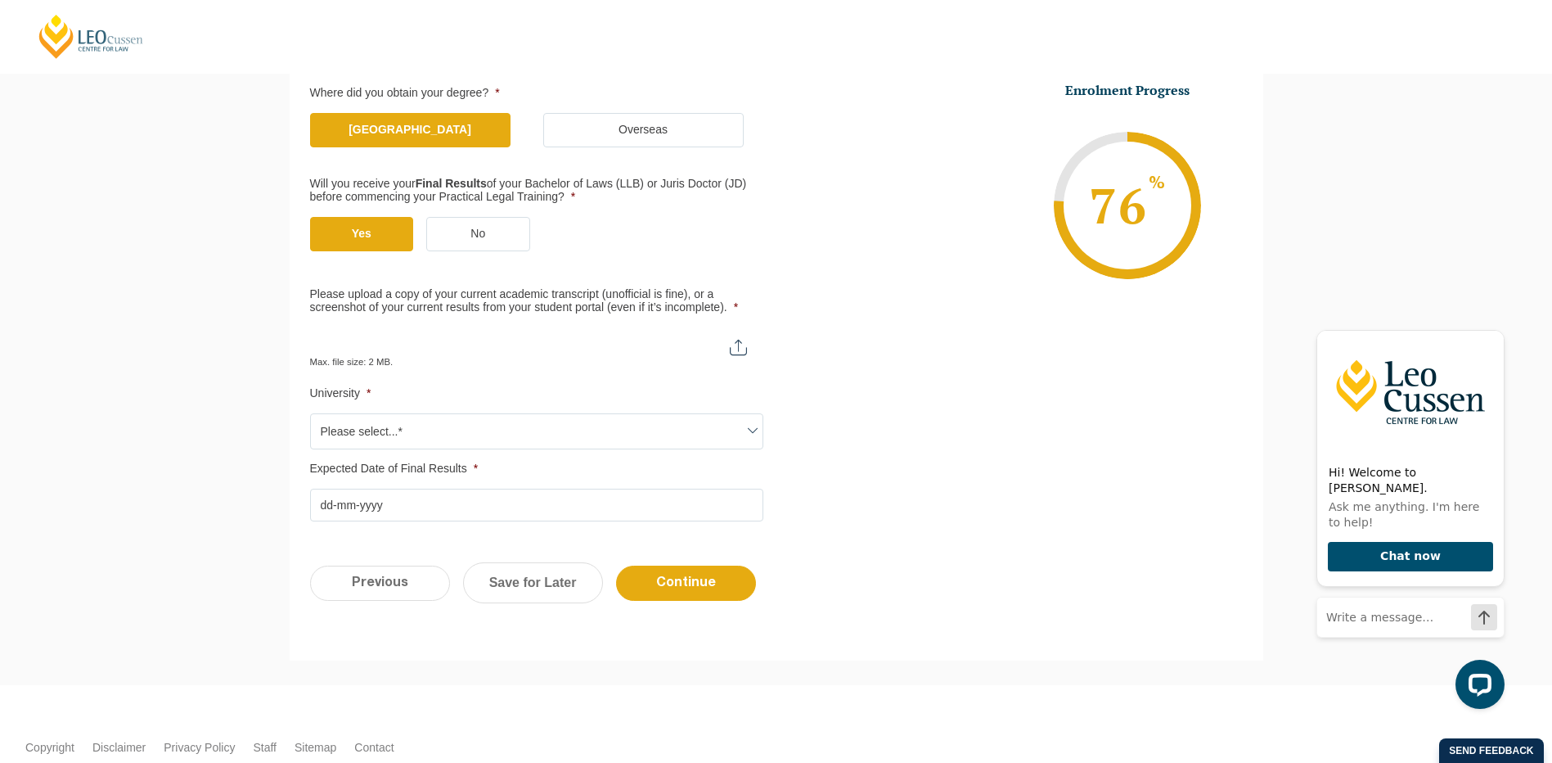
click at [915, 143] on li "Enrolment Progress 76 % Form Progress Download Course Guide enrolment@leocussen…" at bounding box center [1010, 205] width 466 height 246
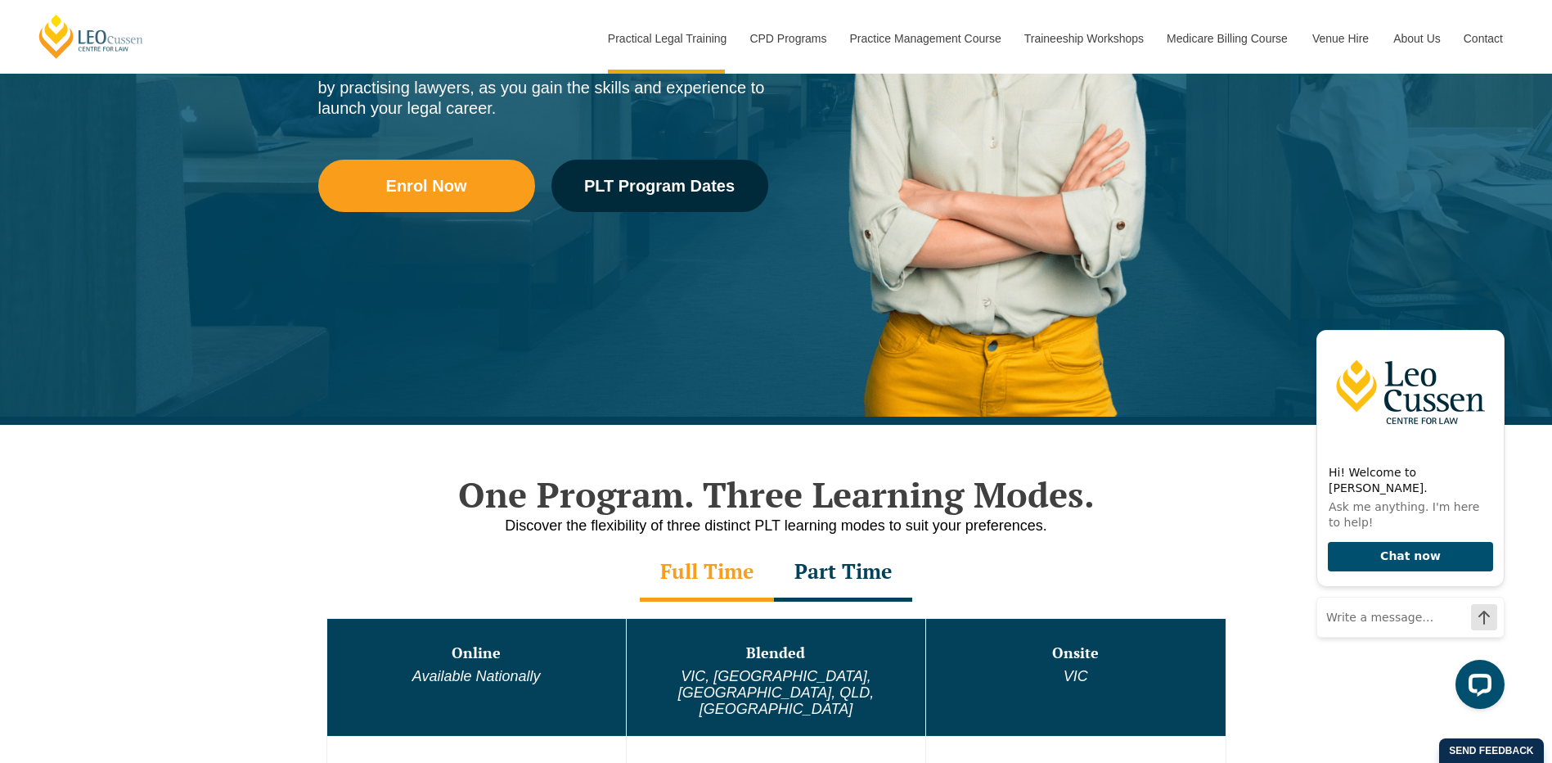
scroll to position [327, 0]
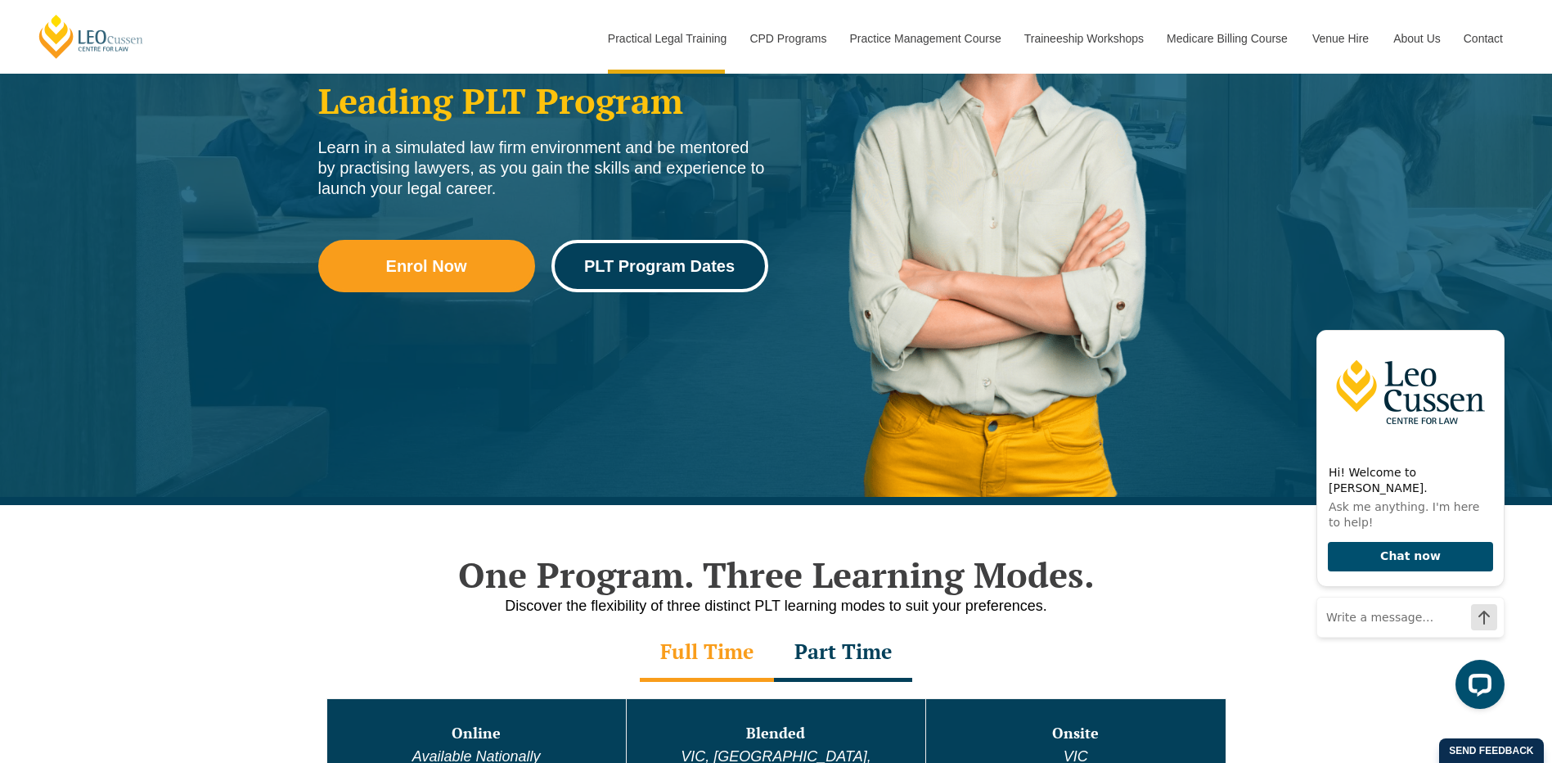
click at [667, 260] on span "PLT Program Dates" at bounding box center [659, 266] width 151 height 16
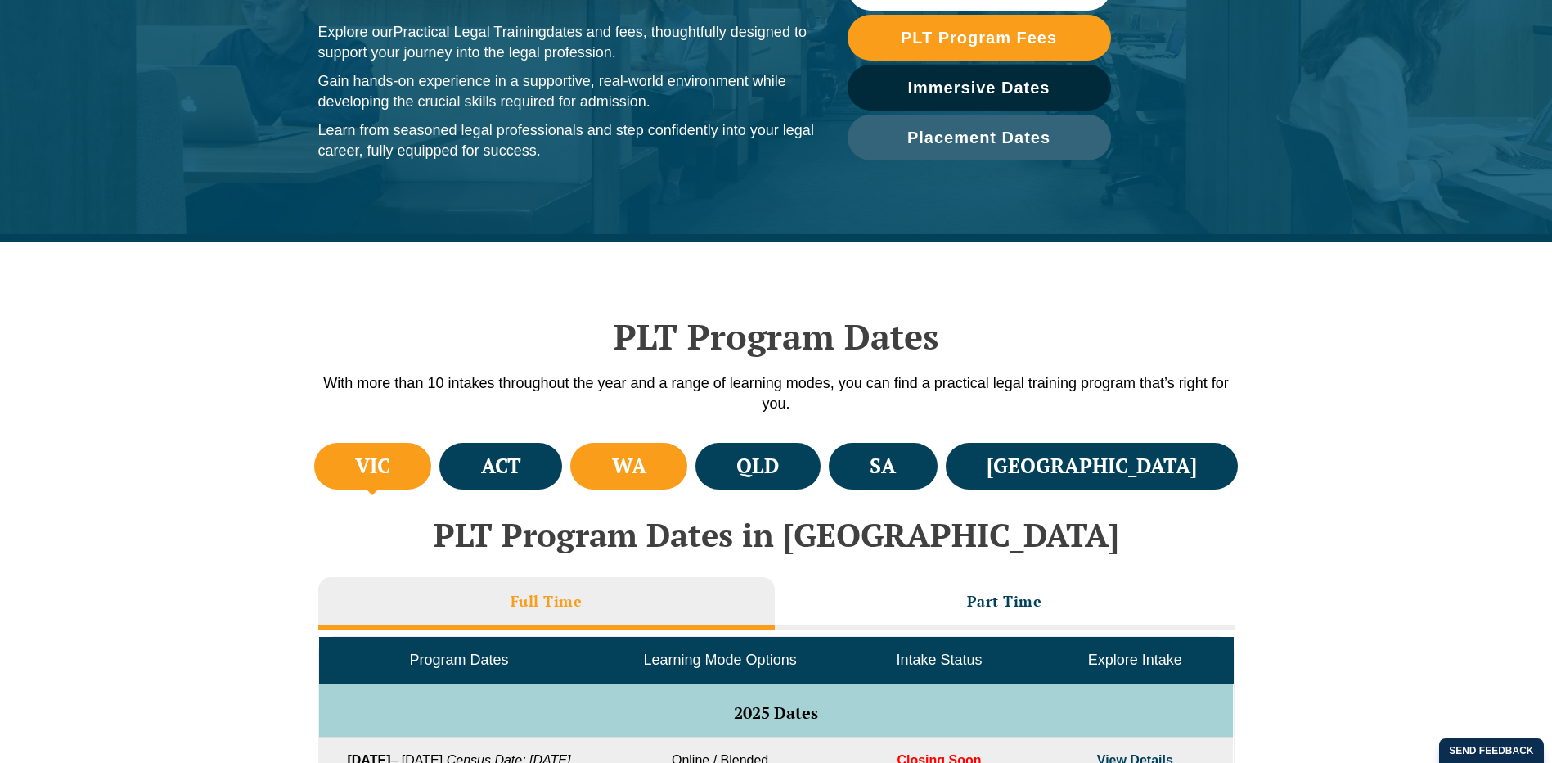
click at [687, 464] on li "WA" at bounding box center [628, 466] width 117 height 47
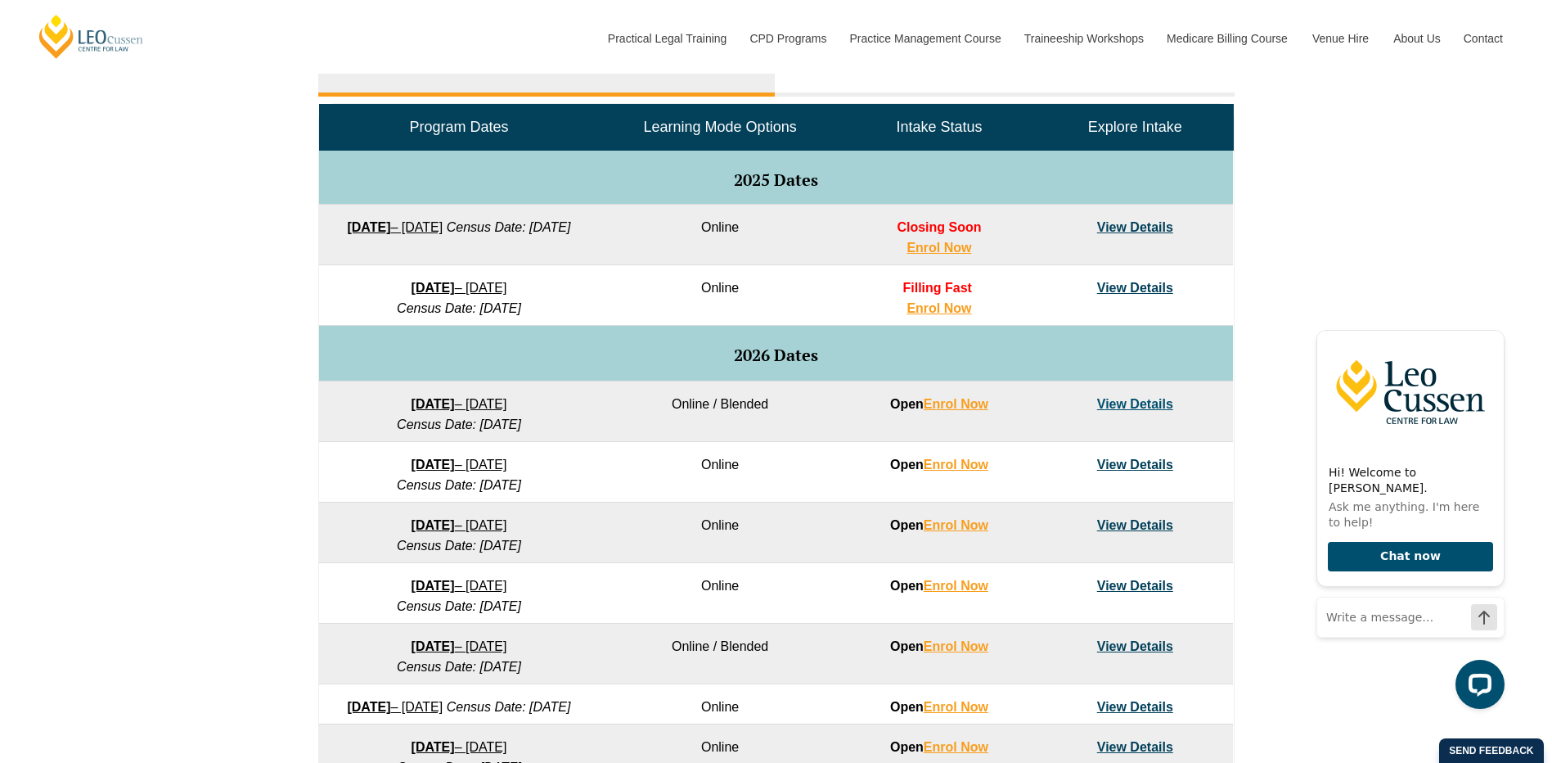
scroll to position [818, 0]
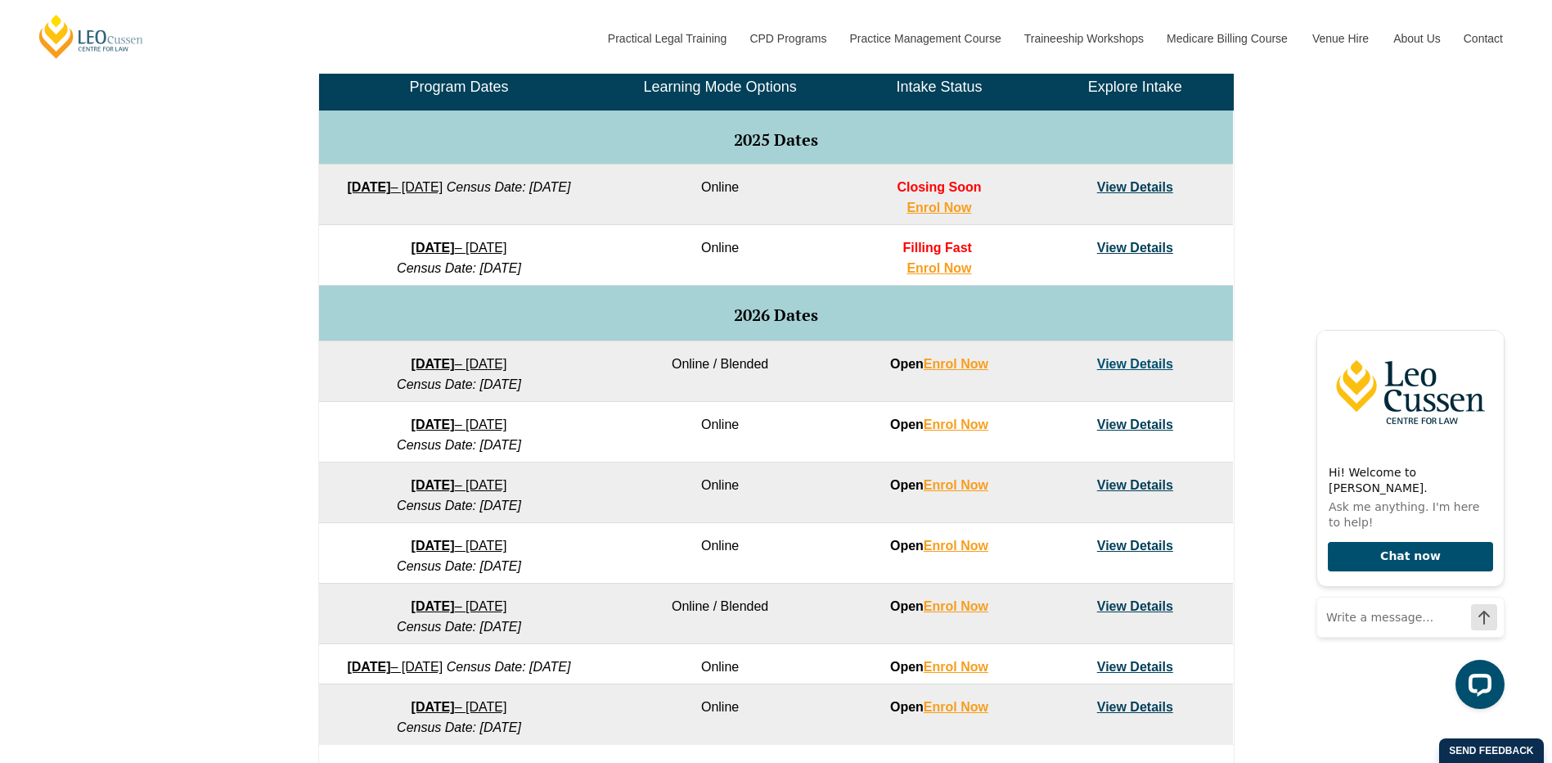
click at [1110, 246] on link "View Details" at bounding box center [1135, 248] width 76 height 14
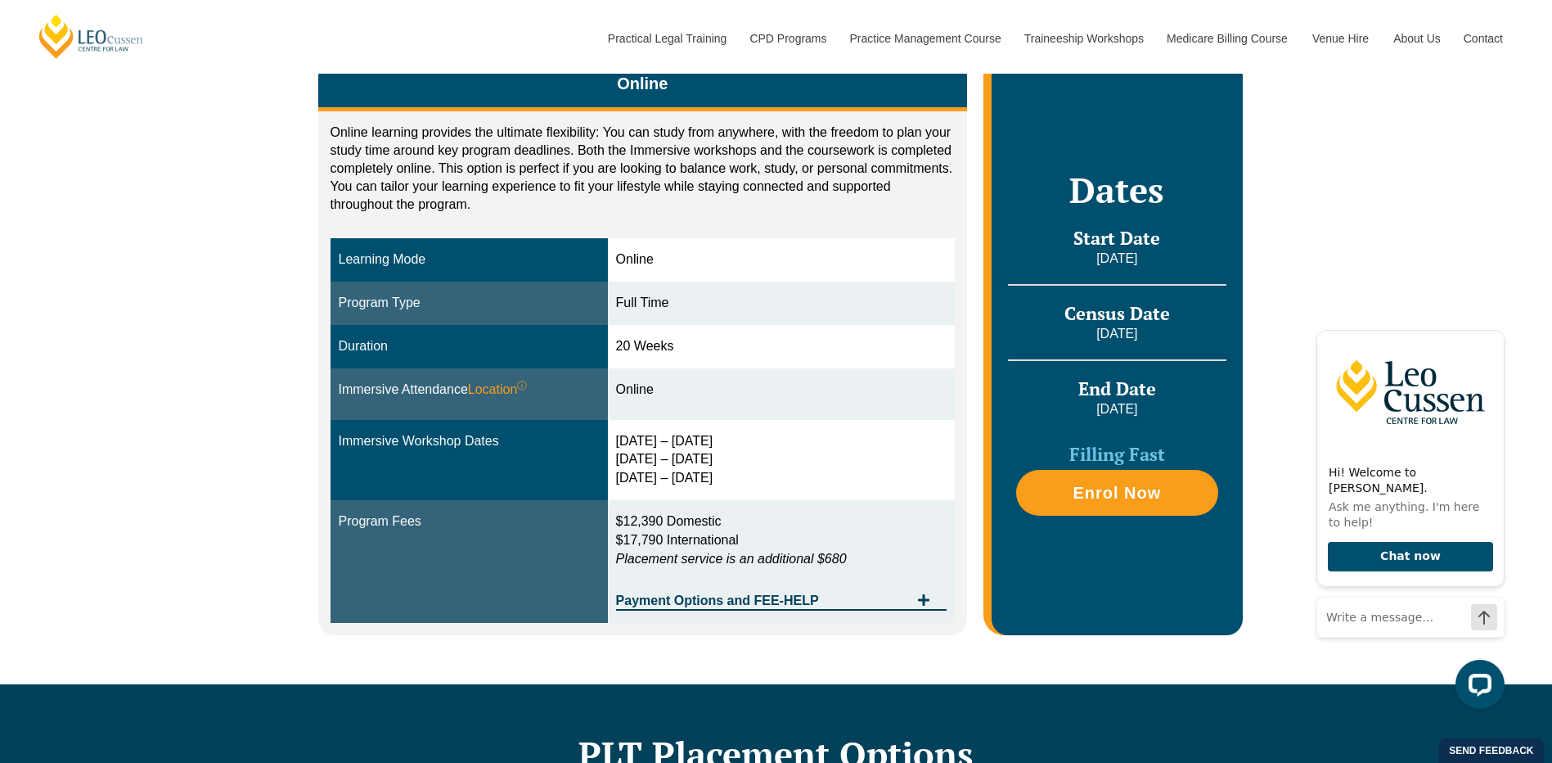
scroll to position [286, 0]
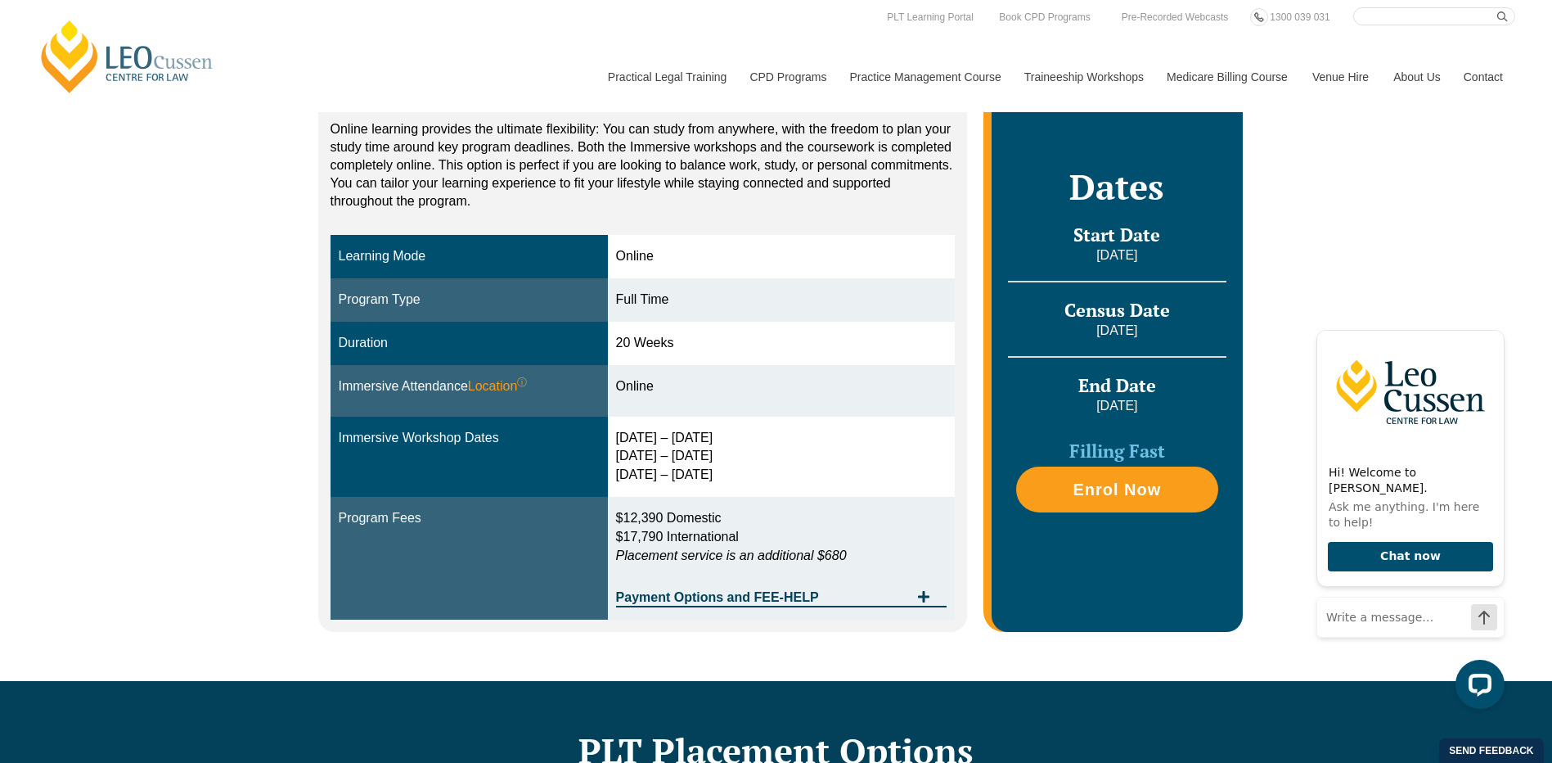
click at [155, 502] on div "Online Online learning provides the ultimate flexibility: You can study from an…" at bounding box center [776, 335] width 1552 height 689
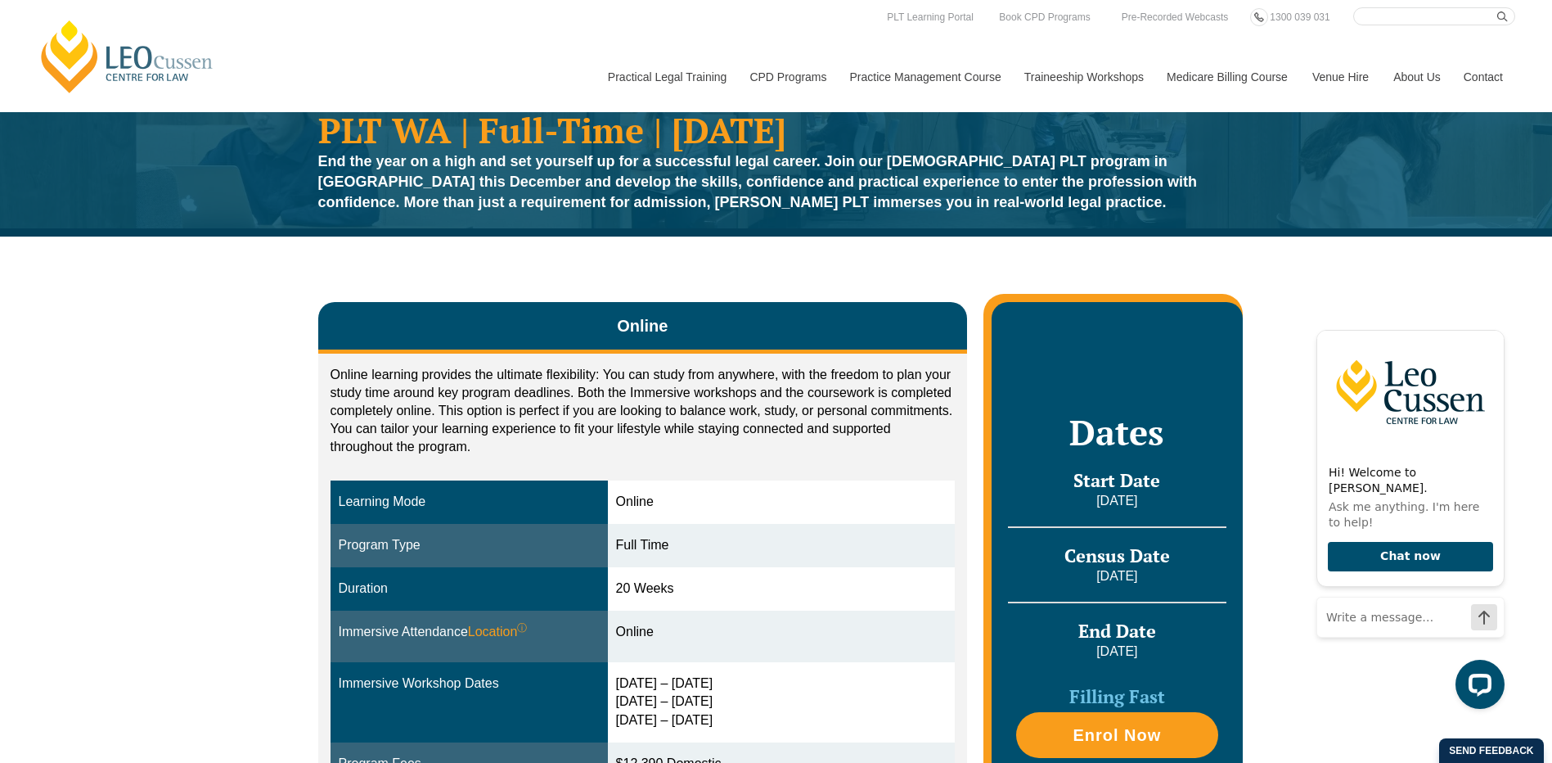
scroll to position [0, 0]
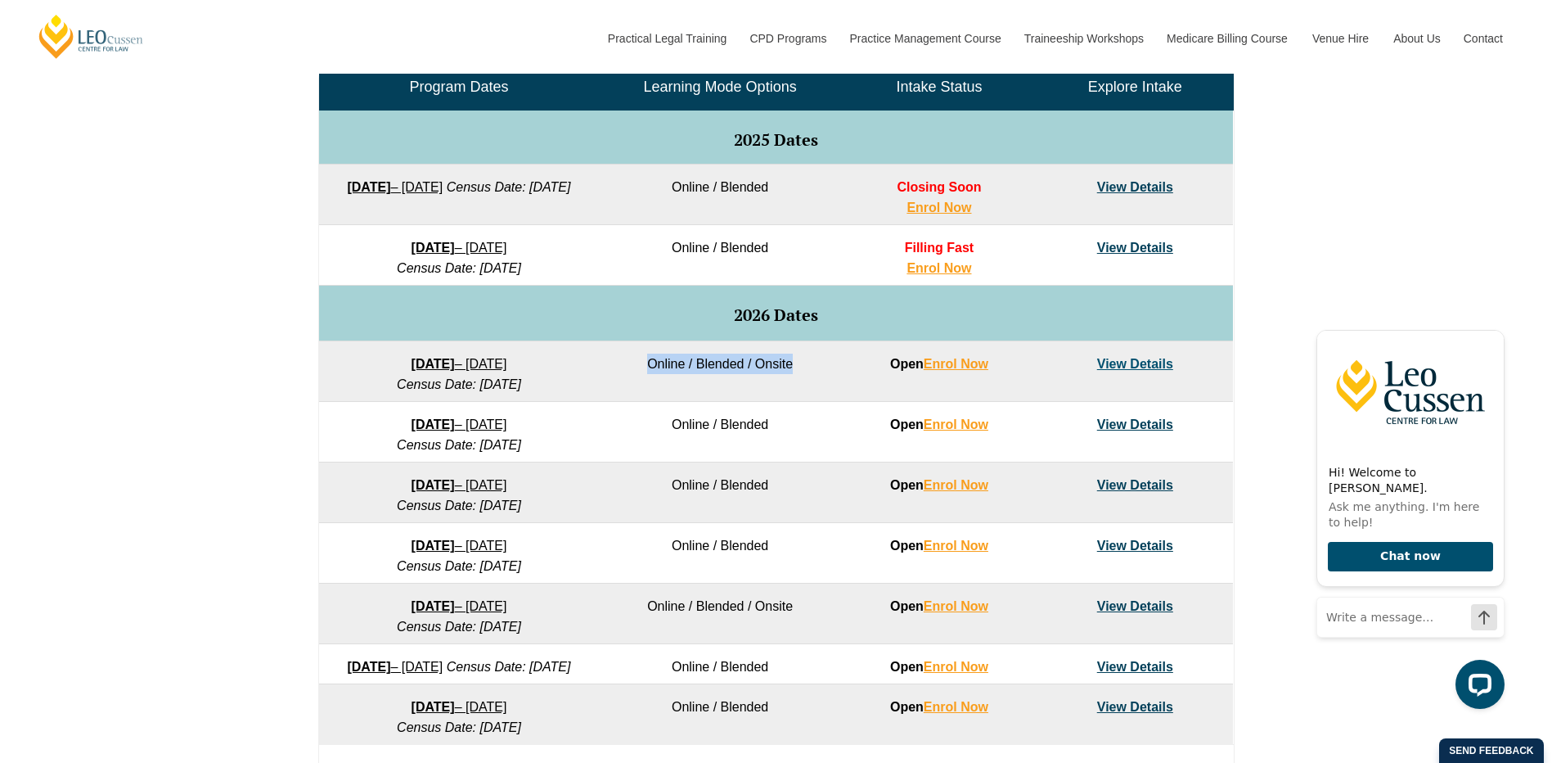
drag, startPoint x: 643, startPoint y: 366, endPoint x: 827, endPoint y: 364, distance: 183.3
click at [827, 364] on td "Online / Blended / Onsite" at bounding box center [720, 371] width 242 height 61
click at [809, 380] on td "Online / Blended / Onsite" at bounding box center [720, 371] width 242 height 61
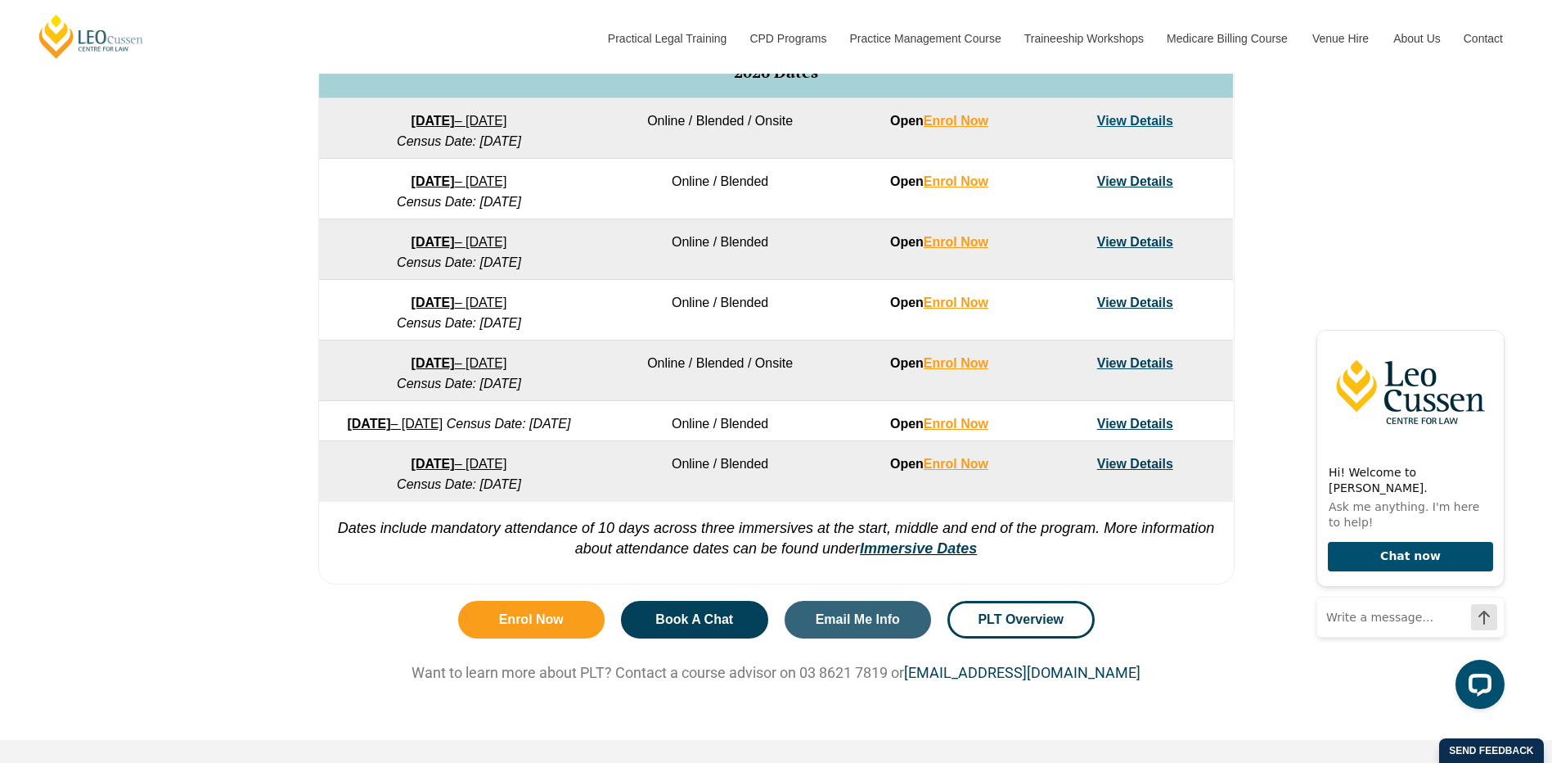
scroll to position [1064, 0]
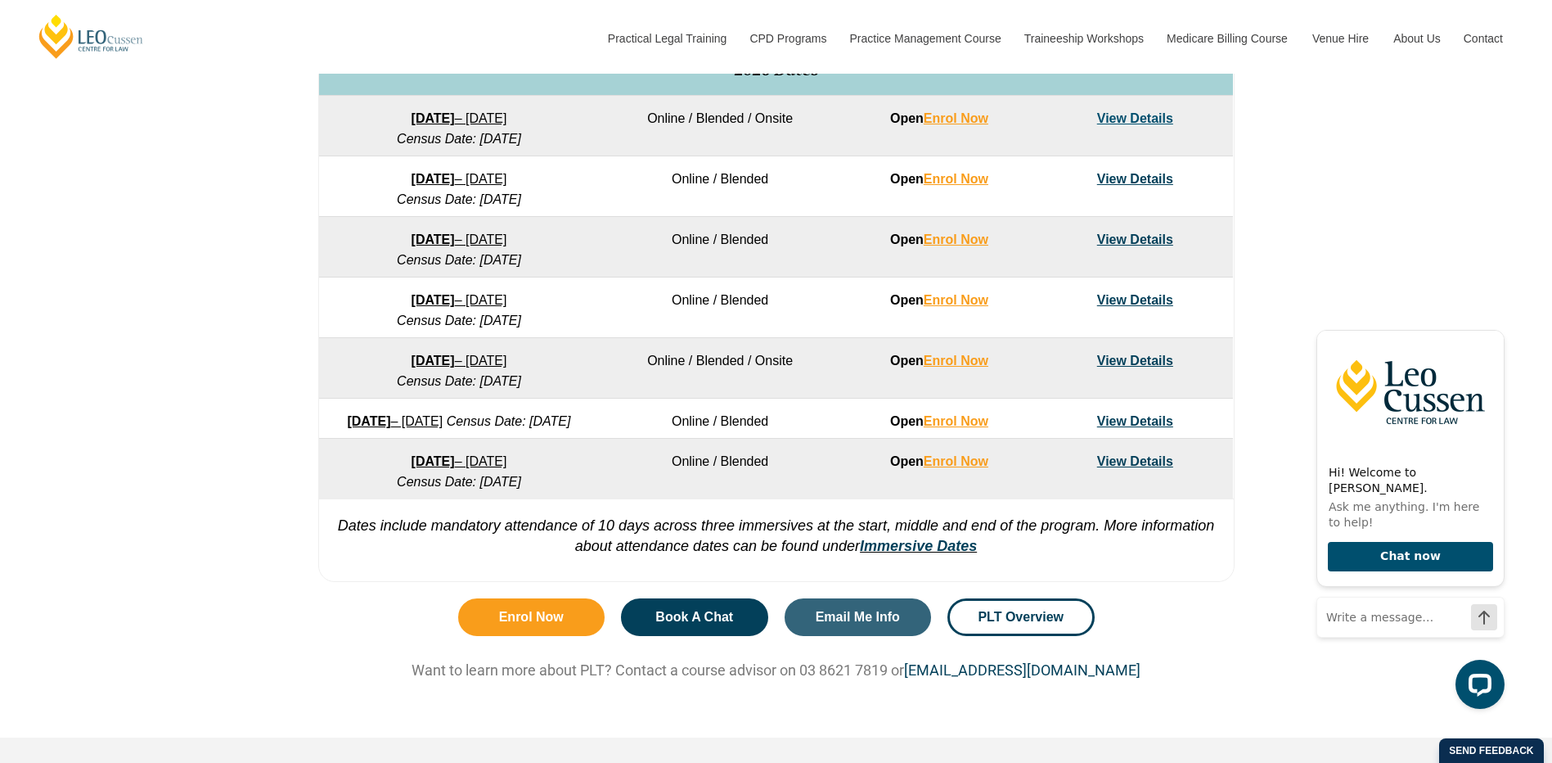
click at [605, 480] on td "Online / Blended" at bounding box center [720, 469] width 242 height 61
click at [507, 125] on link "[DATE] – [DATE]" at bounding box center [460, 118] width 96 height 14
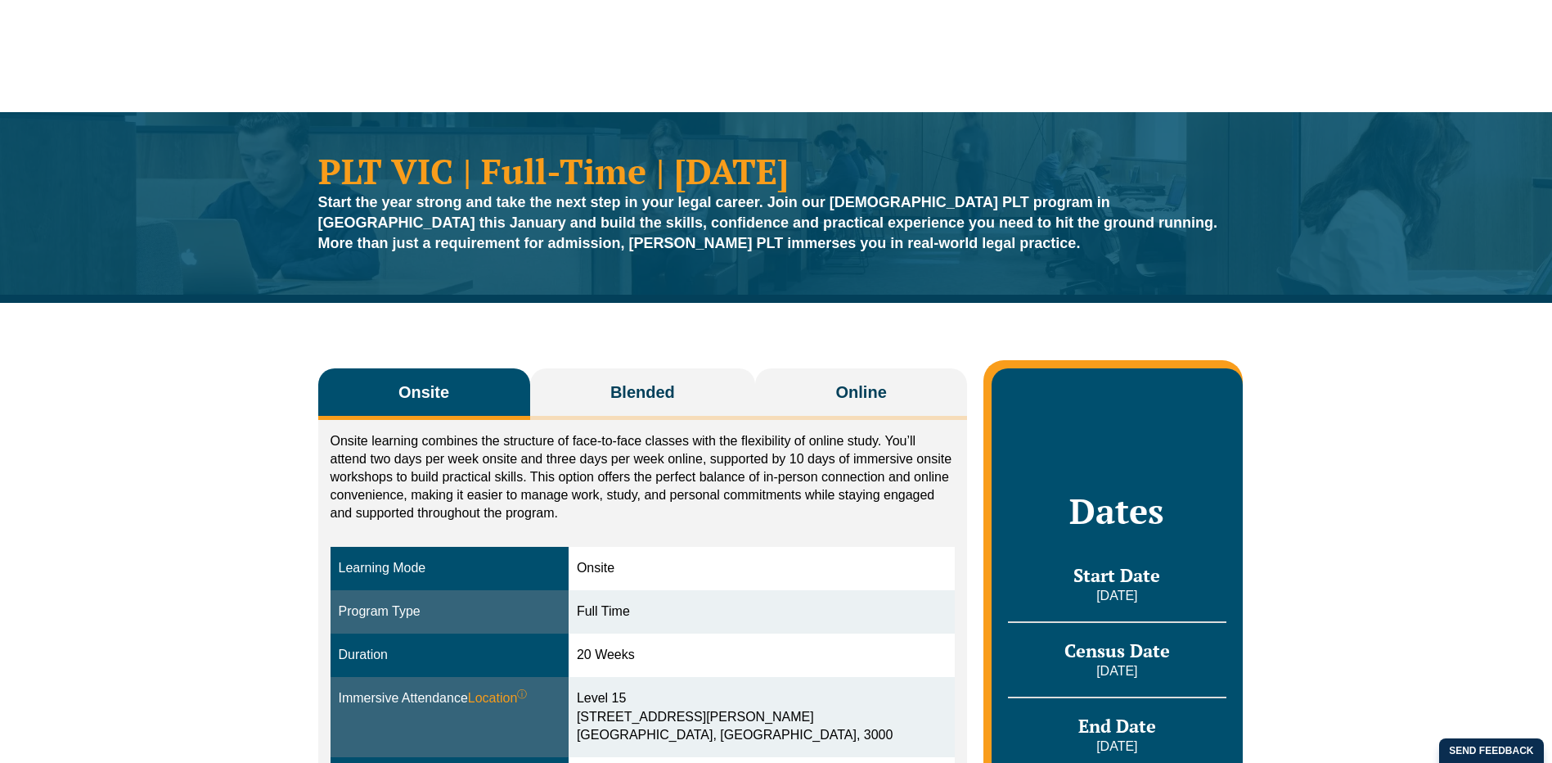
scroll to position [82, 0]
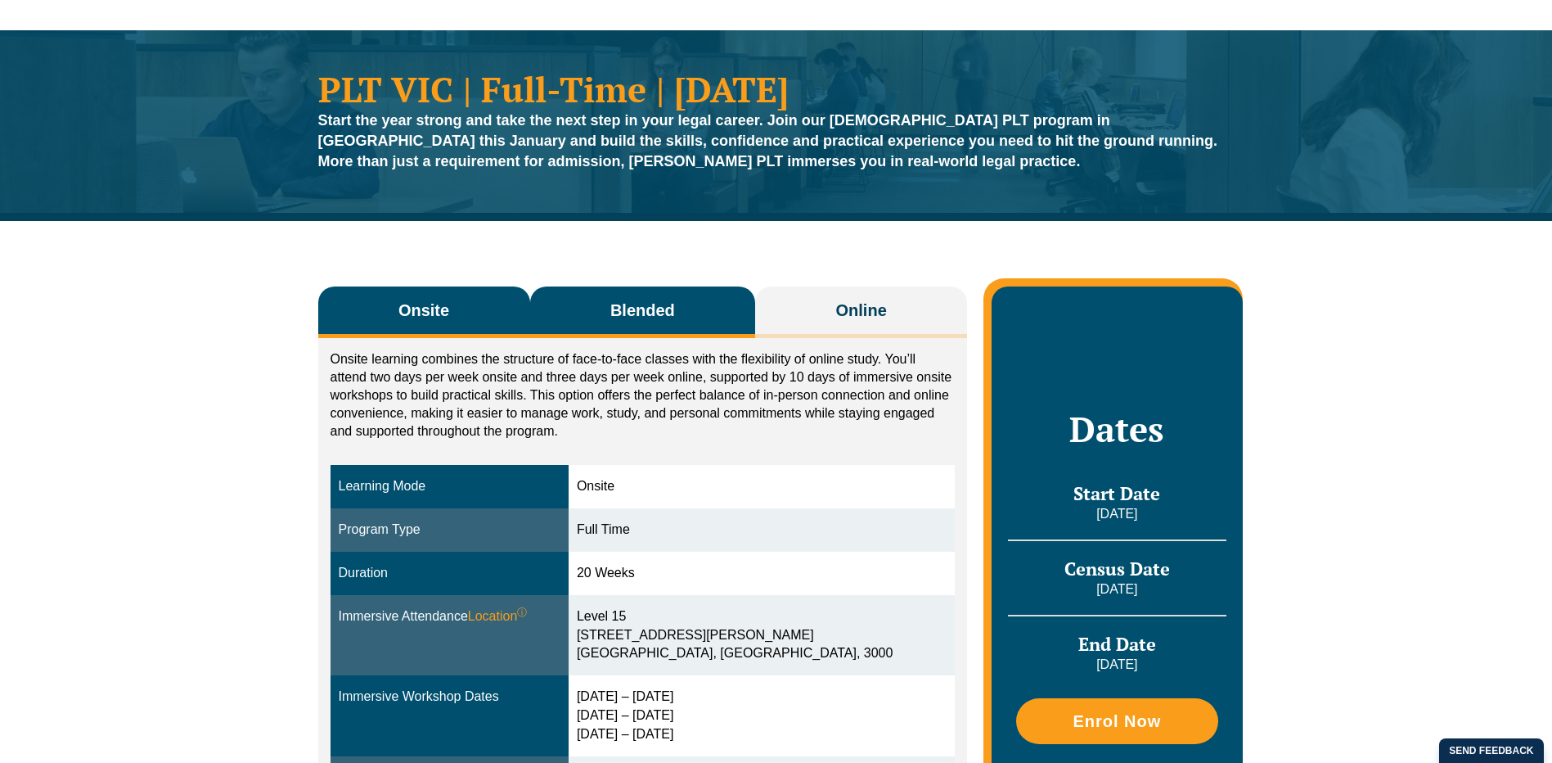
click at [678, 293] on button "Blended" at bounding box center [643, 312] width 226 height 52
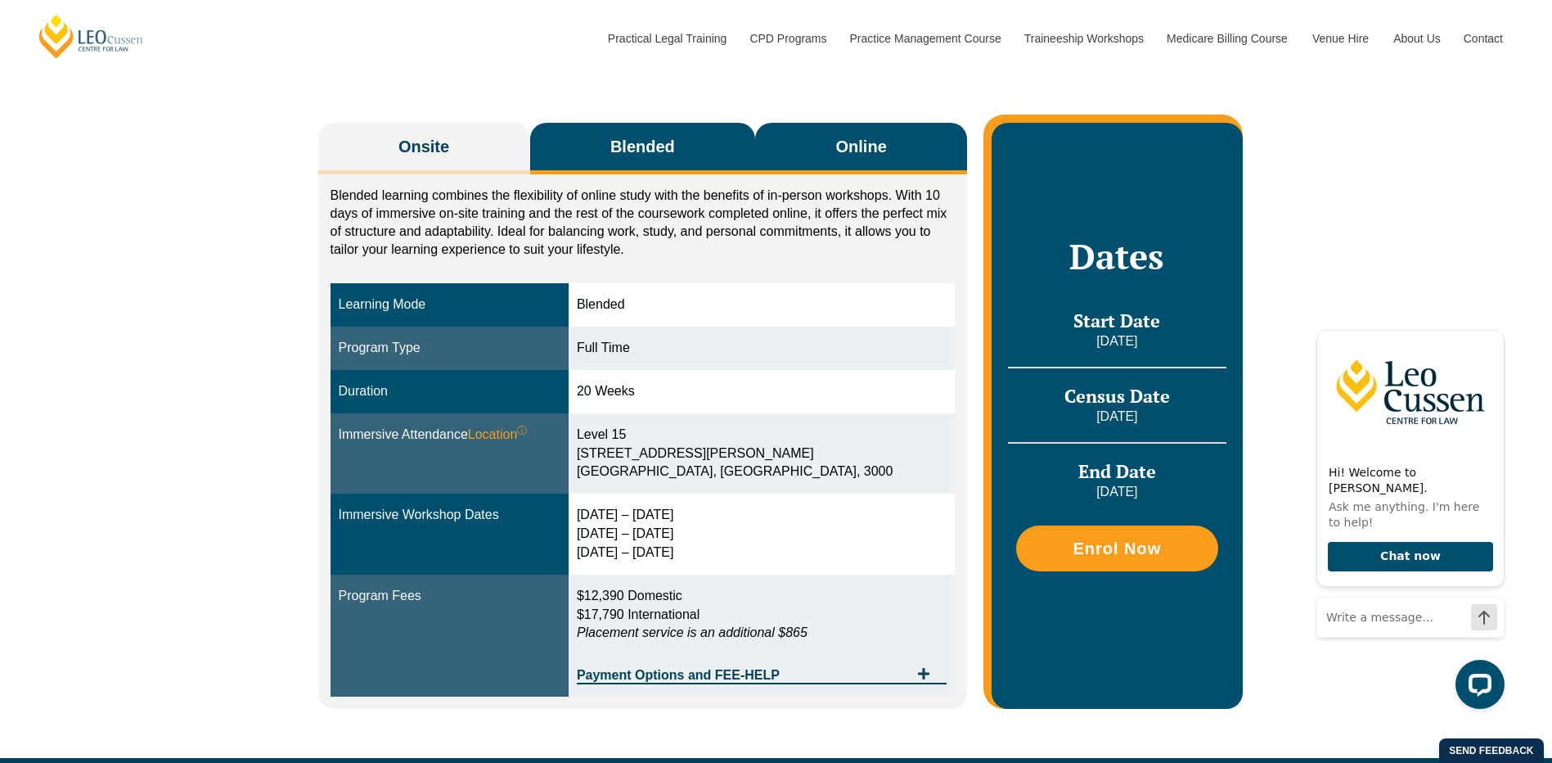
scroll to position [0, 0]
click at [898, 163] on button "Online" at bounding box center [861, 149] width 212 height 52
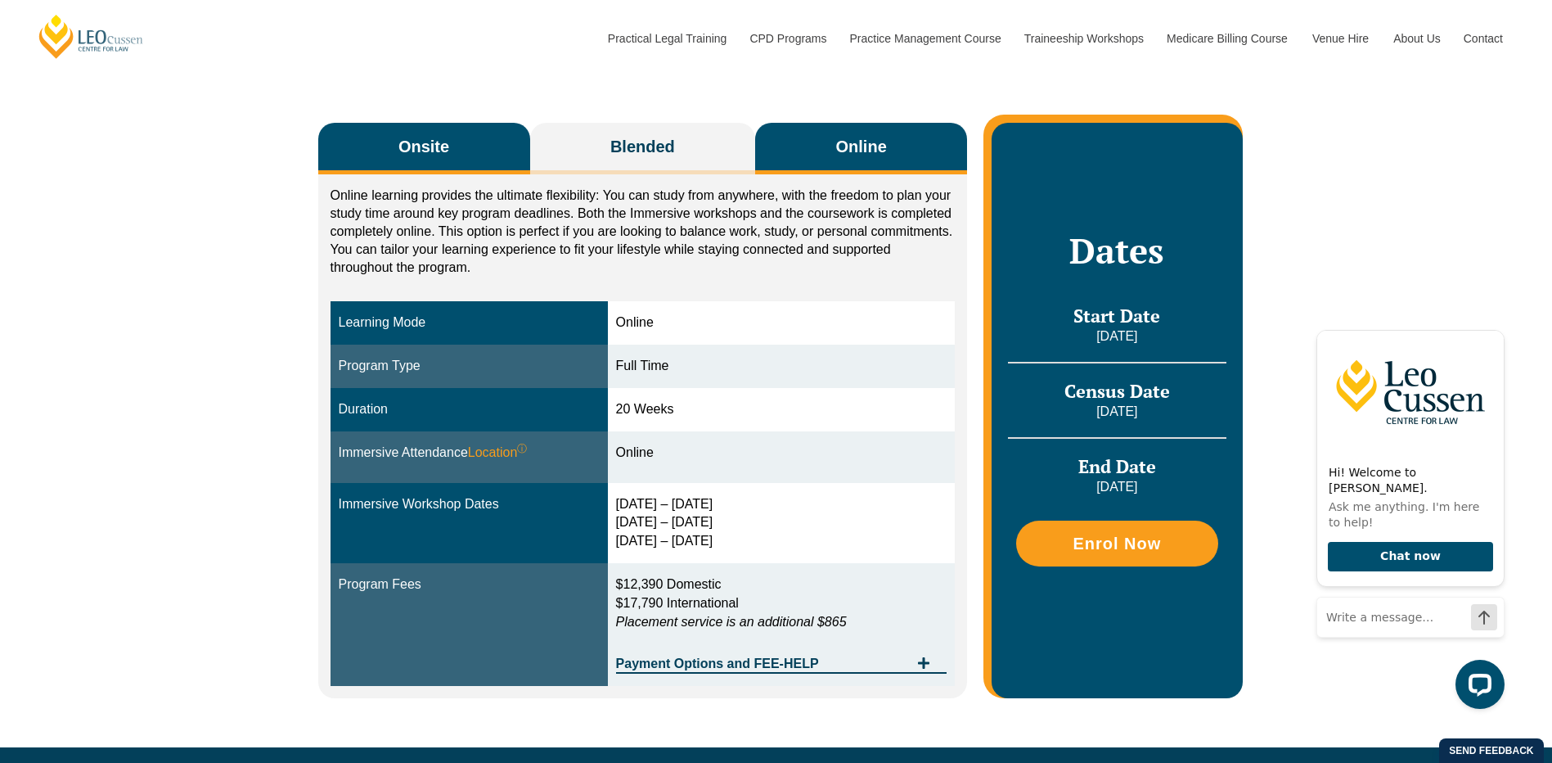
click at [477, 159] on button "Onsite" at bounding box center [424, 149] width 212 height 52
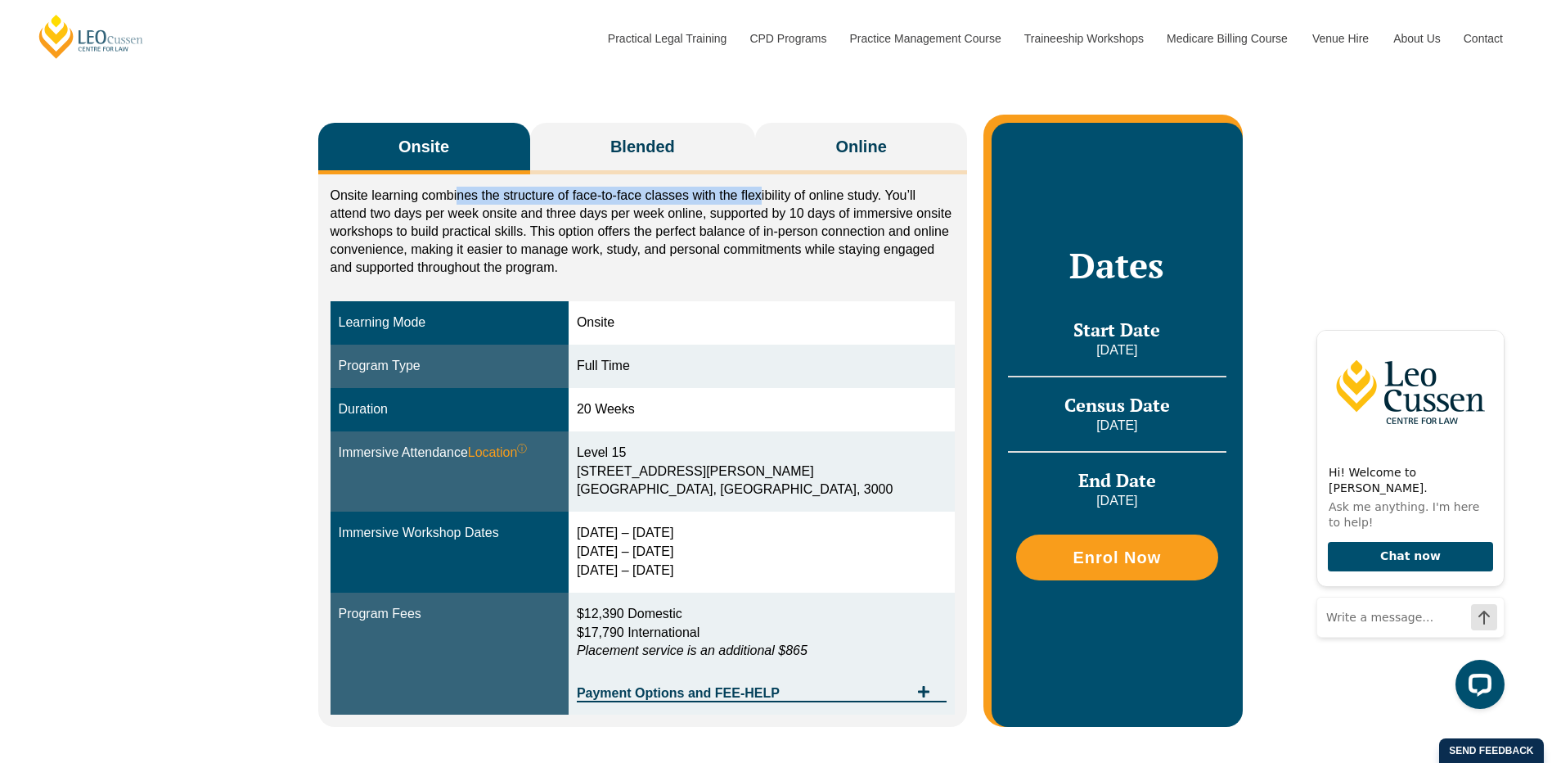
drag, startPoint x: 460, startPoint y: 194, endPoint x: 762, endPoint y: 193, distance: 302.0
click at [762, 193] on p "Onsite learning combines the structure of face-to-face classes with the flexibi…" at bounding box center [643, 232] width 625 height 90
click at [839, 228] on p "Onsite learning combines the structure of face-to-face classes with the flexibi…" at bounding box center [643, 232] width 625 height 90
drag, startPoint x: 372, startPoint y: 214, endPoint x: 505, endPoint y: 214, distance: 133.4
click at [505, 214] on p "Onsite learning combines the structure of face-to-face classes with the flexibi…" at bounding box center [643, 232] width 625 height 90
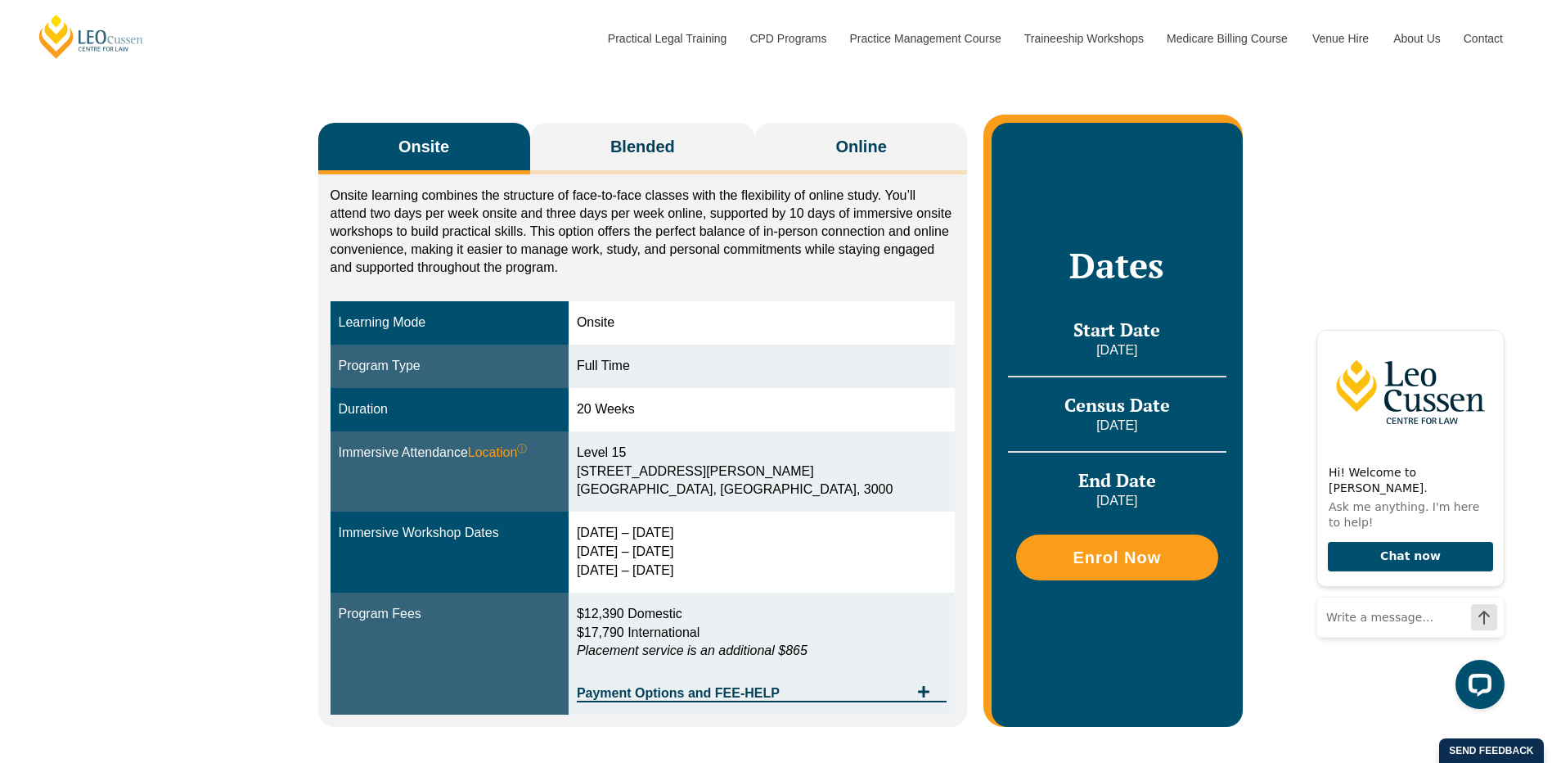
click at [622, 255] on p "Onsite learning combines the structure of face-to-face classes with the flexibi…" at bounding box center [643, 232] width 625 height 90
click at [620, 146] on span "Blended" at bounding box center [643, 146] width 65 height 23
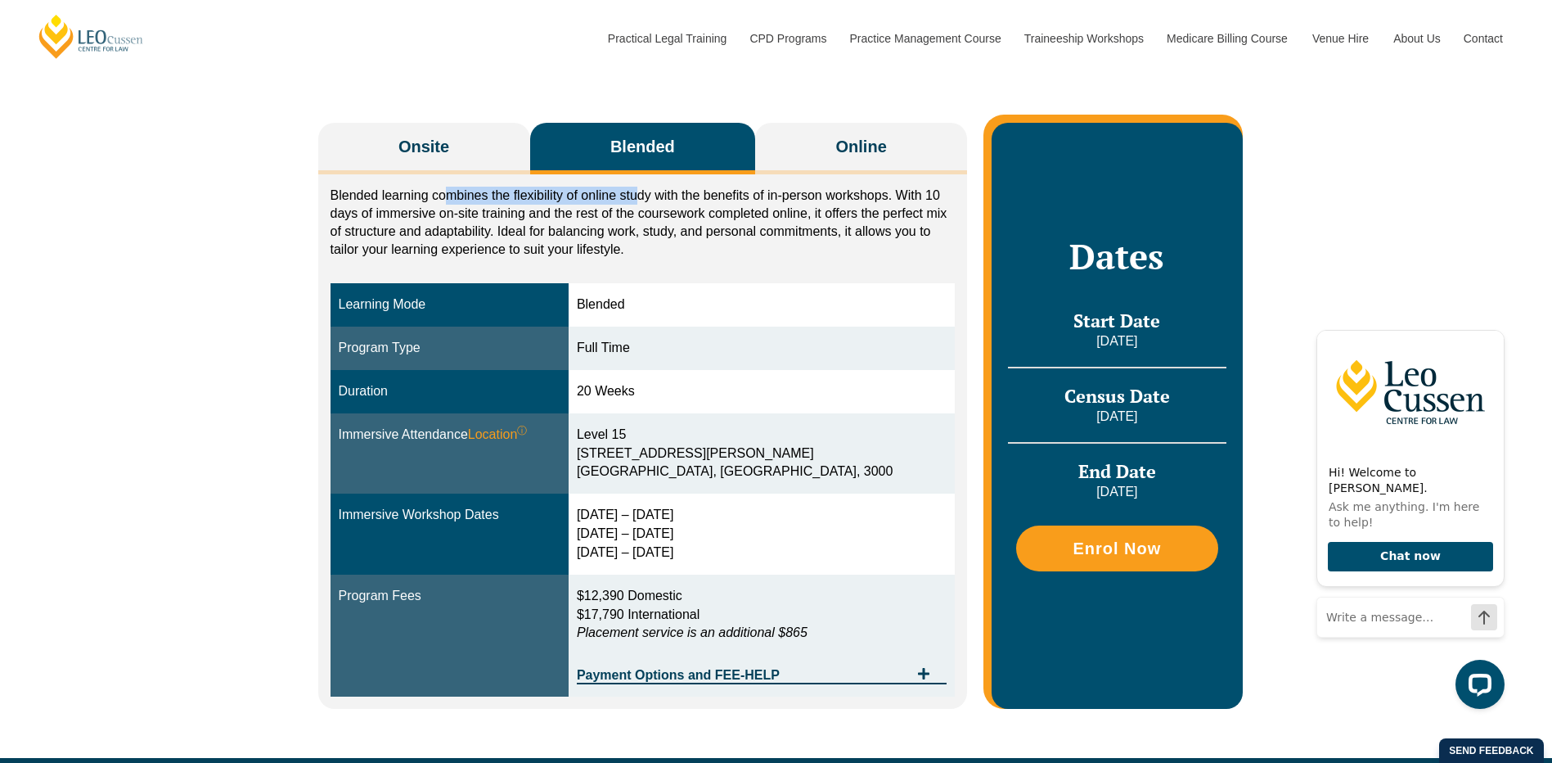
drag, startPoint x: 449, startPoint y: 192, endPoint x: 638, endPoint y: 187, distance: 188.3
click at [638, 187] on p "Blended learning combines the flexibility of online study with the benefits of …" at bounding box center [643, 223] width 625 height 72
click at [689, 219] on p "Blended learning combines the flexibility of online study with the benefits of …" at bounding box center [643, 223] width 625 height 72
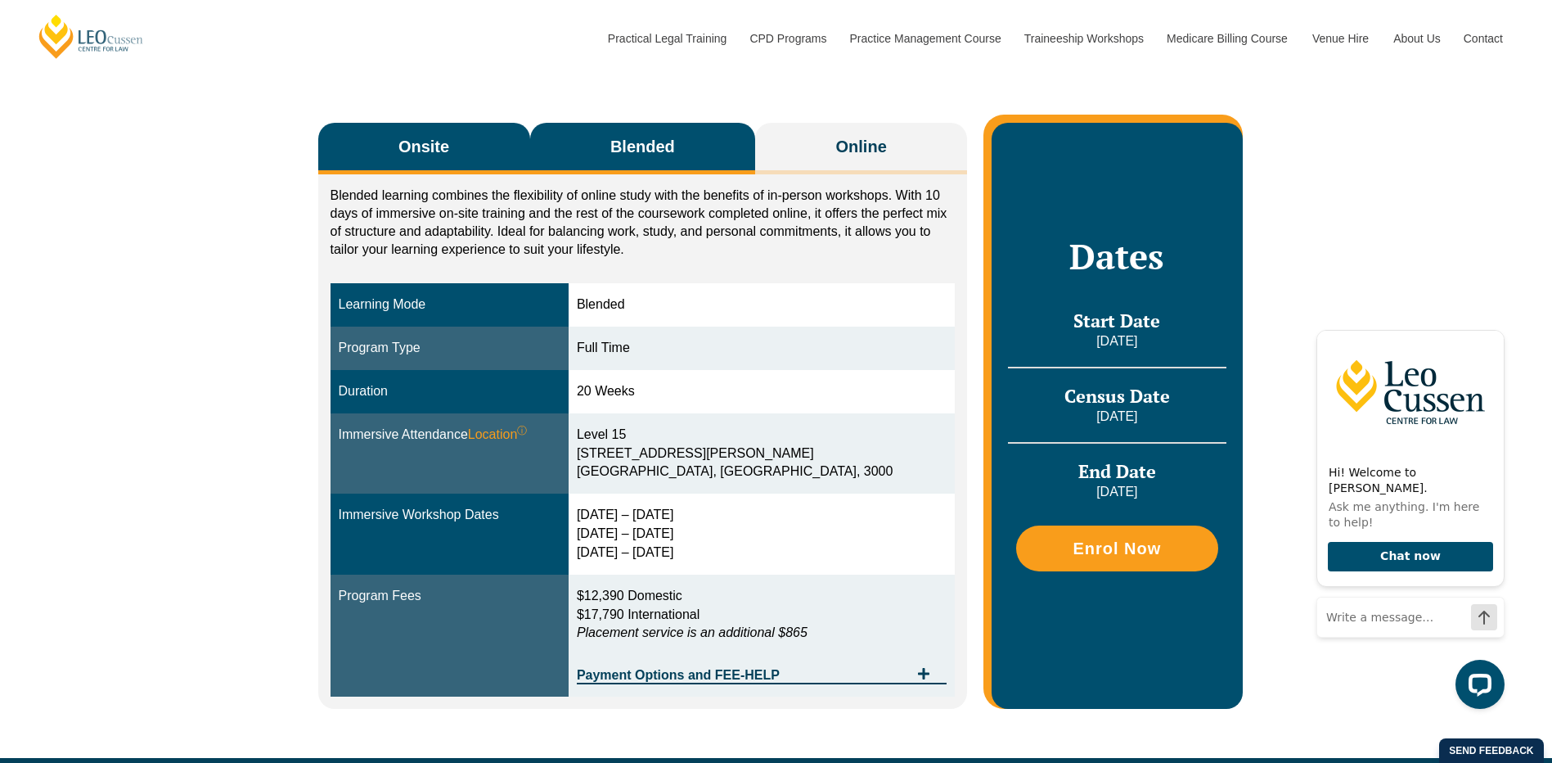
click at [412, 142] on span "Onsite" at bounding box center [424, 146] width 51 height 23
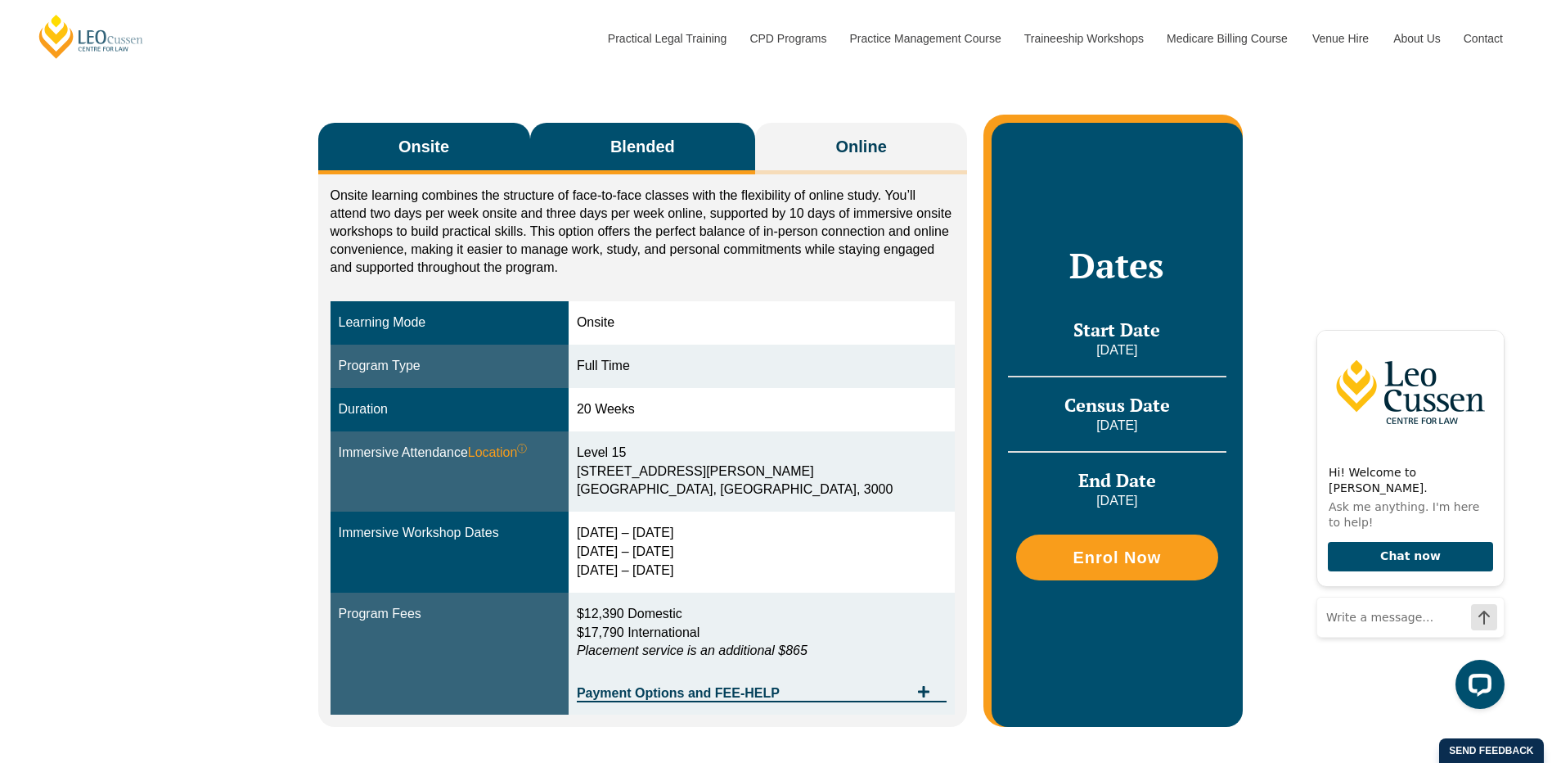
click at [641, 142] on span "Blended" at bounding box center [643, 146] width 65 height 23
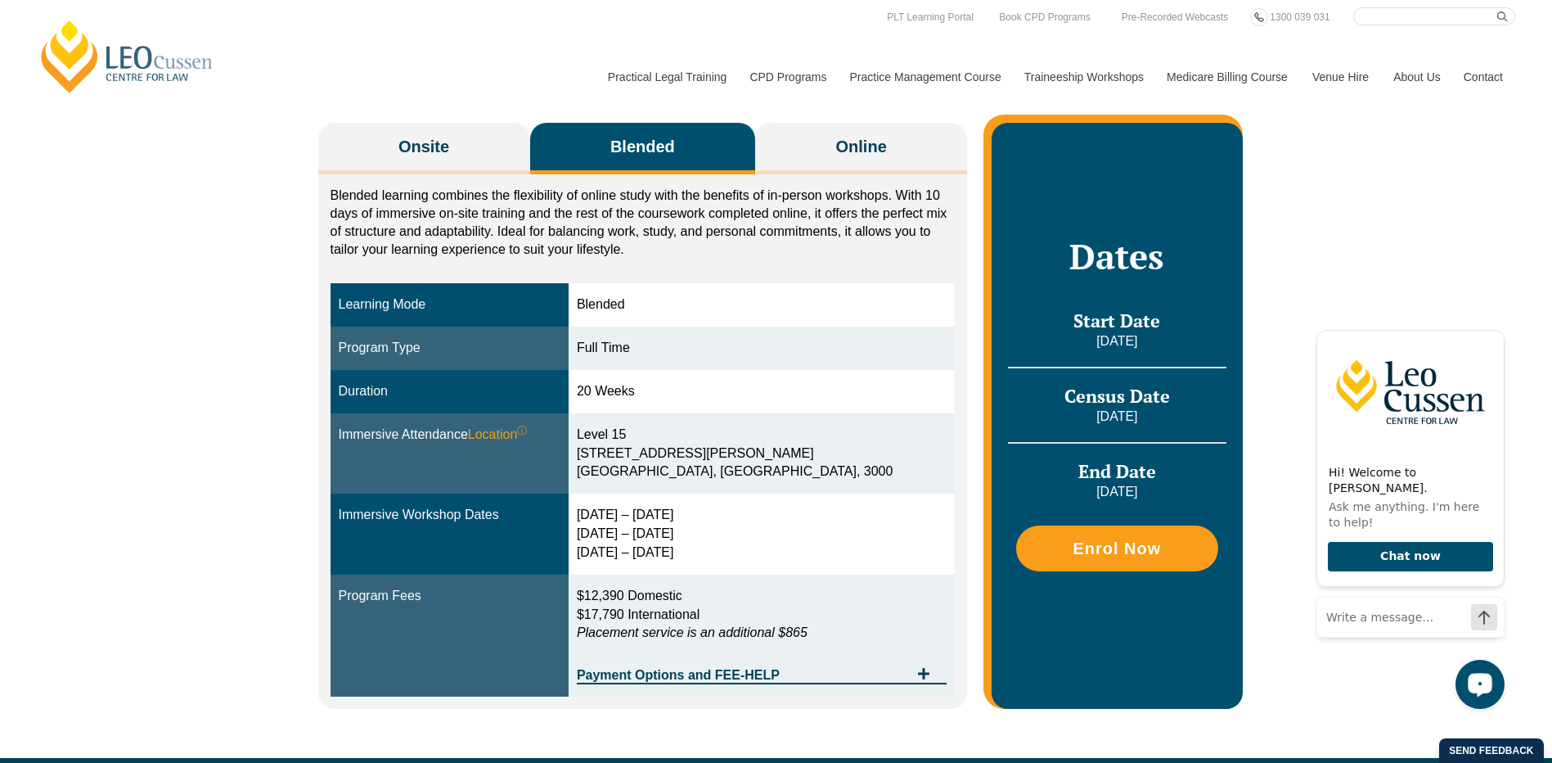
click at [1318, 207] on div "Onsite Blended Online Onsite learning combines the structure of face-to-face cl…" at bounding box center [776, 407] width 1552 height 701
